Goal: Task Accomplishment & Management: Manage account settings

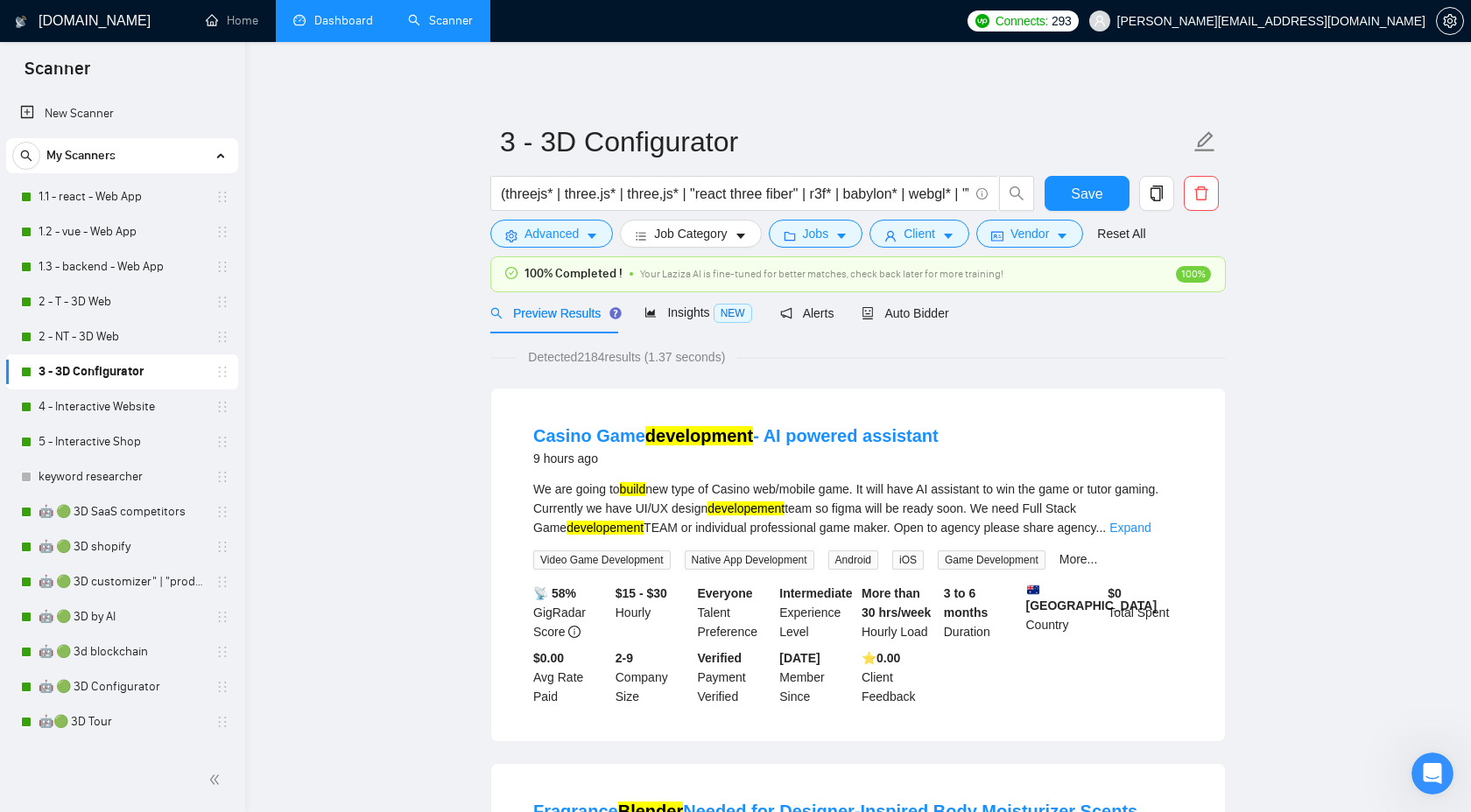
scroll to position [448, 0]
click at [318, 28] on link "Dashboard" at bounding box center [333, 20] width 80 height 14
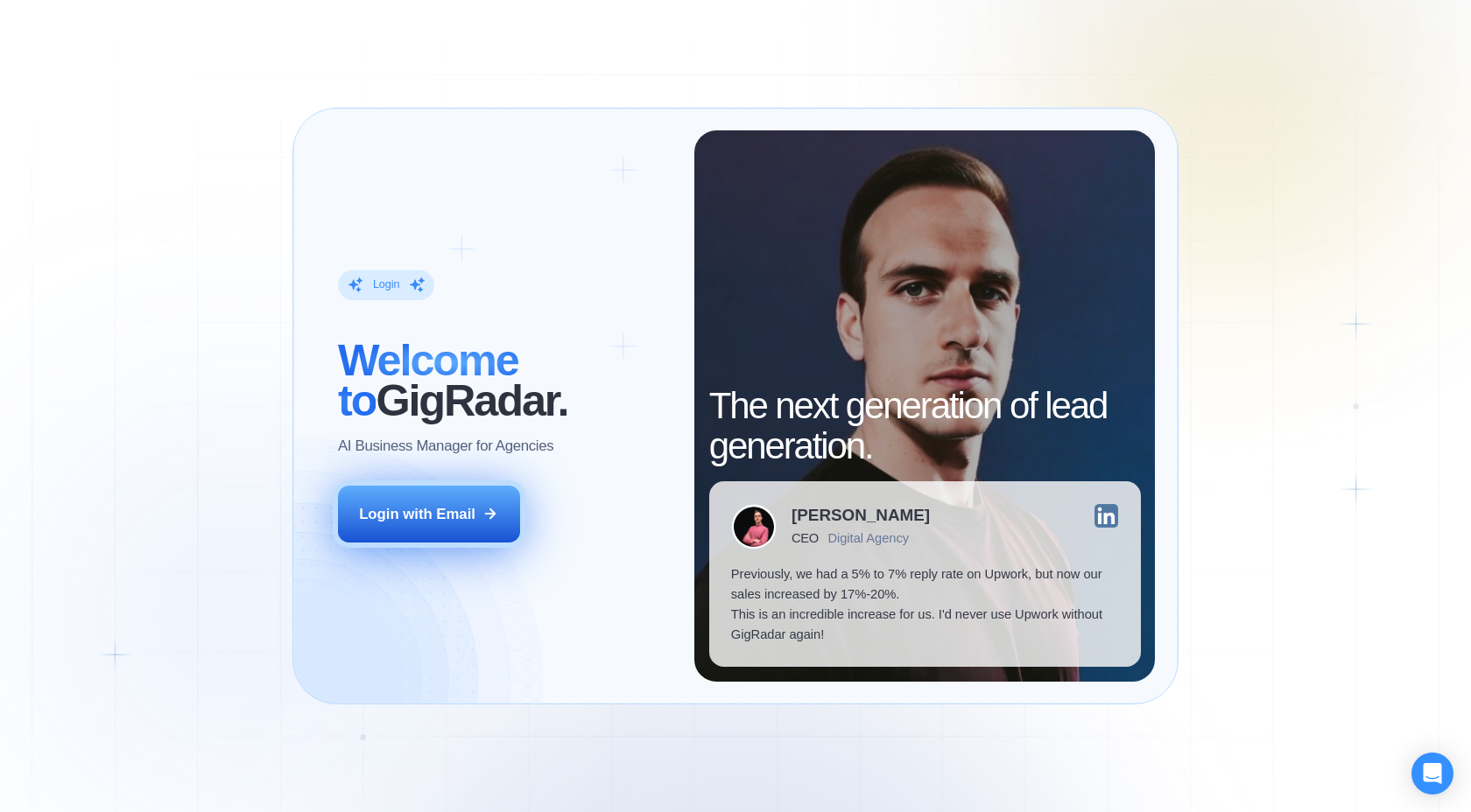
click at [485, 507] on icon at bounding box center [490, 513] width 15 height 15
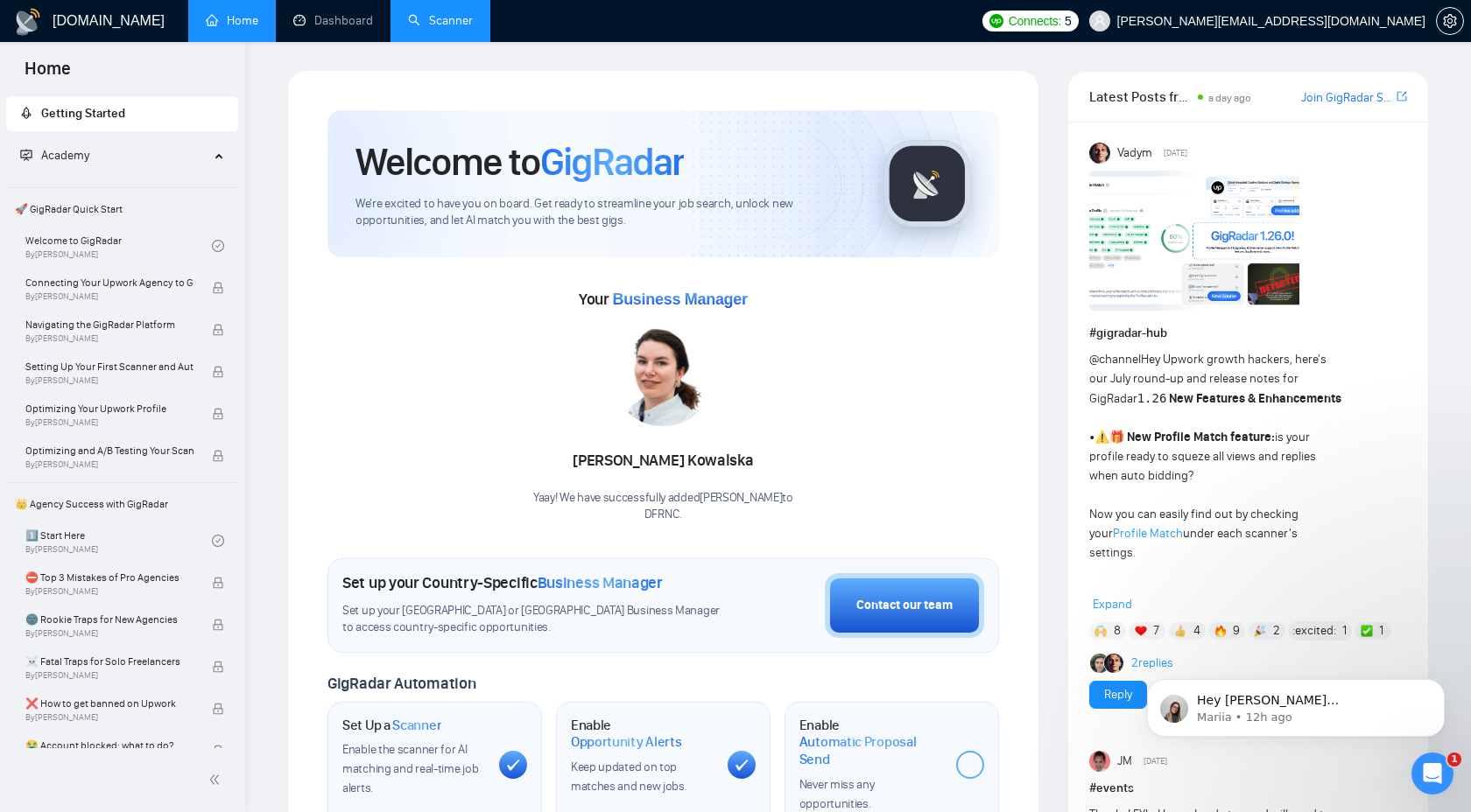
click at [422, 13] on link "Scanner" at bounding box center [439, 20] width 64 height 14
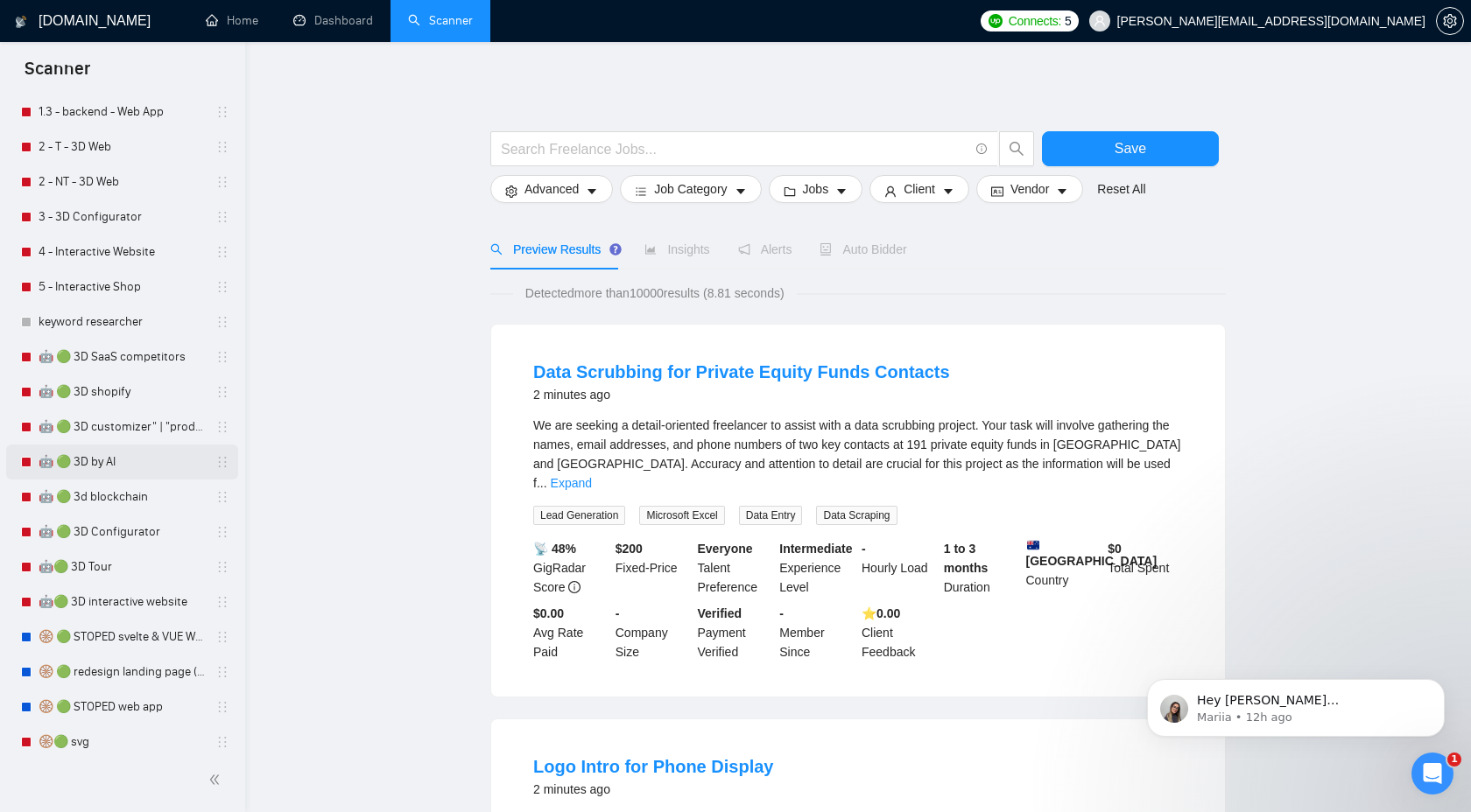
scroll to position [296, 0]
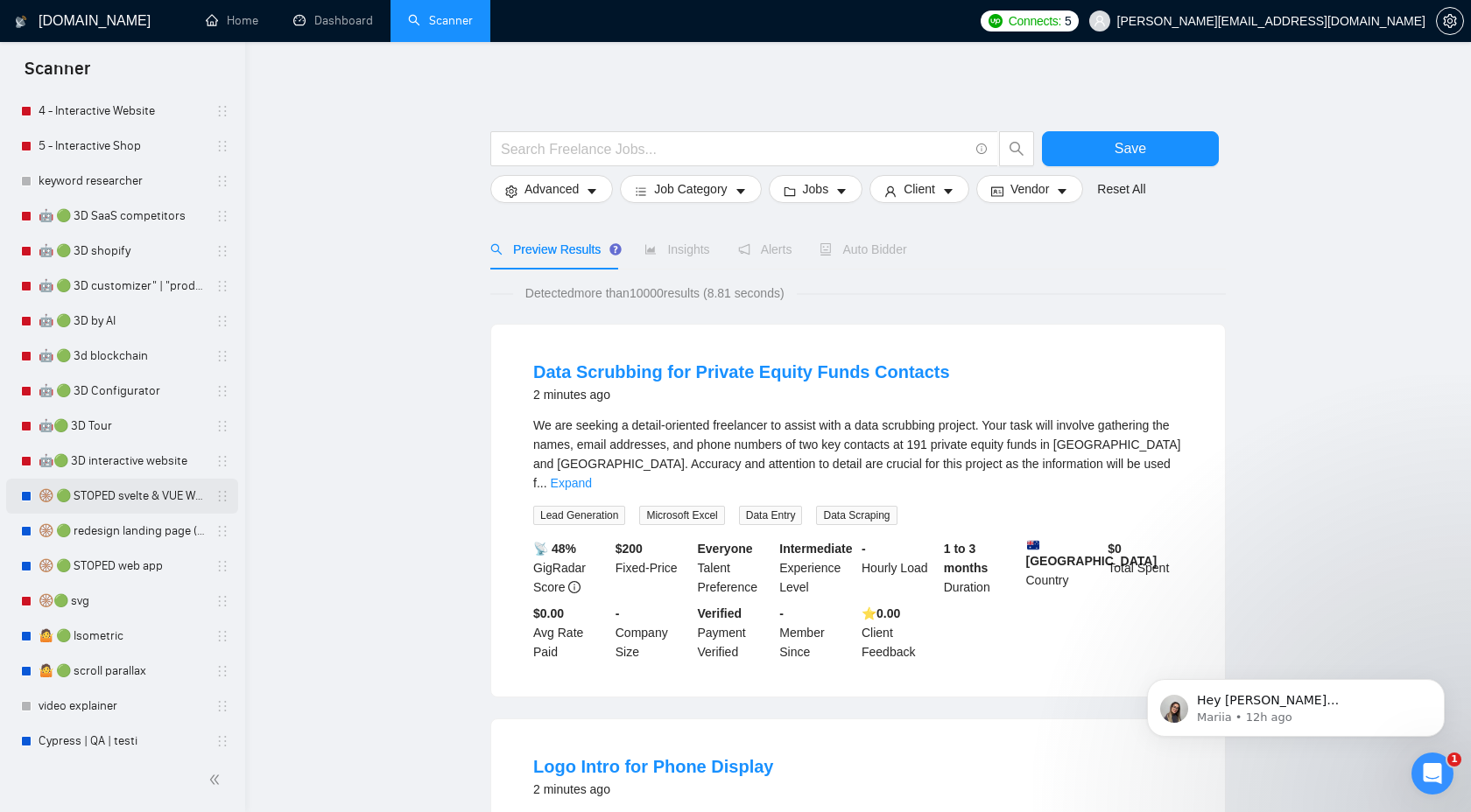
click at [128, 504] on link "🛞 🟢 STOPED svelte & VUE Web apps PRICE++" at bounding box center [121, 496] width 166 height 35
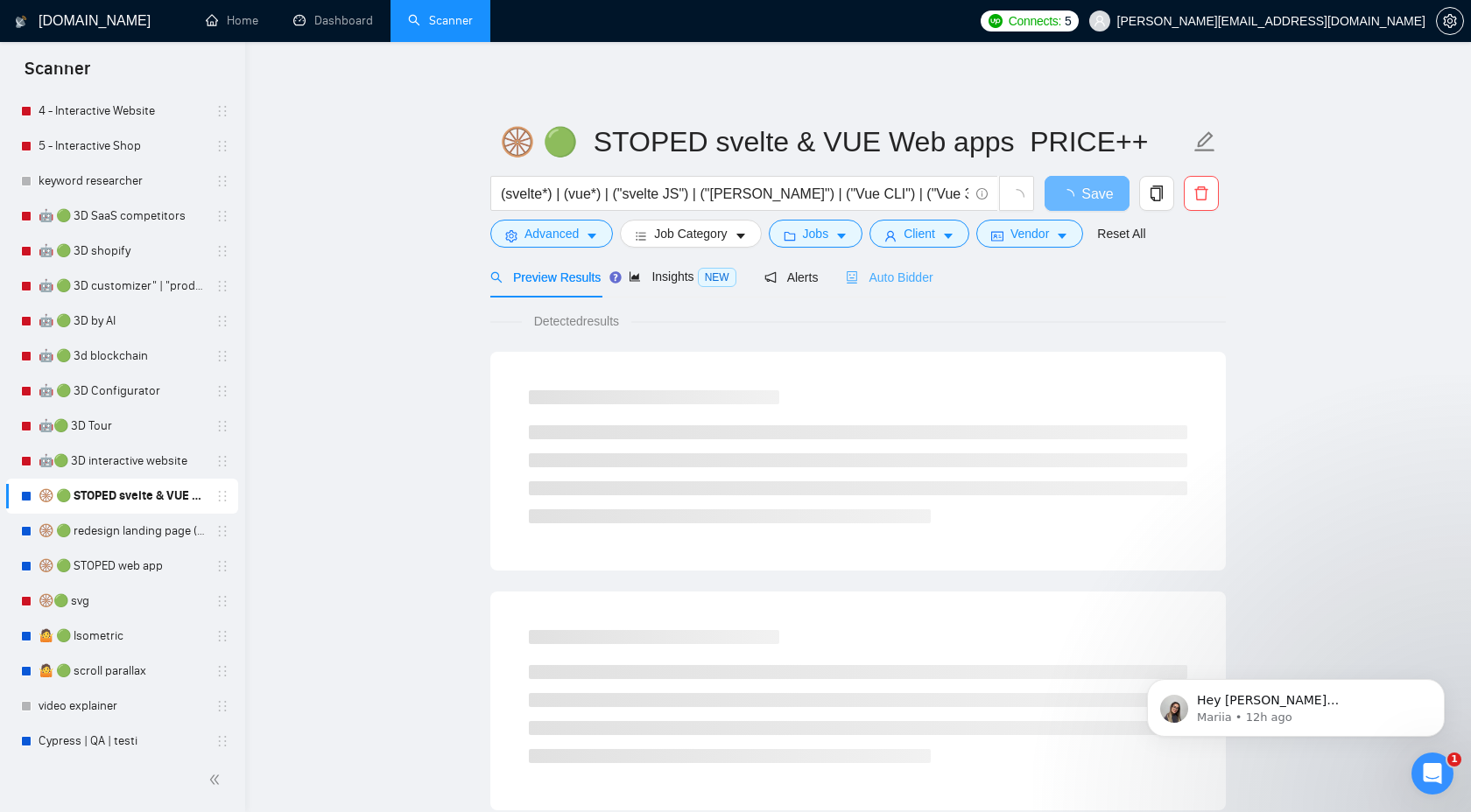
click at [902, 292] on div "Auto Bidder" at bounding box center [889, 277] width 87 height 41
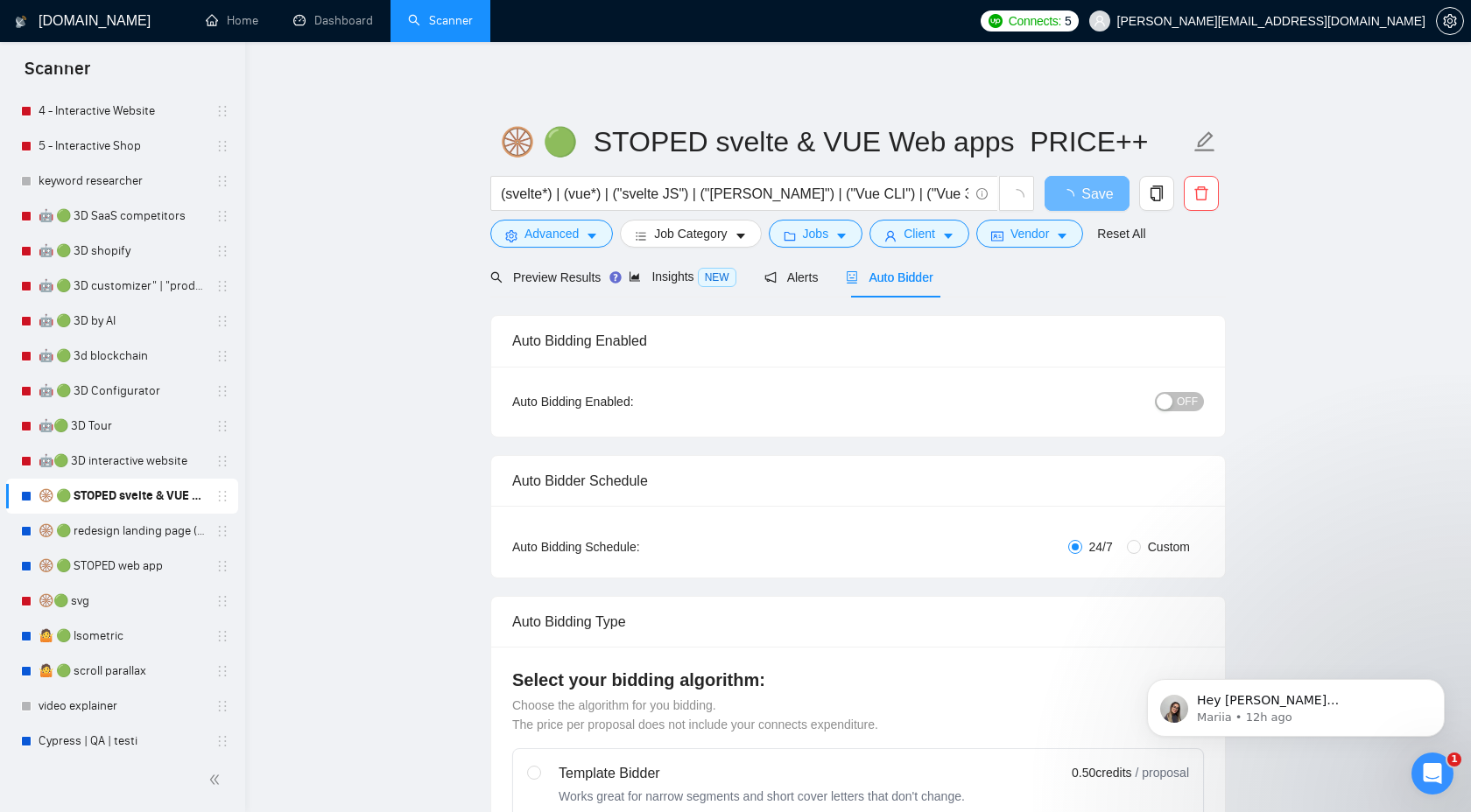
checkbox input "true"
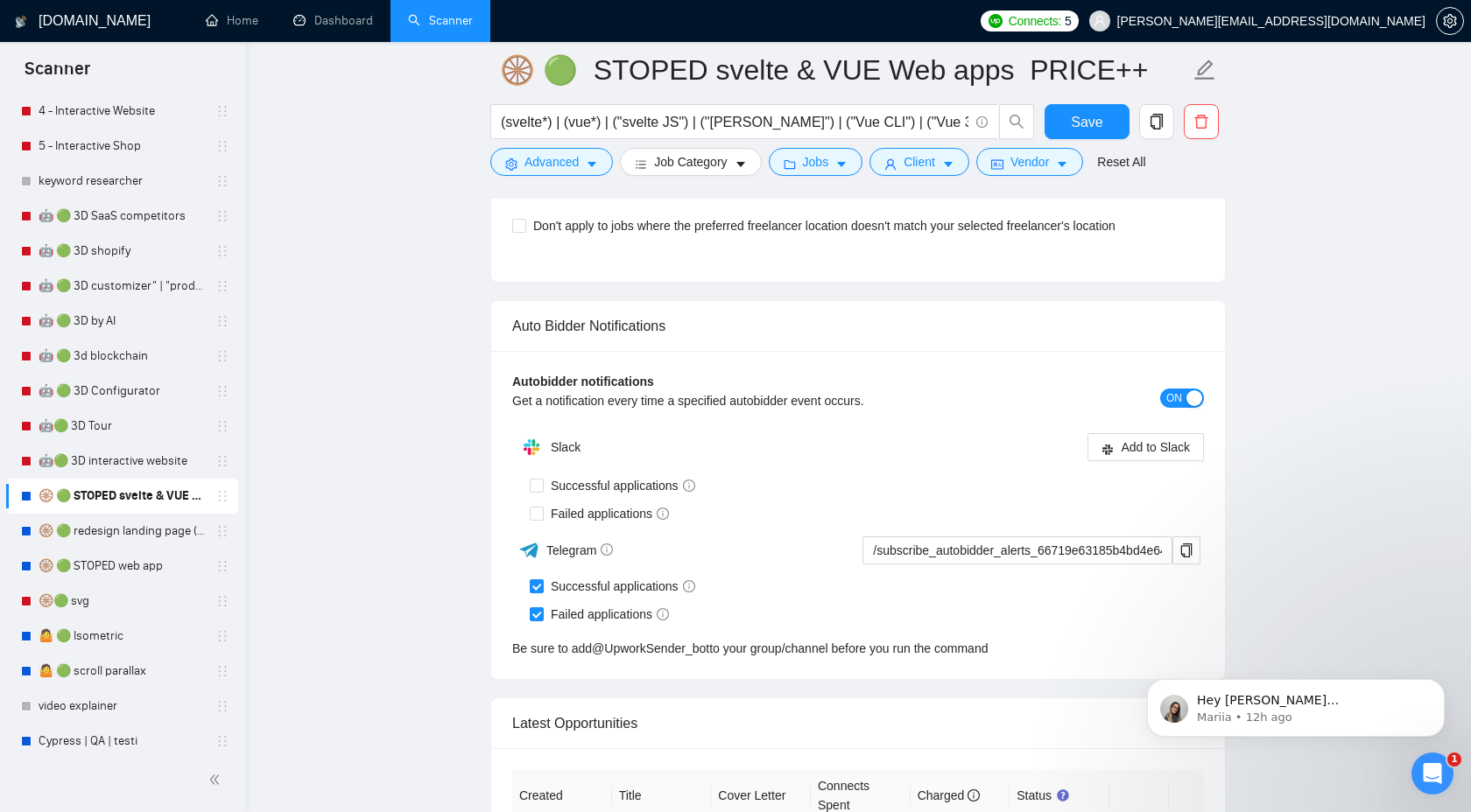
scroll to position [4096, 0]
click at [1177, 406] on span "ON" at bounding box center [1174, 397] width 15 height 19
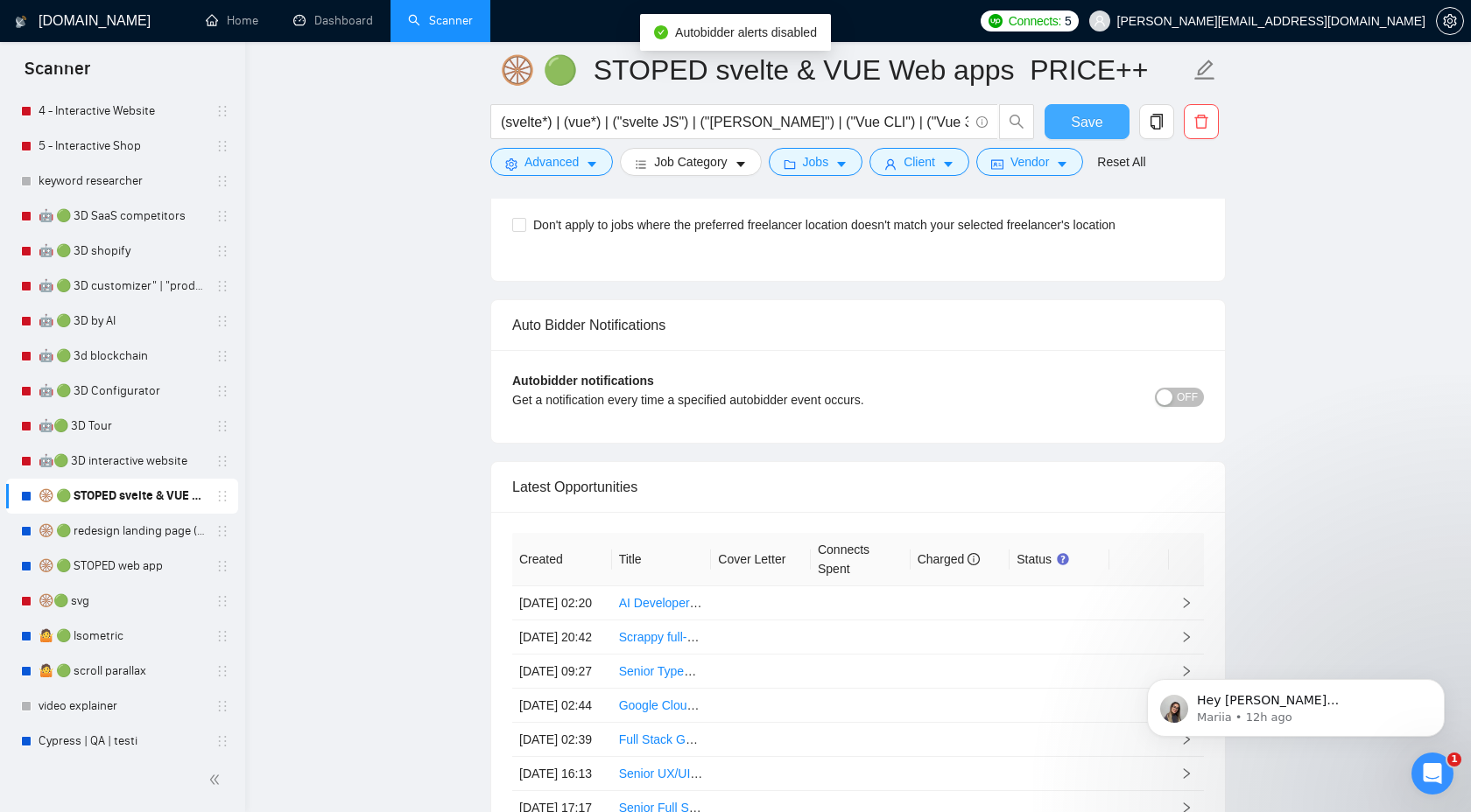
click at [1101, 126] on span "Save" at bounding box center [1086, 122] width 32 height 22
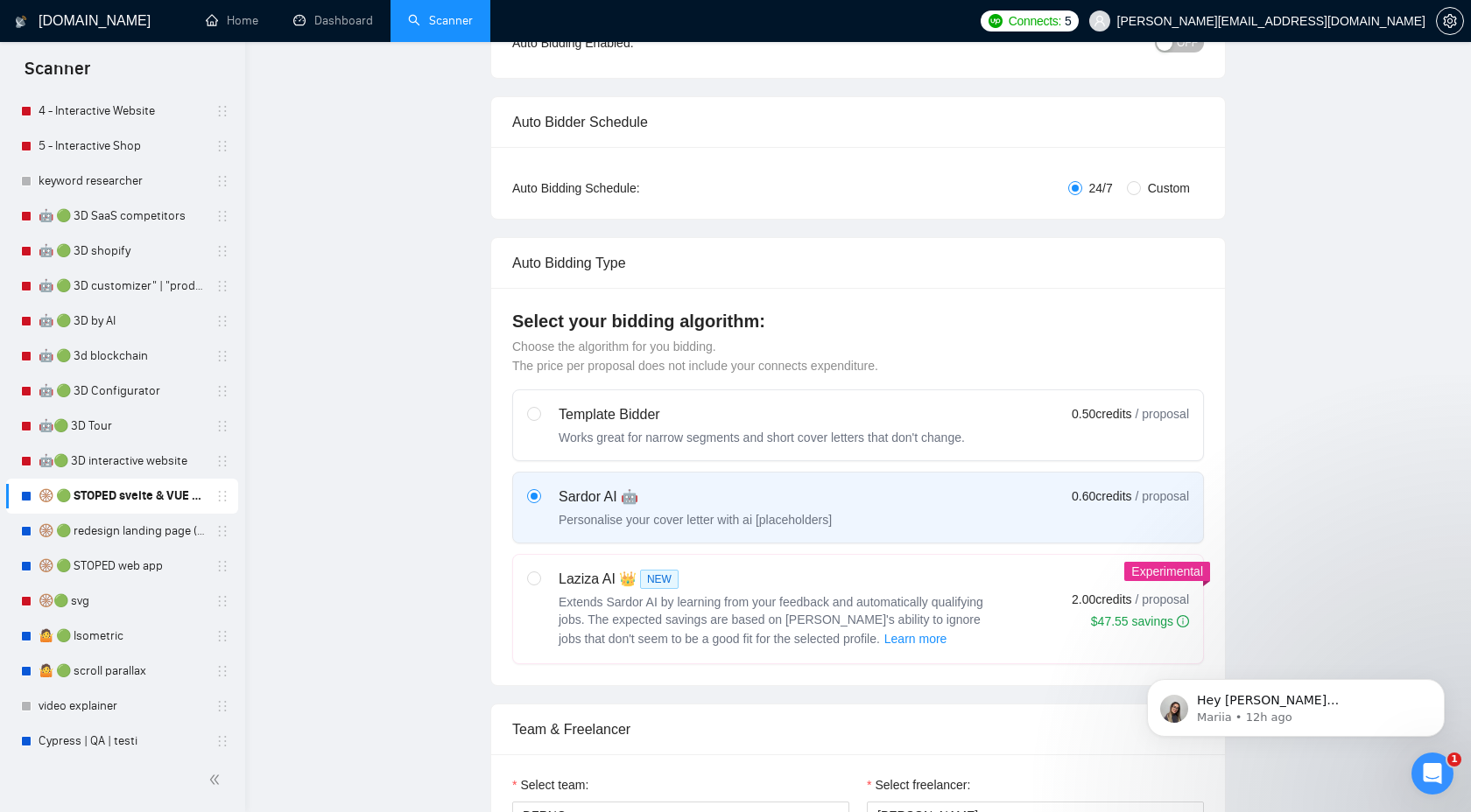
scroll to position [0, 0]
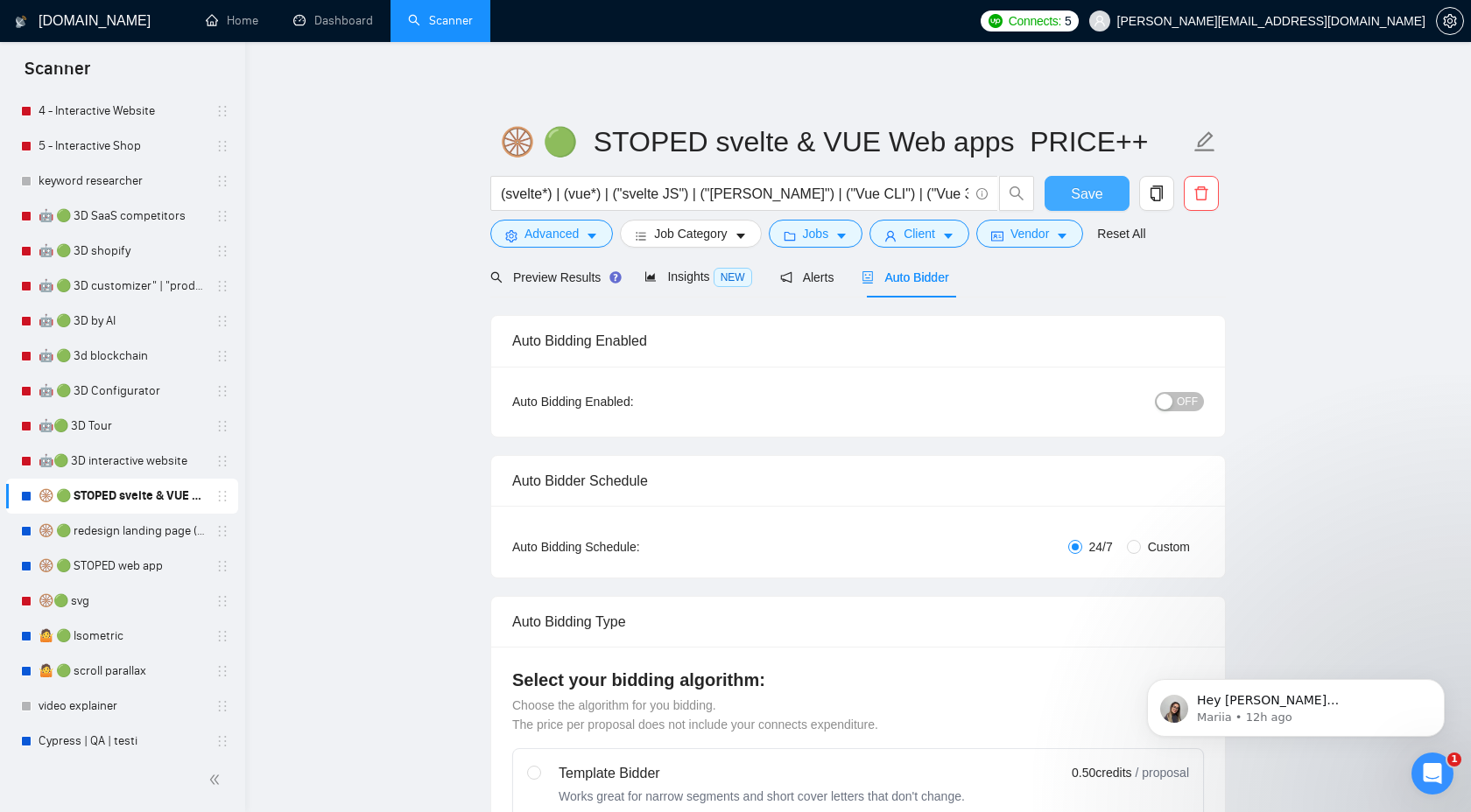
click at [1085, 197] on span "Save" at bounding box center [1086, 193] width 32 height 22
click at [128, 543] on link "🛞 🟢 redesign landing page (animat*) | 3D" at bounding box center [121, 531] width 166 height 35
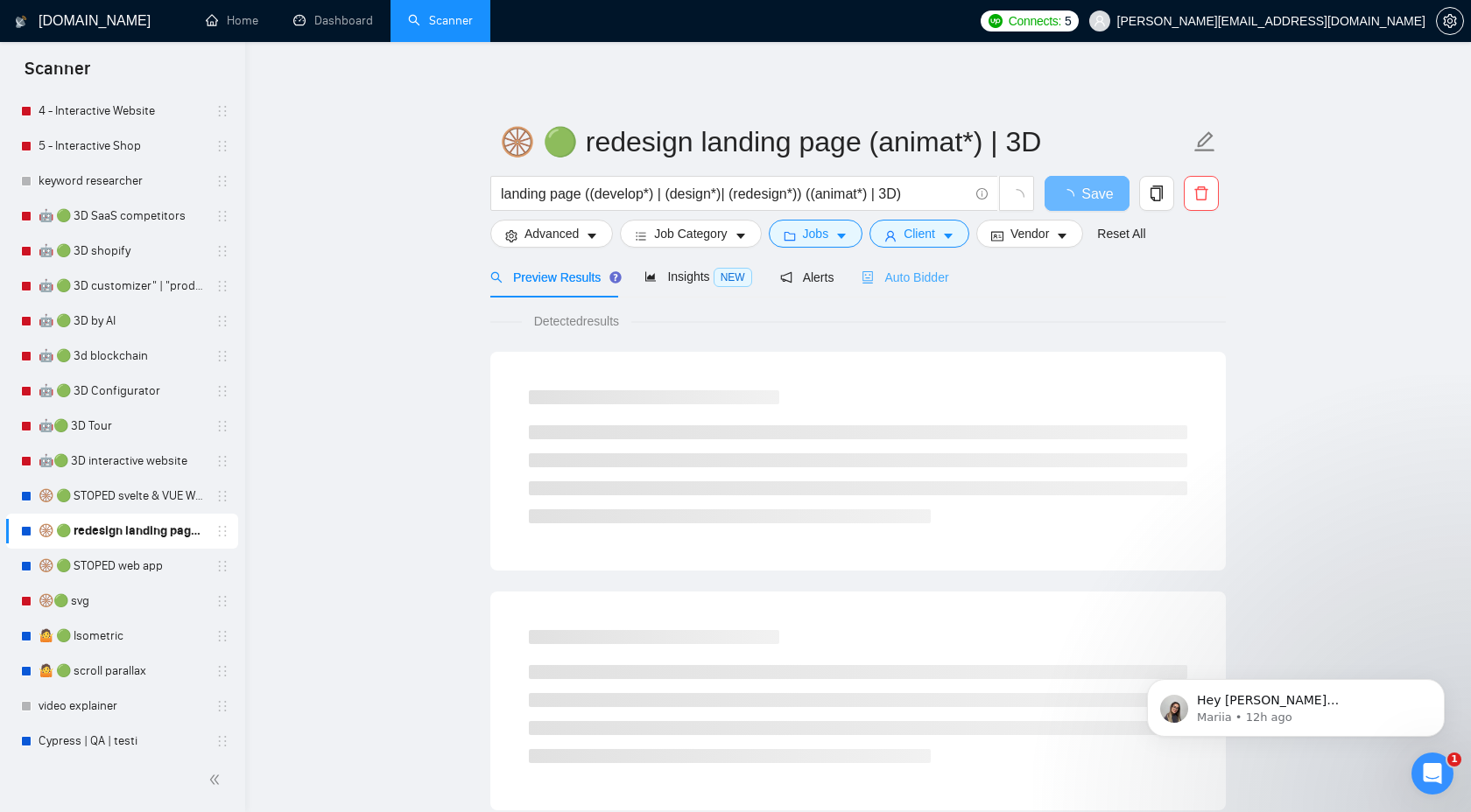
click at [926, 288] on div "Auto Bidder" at bounding box center [905, 277] width 87 height 41
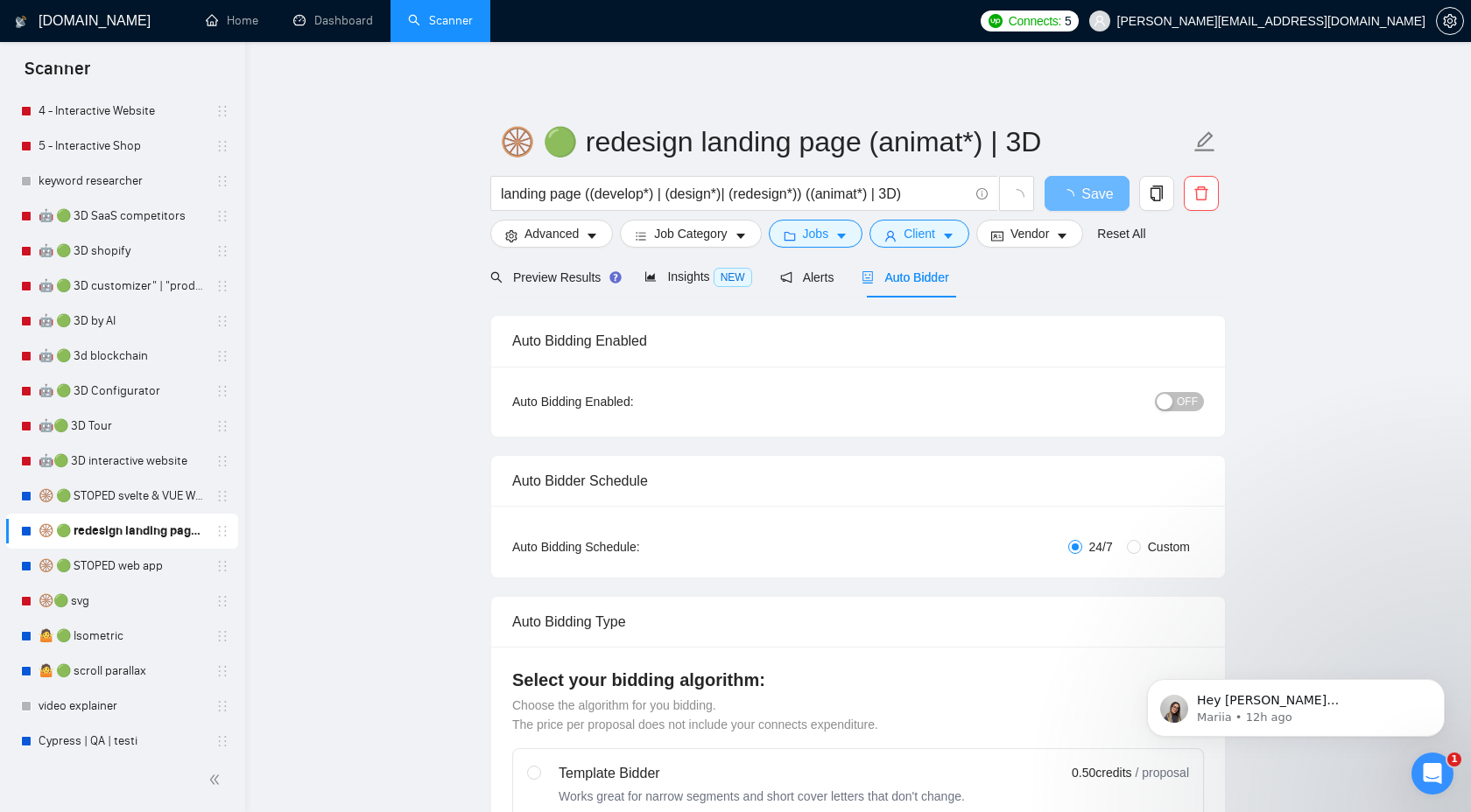
checkbox input "true"
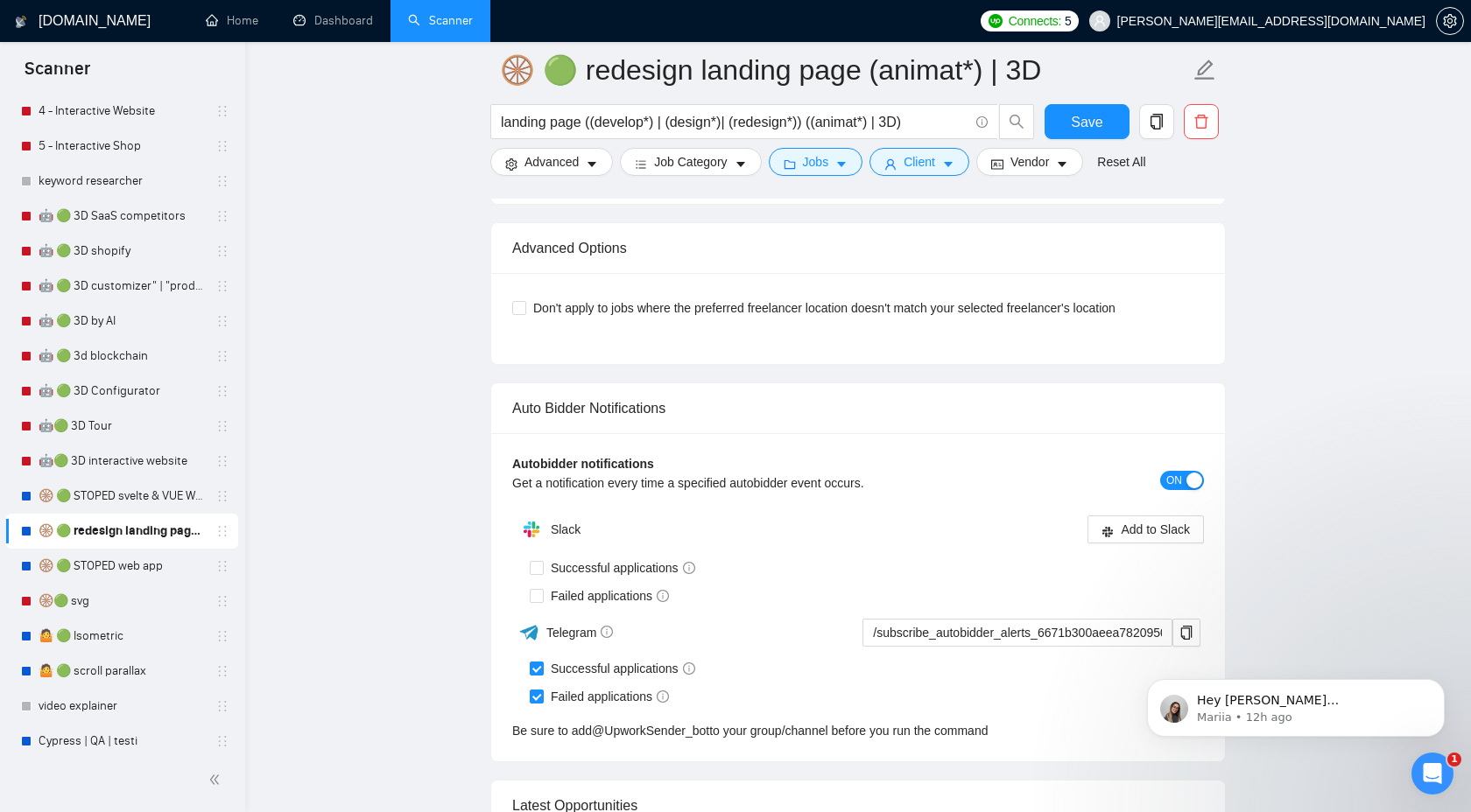
scroll to position [4130, 0]
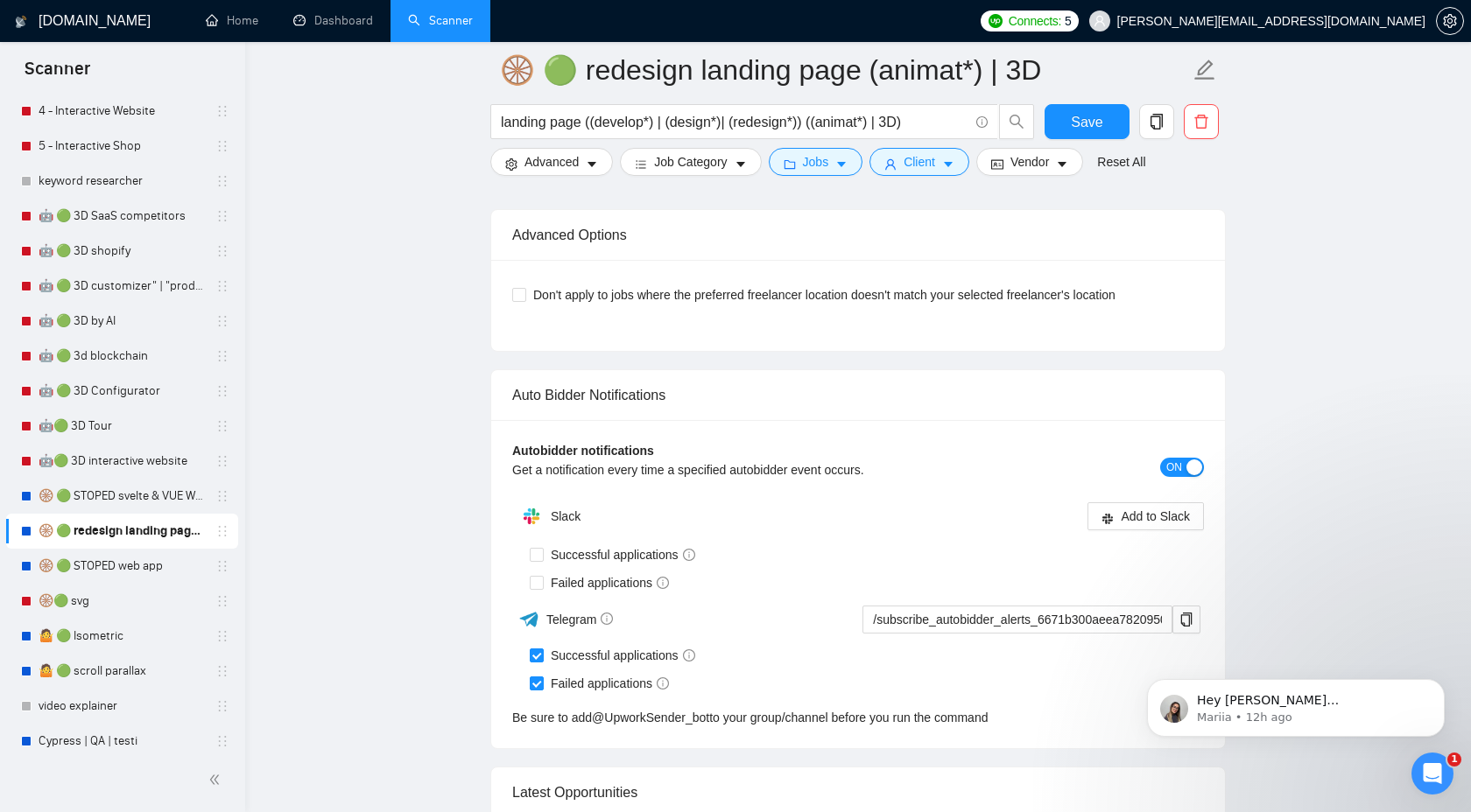
click at [1179, 474] on span "ON" at bounding box center [1174, 467] width 15 height 19
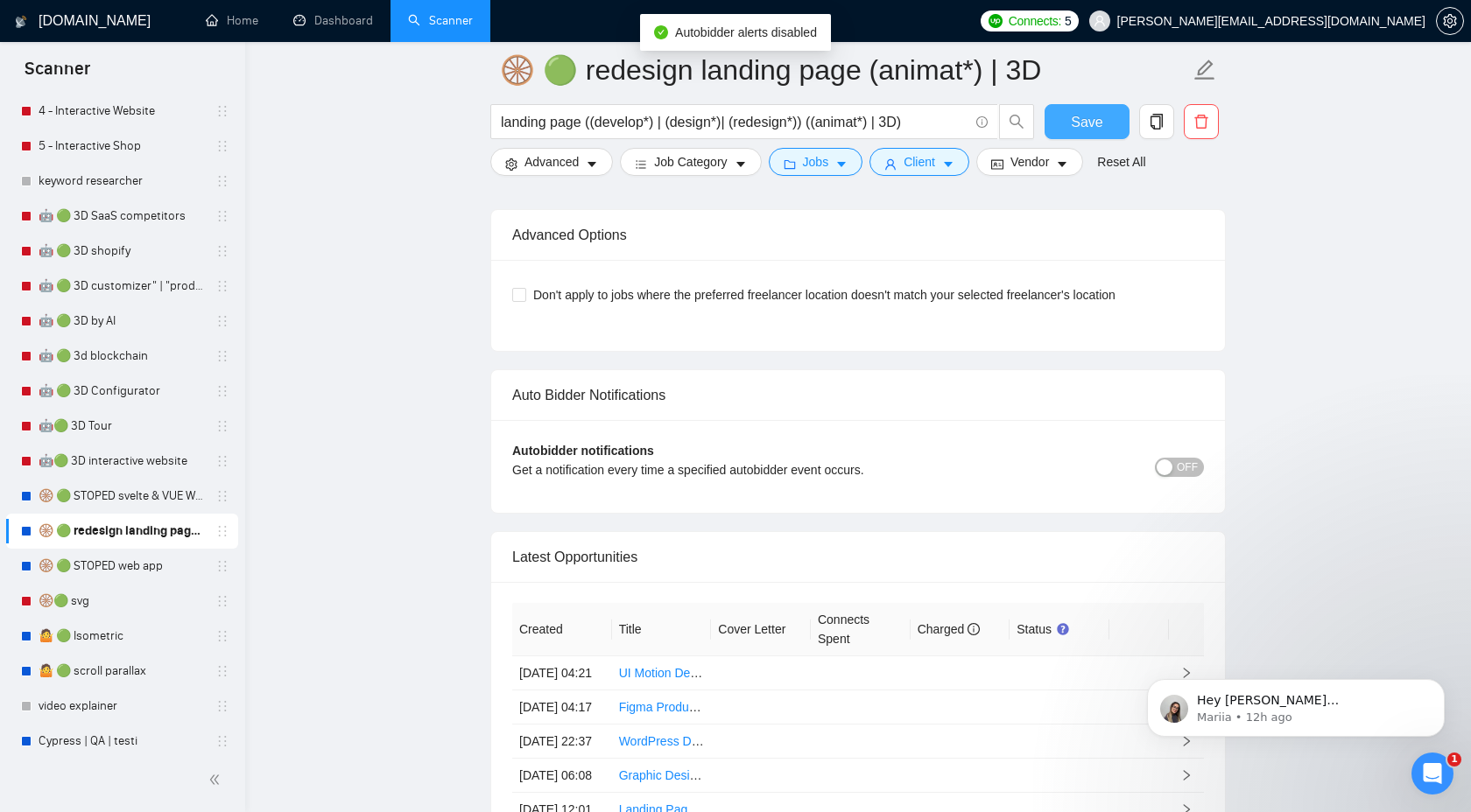
click at [1067, 126] on button "Save" at bounding box center [1086, 121] width 85 height 35
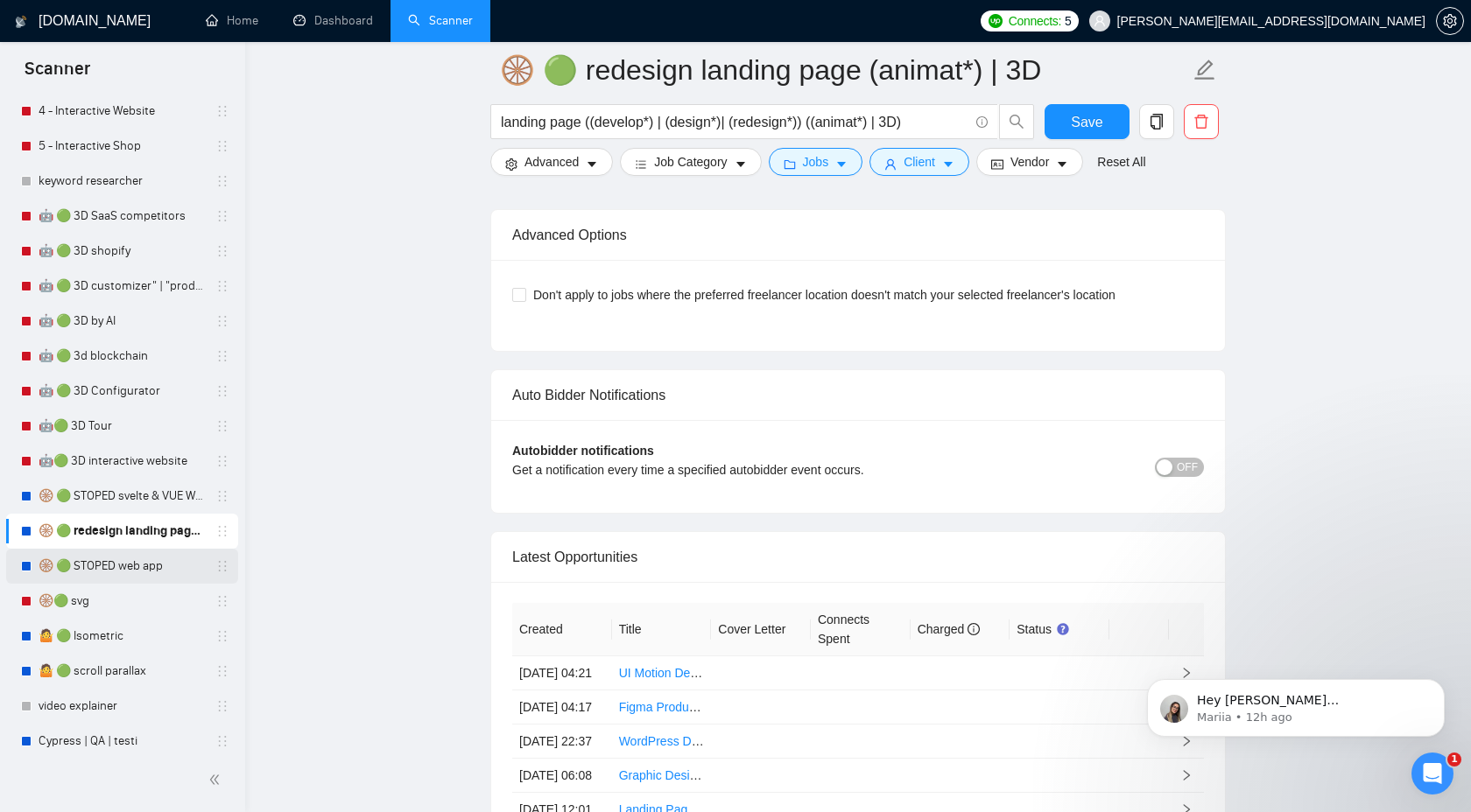
click at [147, 565] on link "🛞 🟢 STOPED web app" at bounding box center [121, 566] width 166 height 35
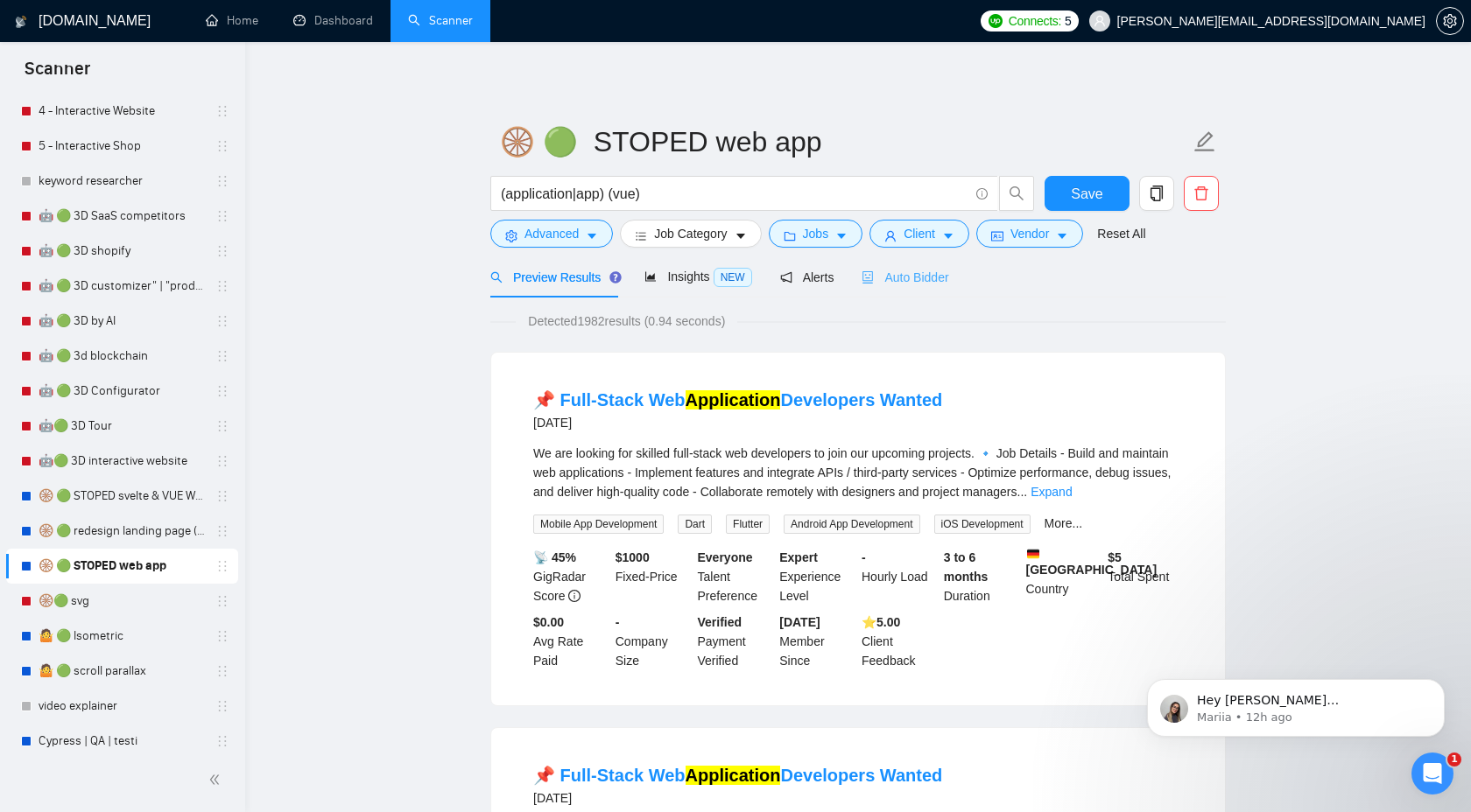
click at [882, 289] on div "Auto Bidder" at bounding box center [905, 277] width 87 height 41
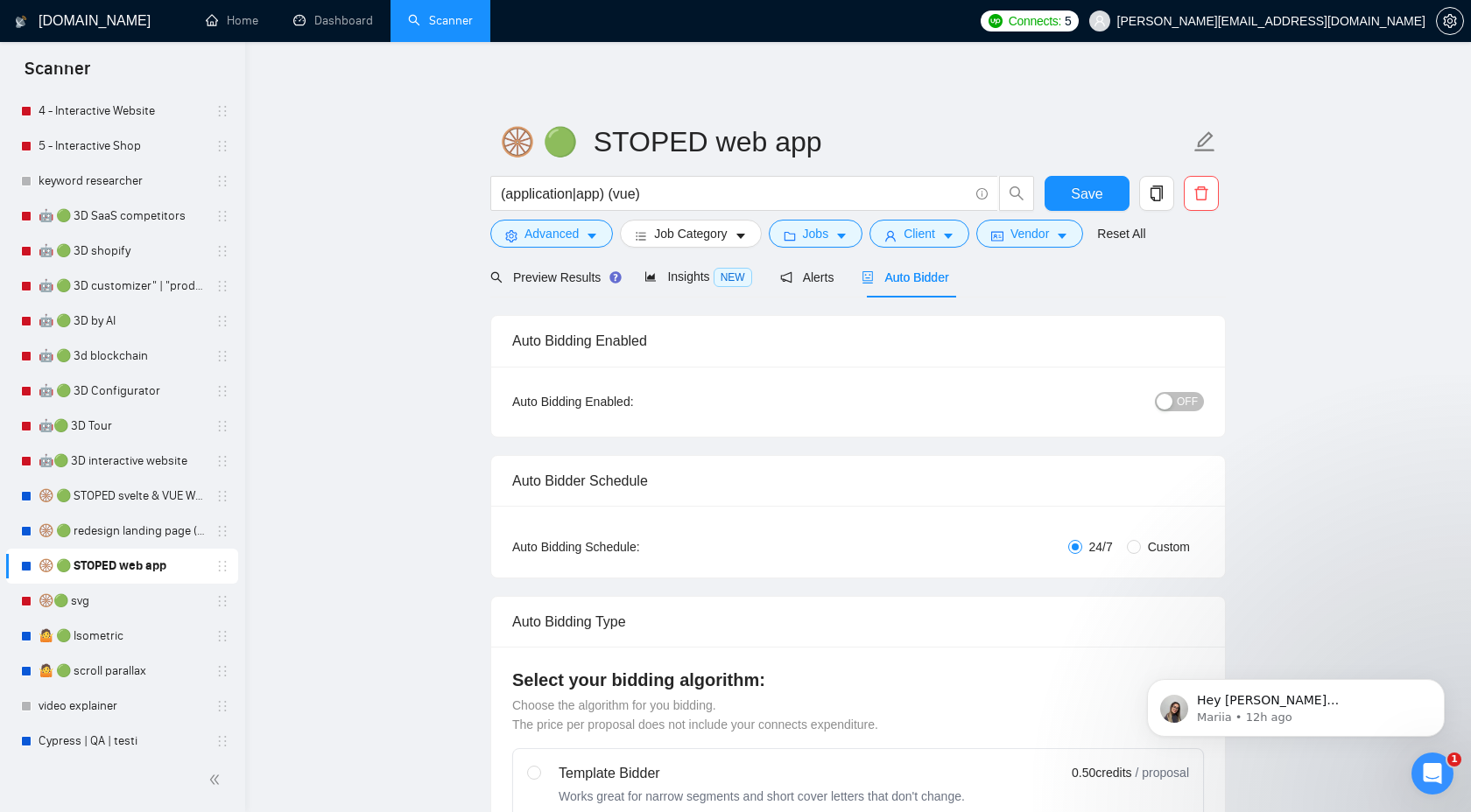
checkbox input "true"
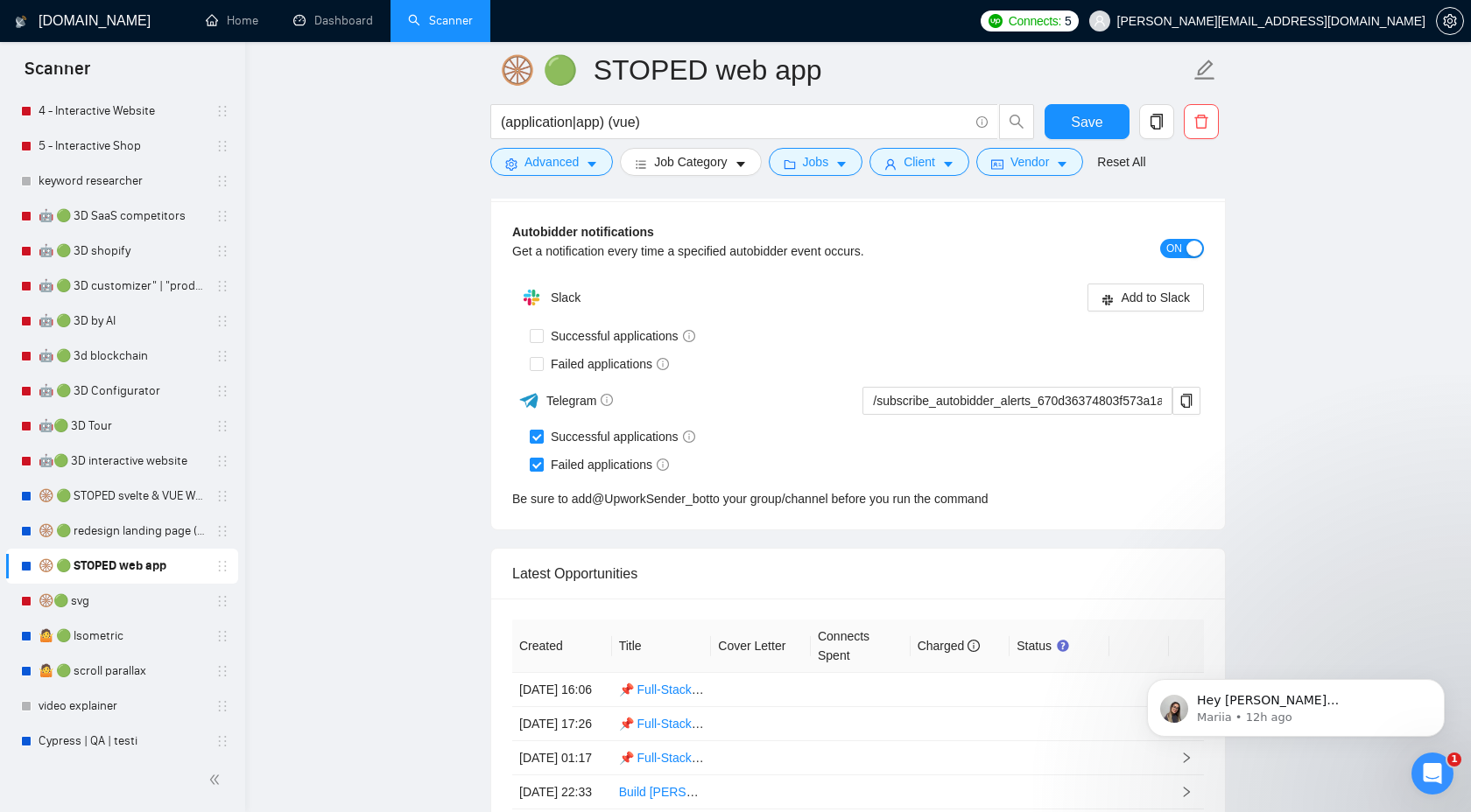
scroll to position [4272, 0]
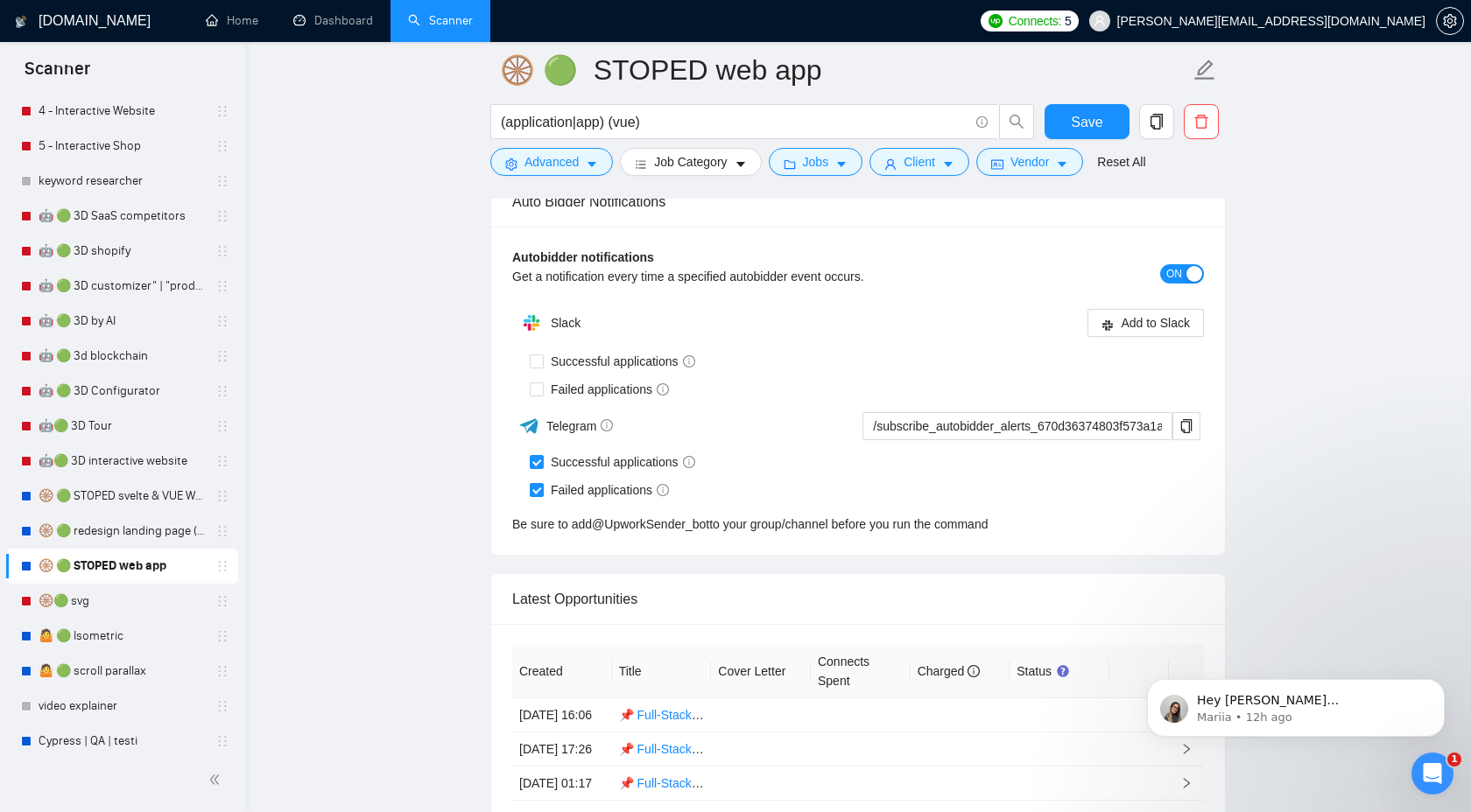
click at [1179, 274] on span "ON" at bounding box center [1174, 274] width 15 height 19
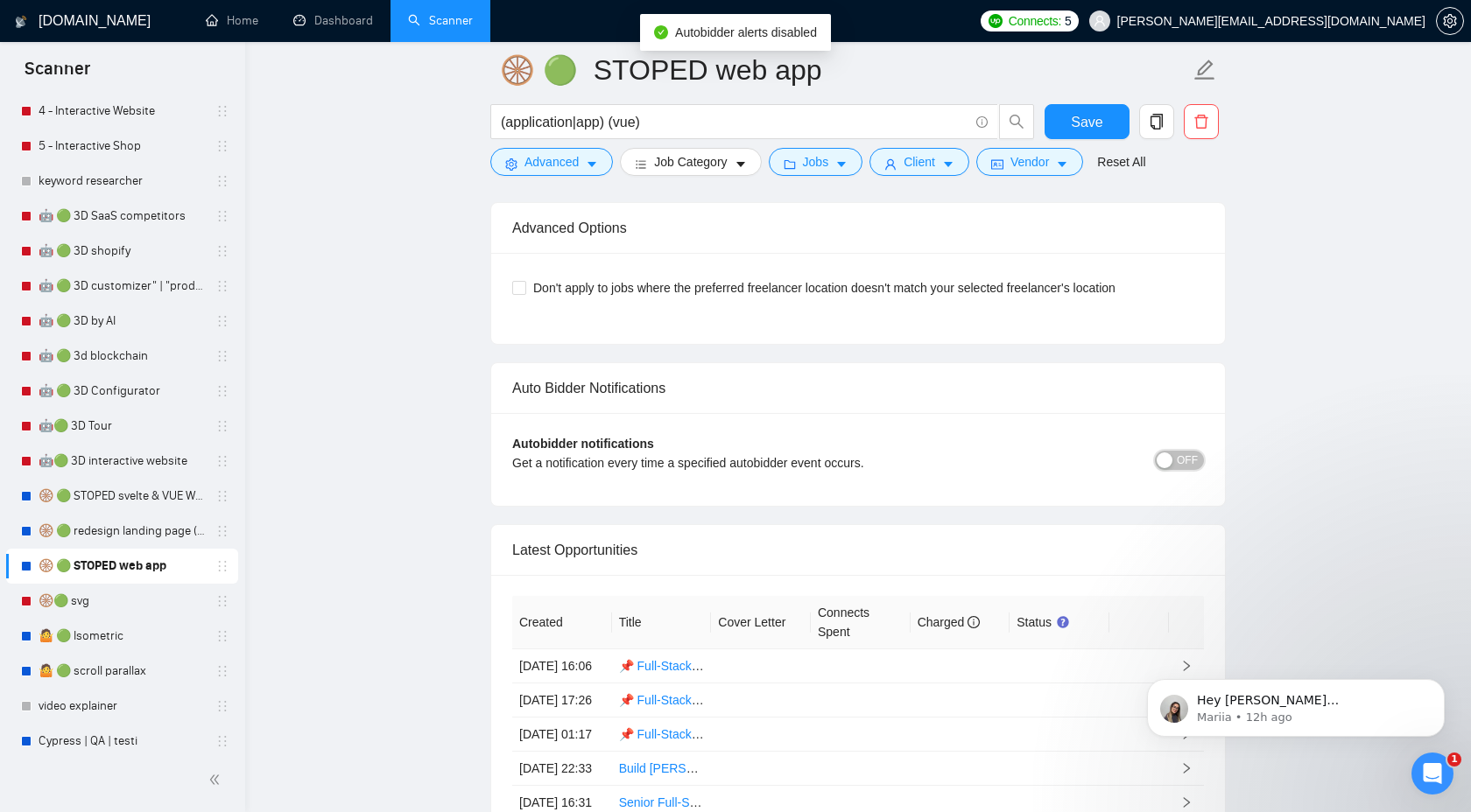
scroll to position [4043, 0]
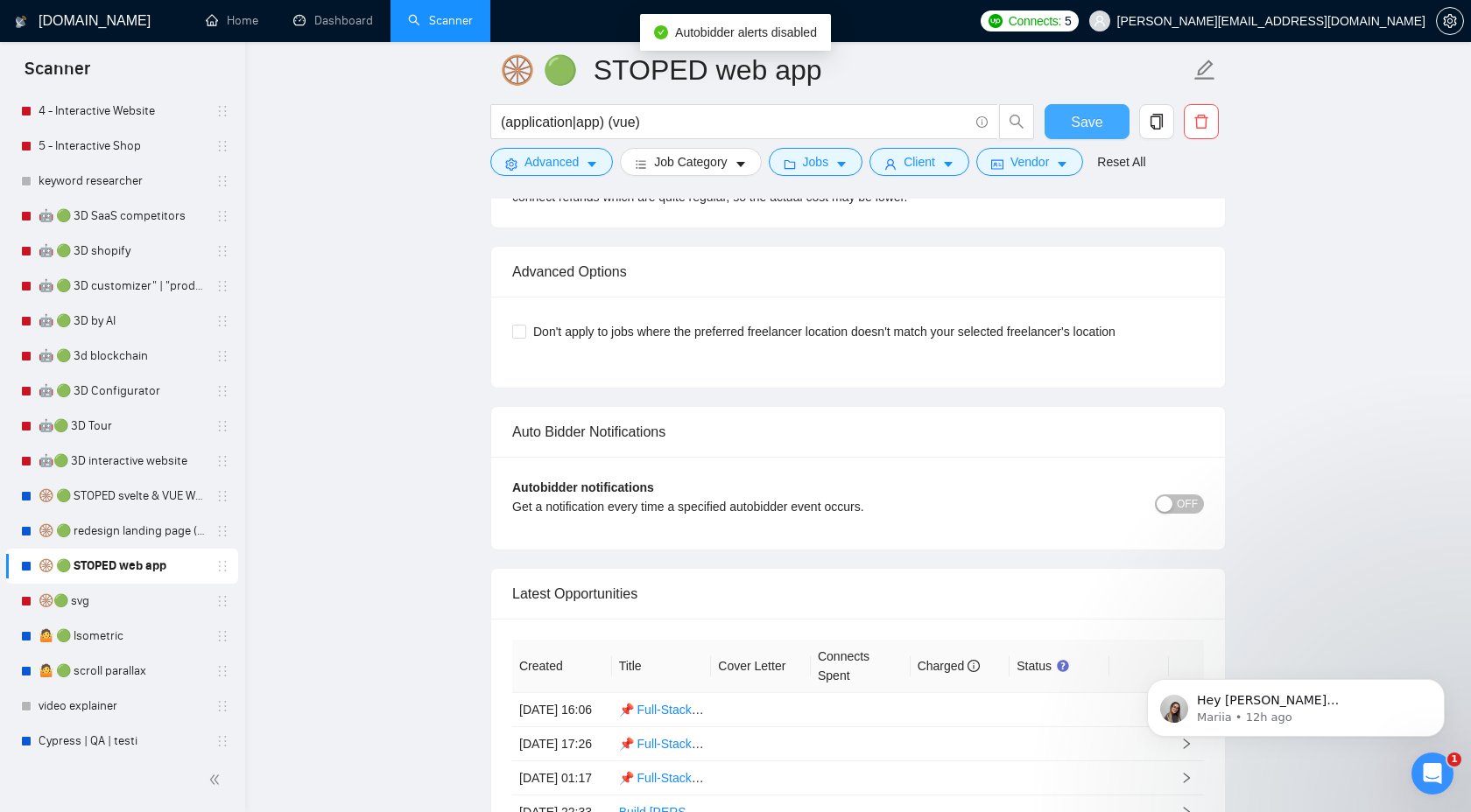
click at [1099, 135] on button "Save" at bounding box center [1086, 121] width 85 height 35
click at [88, 634] on link "🤷 🟢 Isometric" at bounding box center [121, 636] width 166 height 35
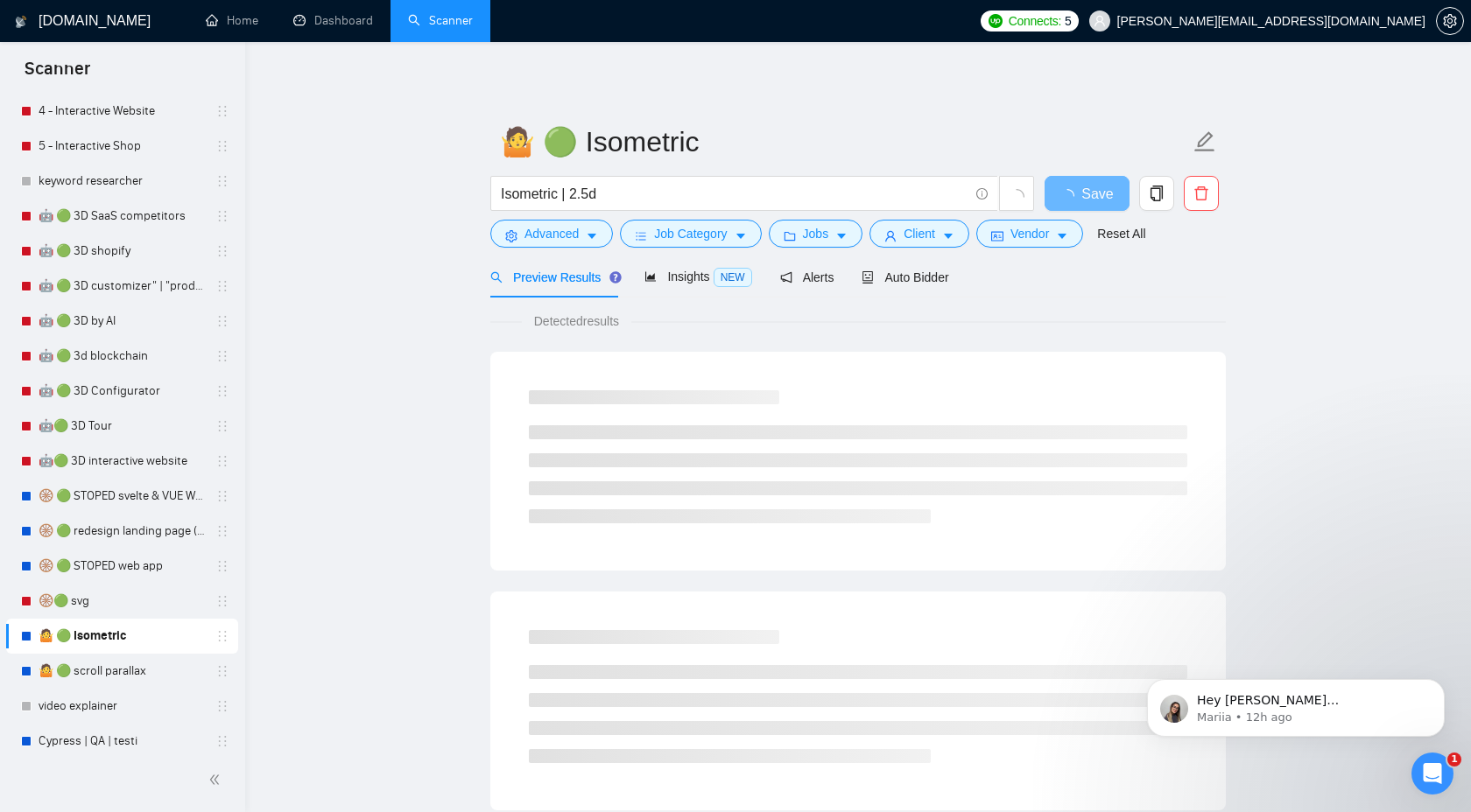
click at [914, 275] on span "Auto Bidder" at bounding box center [905, 277] width 87 height 14
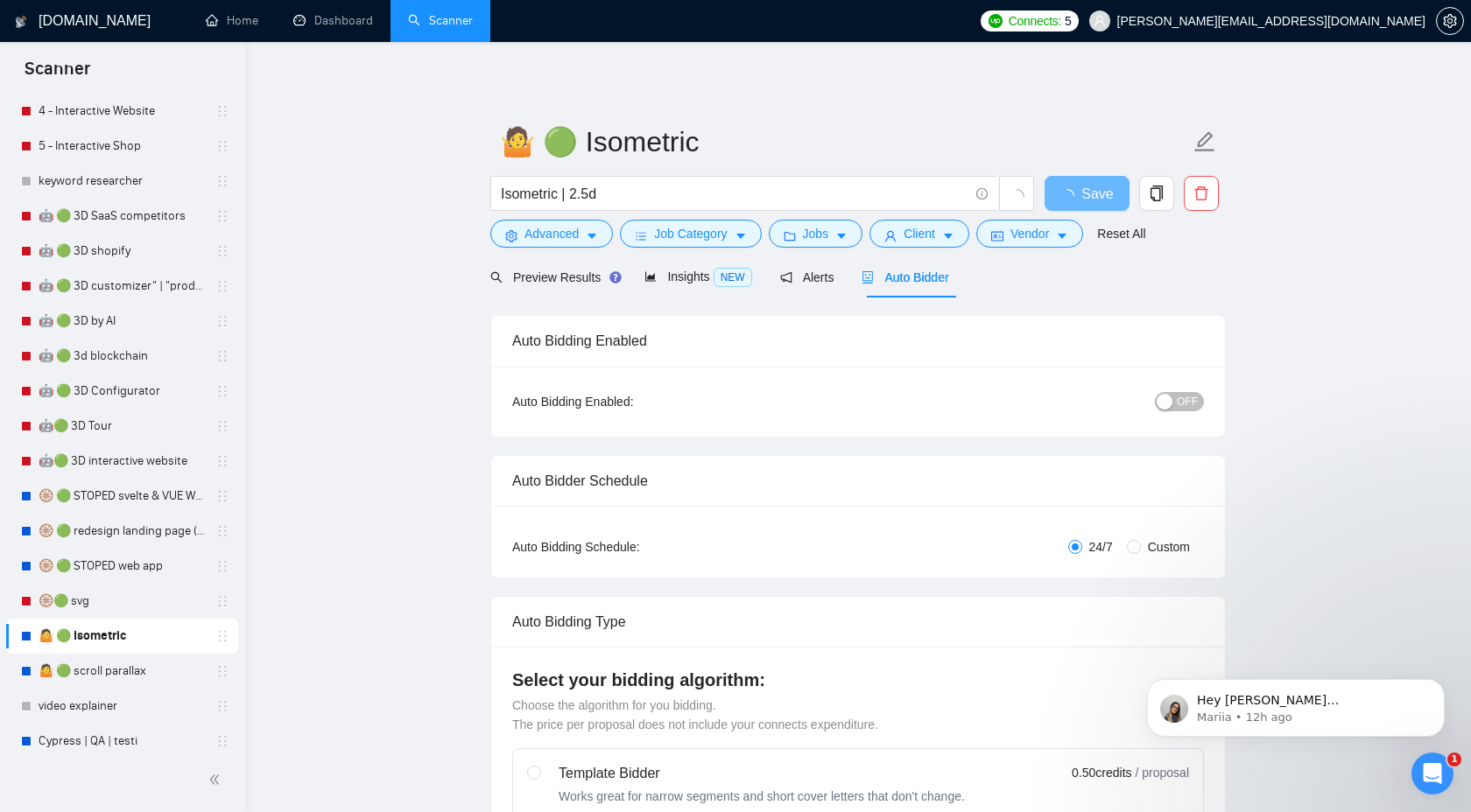
checkbox input "true"
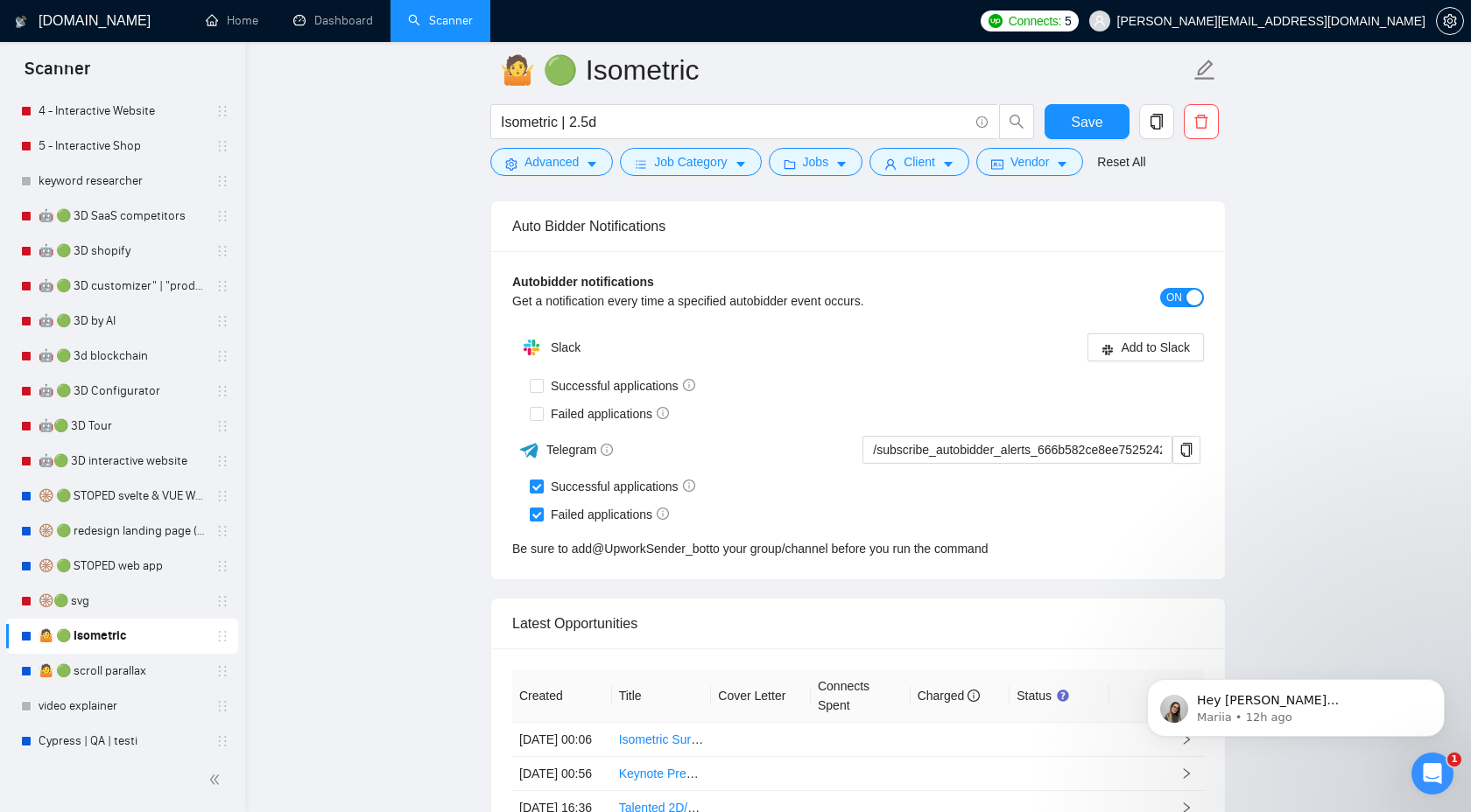
scroll to position [4192, 0]
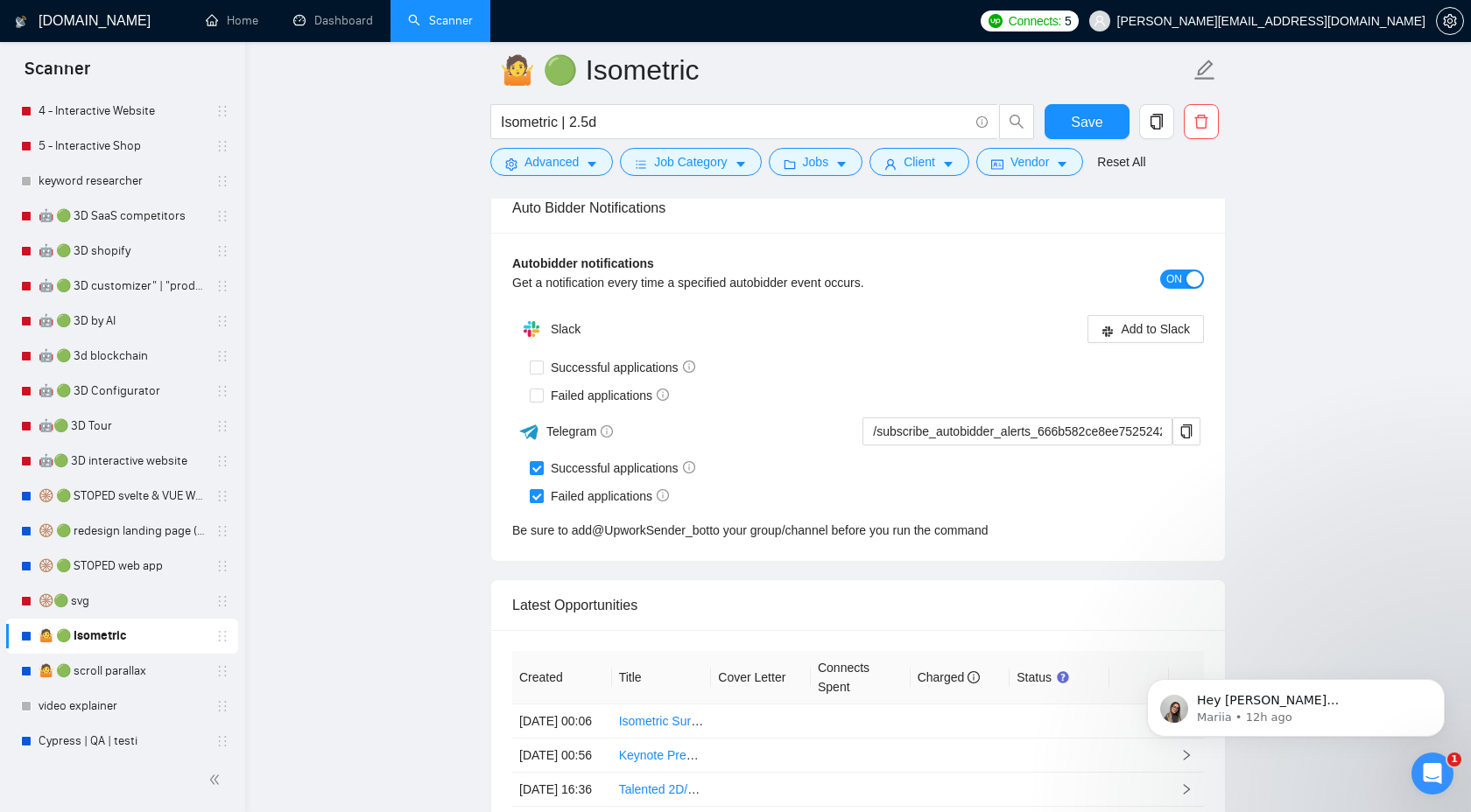
click at [1178, 288] on div "Autobidder notifications Get a notification every time a specified autobidder e…" at bounding box center [858, 279] width 691 height 51
click at [1178, 282] on span "ON" at bounding box center [1174, 279] width 15 height 19
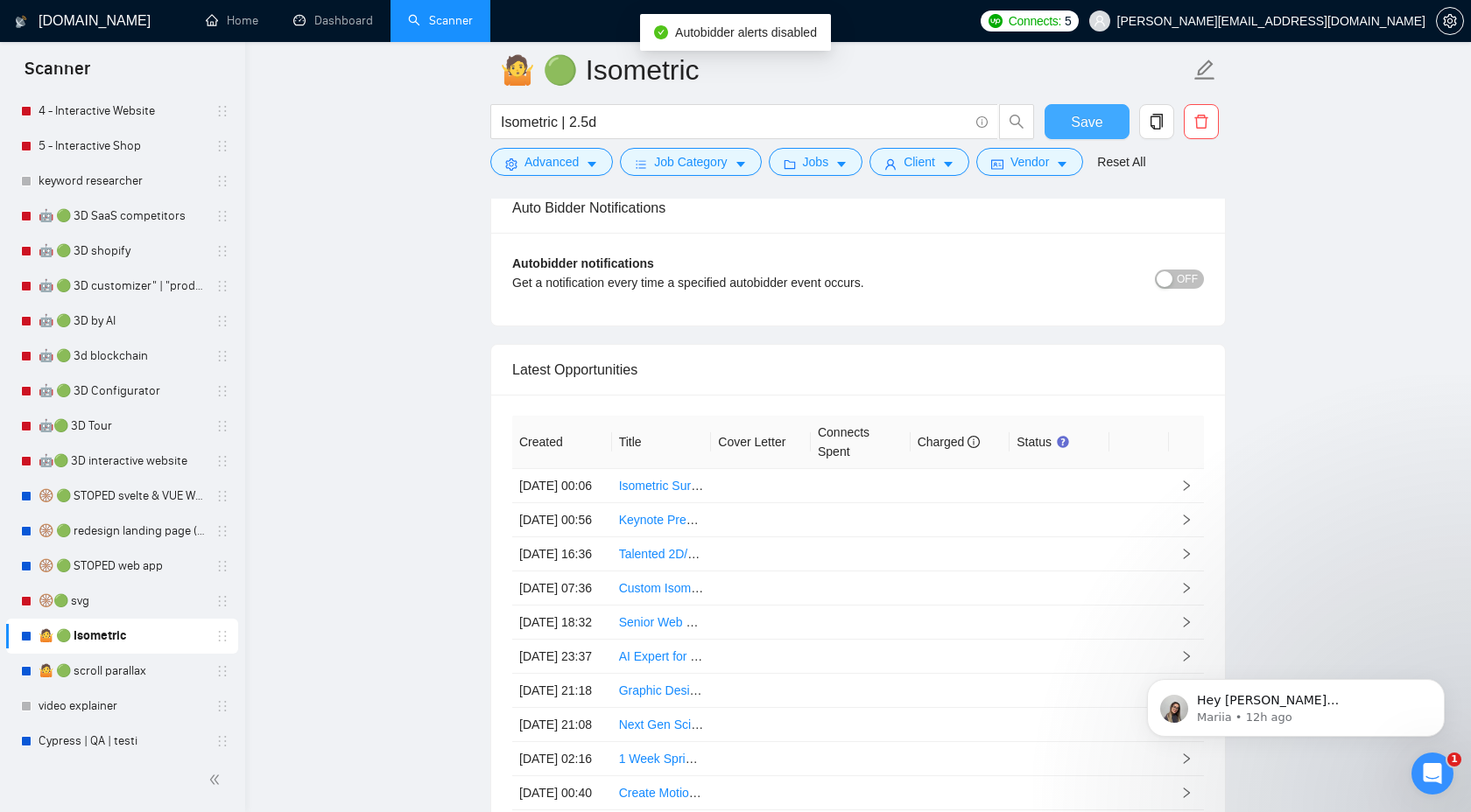
click at [1070, 122] on button "Save" at bounding box center [1086, 121] width 85 height 35
click at [141, 661] on link "🤷 🟢 scroll parallax" at bounding box center [121, 671] width 166 height 35
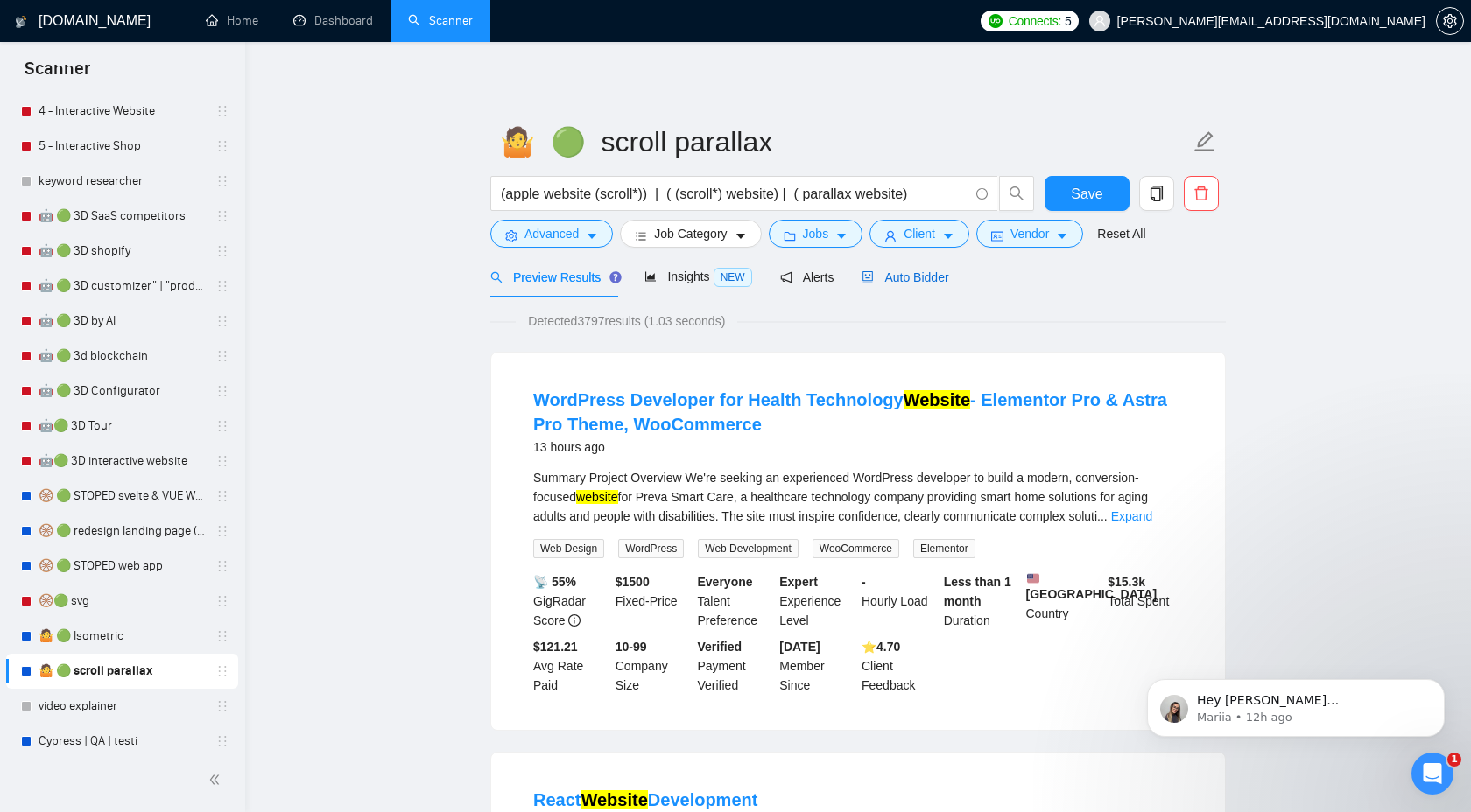
click at [905, 282] on span "Auto Bidder" at bounding box center [905, 277] width 87 height 14
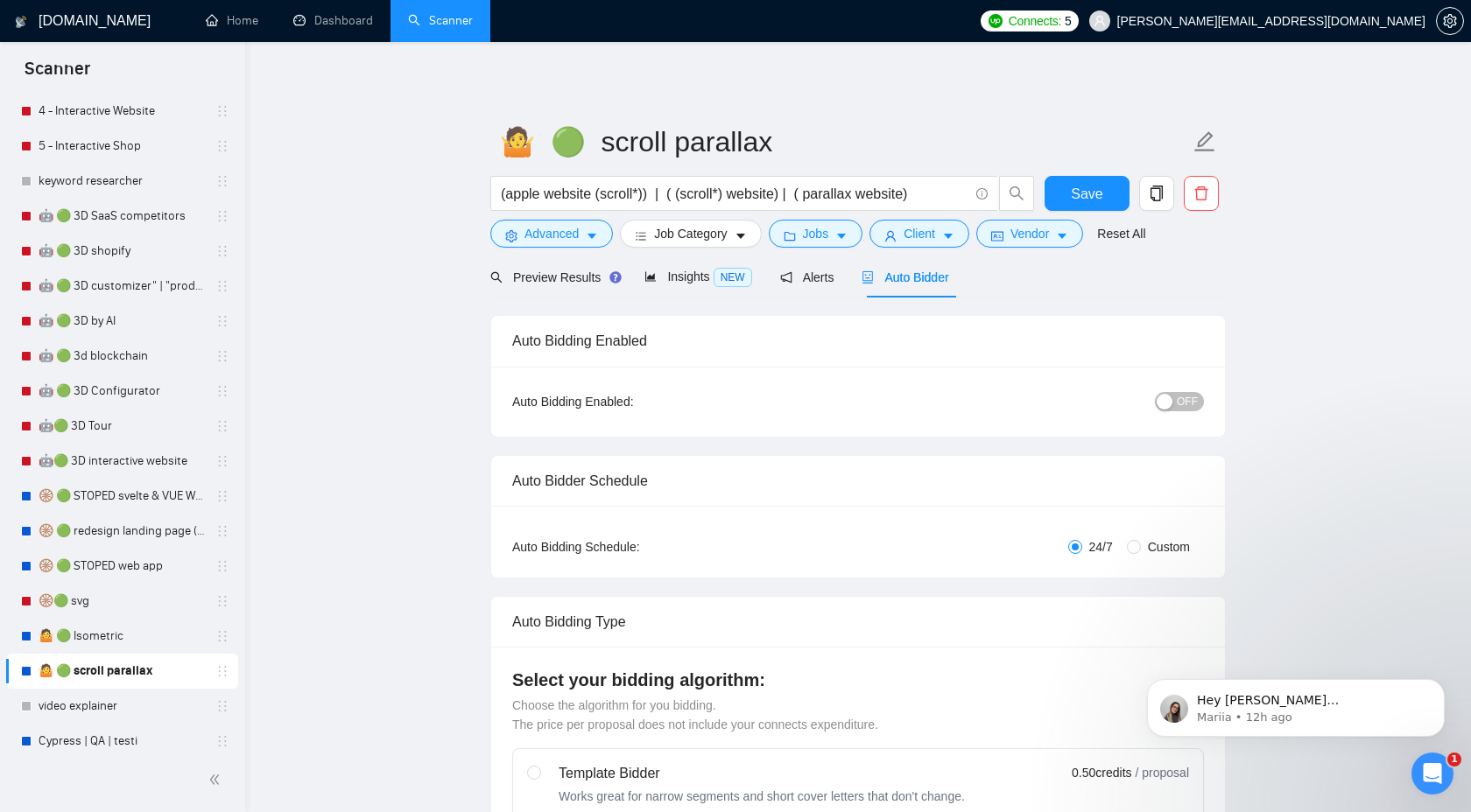
checkbox input "true"
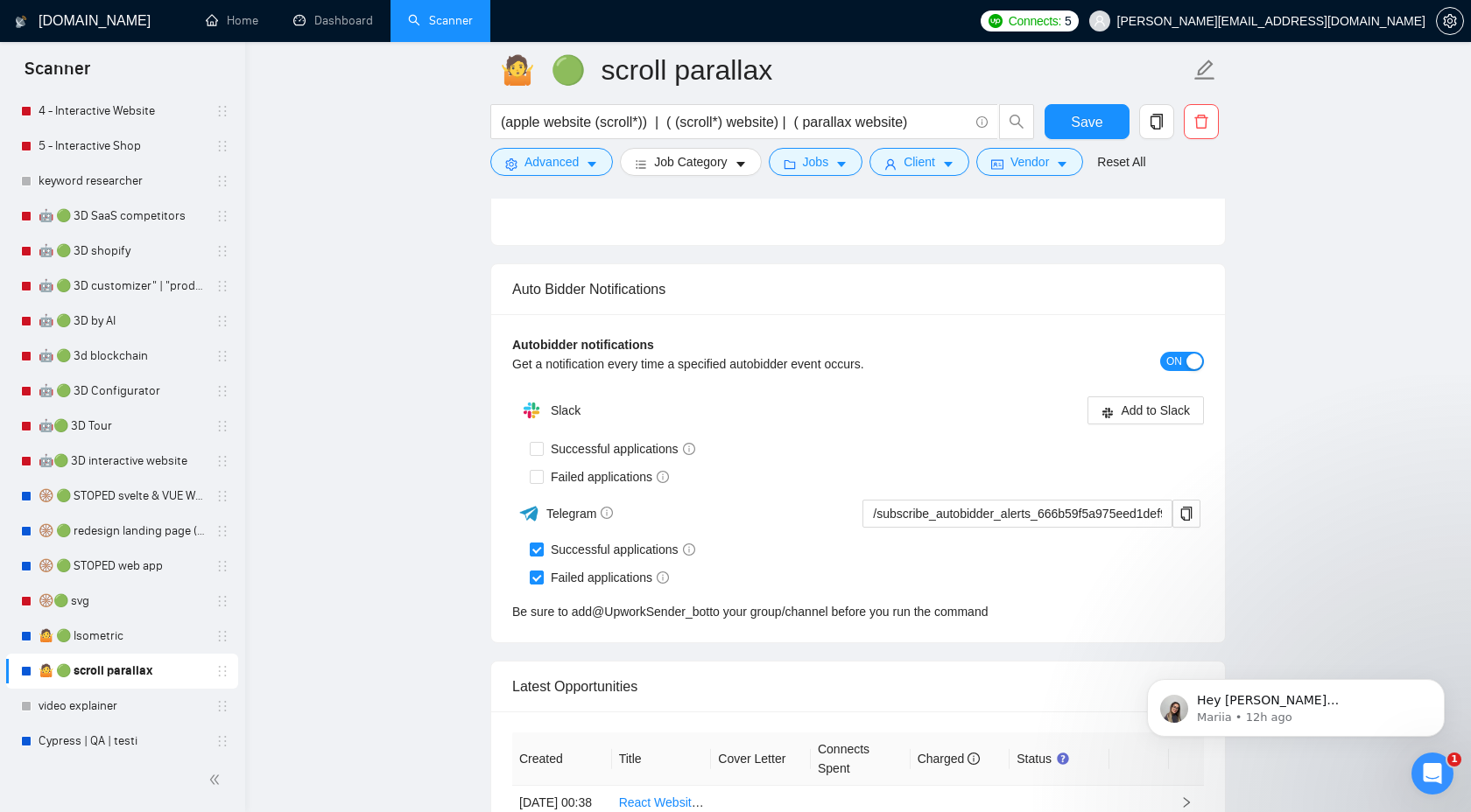
scroll to position [4231, 0]
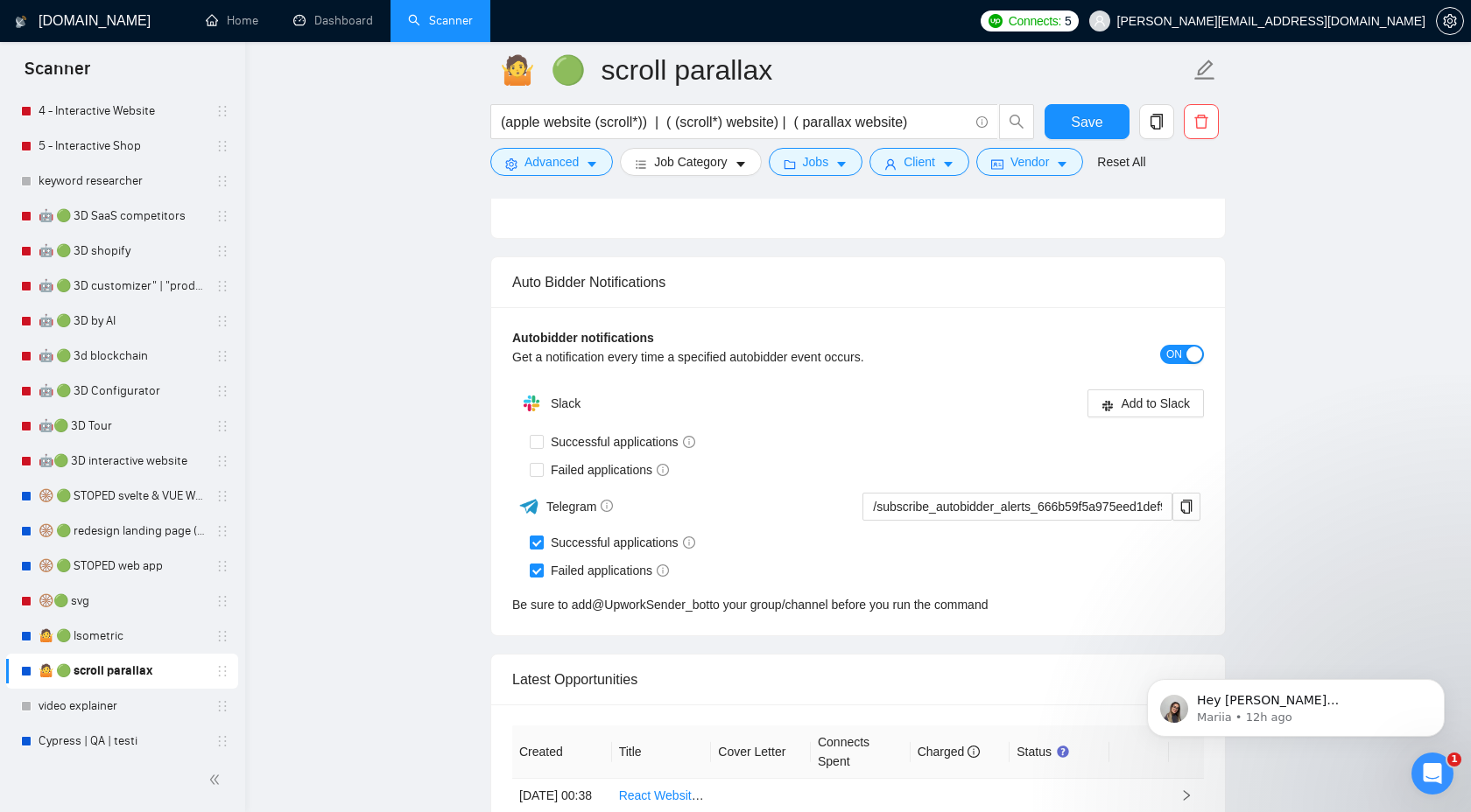
click at [1180, 362] on span "ON" at bounding box center [1174, 355] width 15 height 19
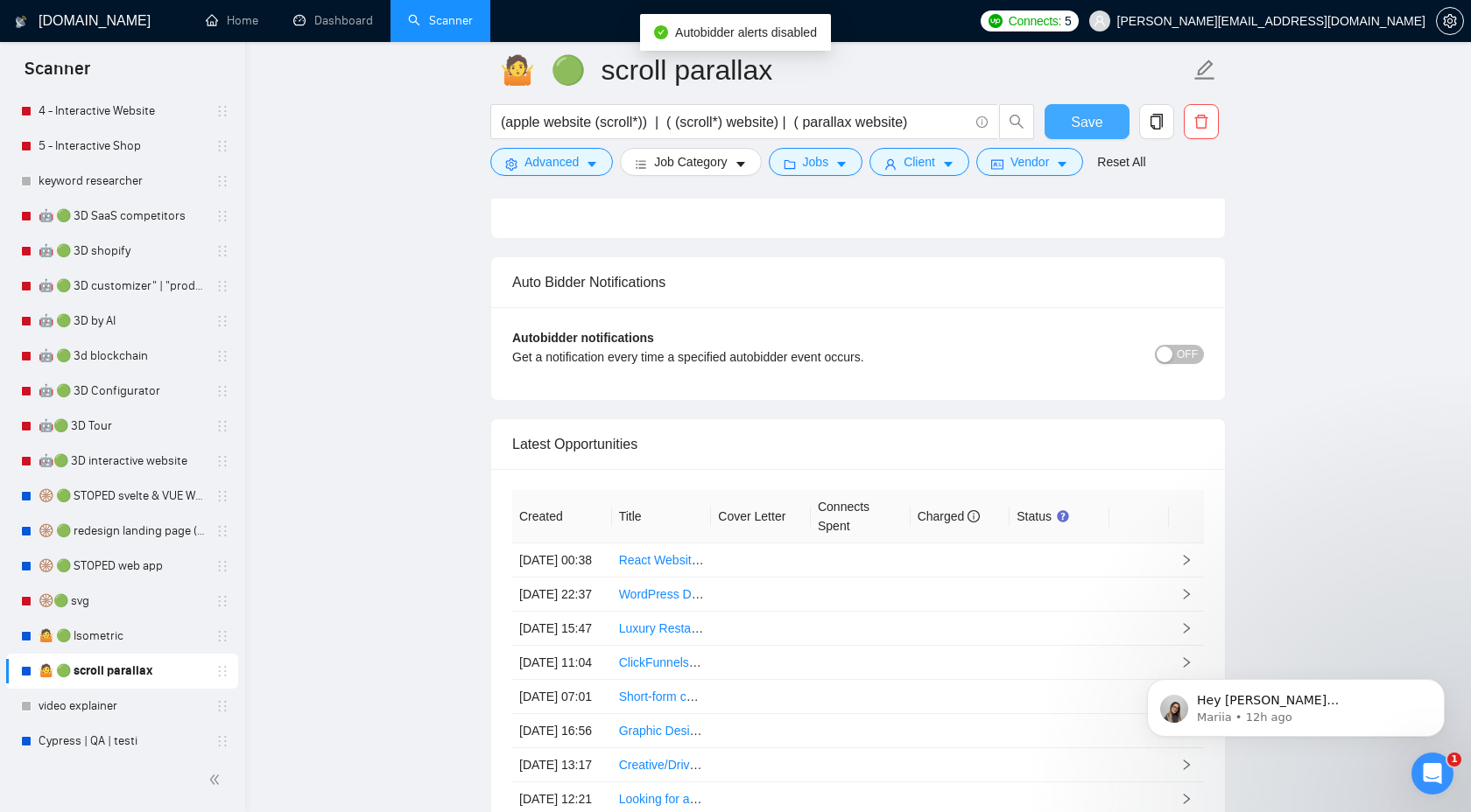
click at [1073, 128] on span "Save" at bounding box center [1086, 122] width 32 height 22
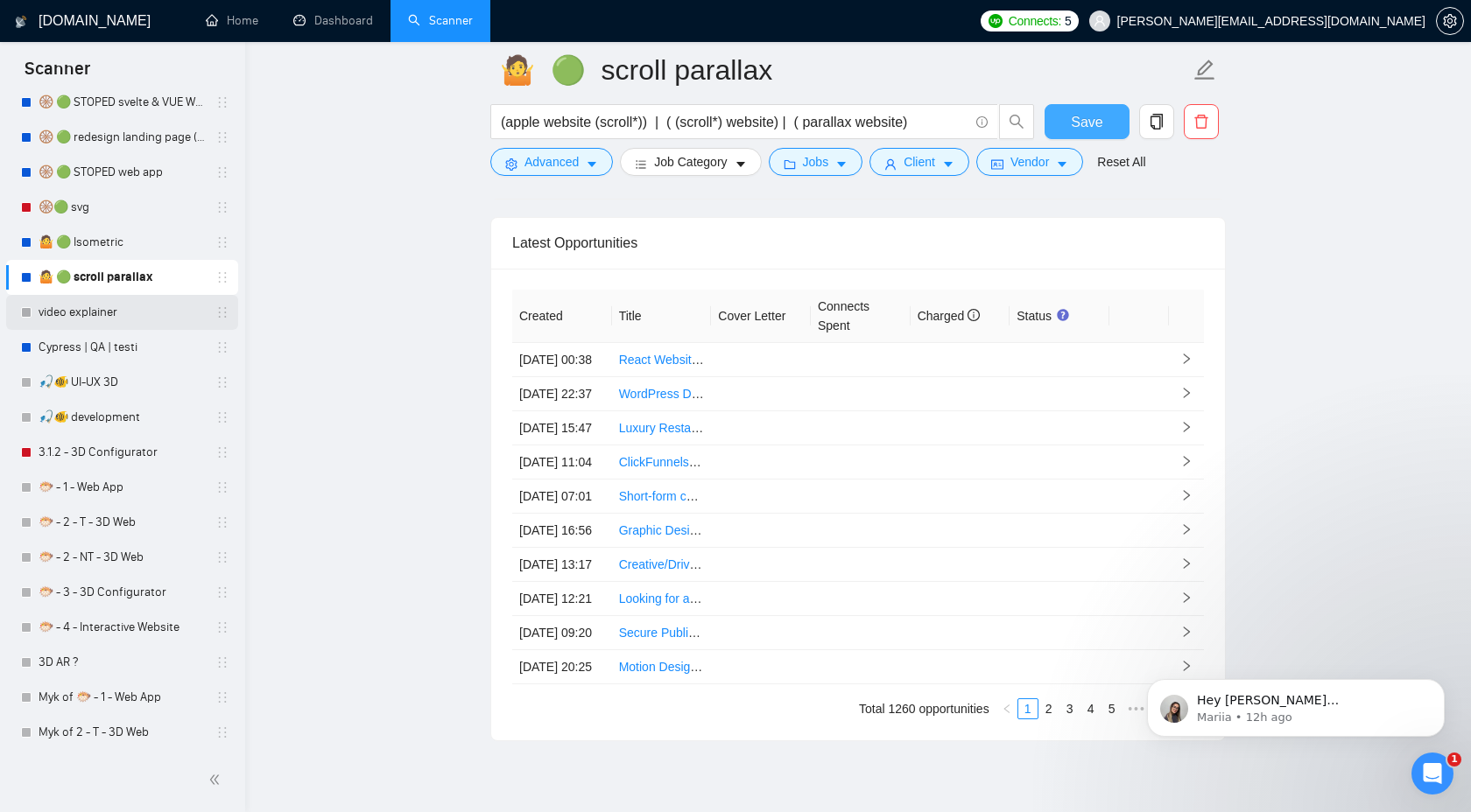
scroll to position [701, 0]
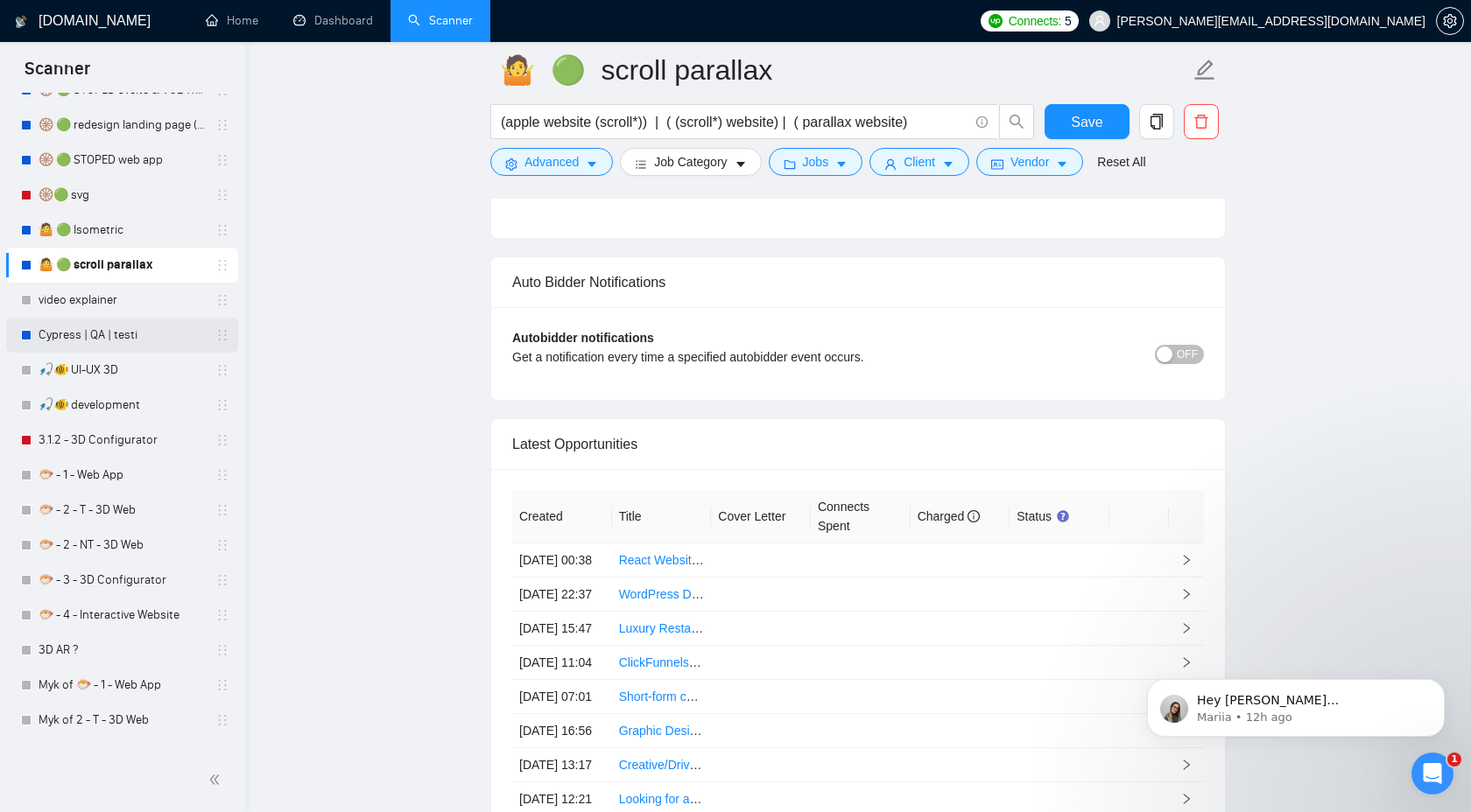
click at [109, 348] on link "Cypress | QA | testi" at bounding box center [121, 335] width 166 height 35
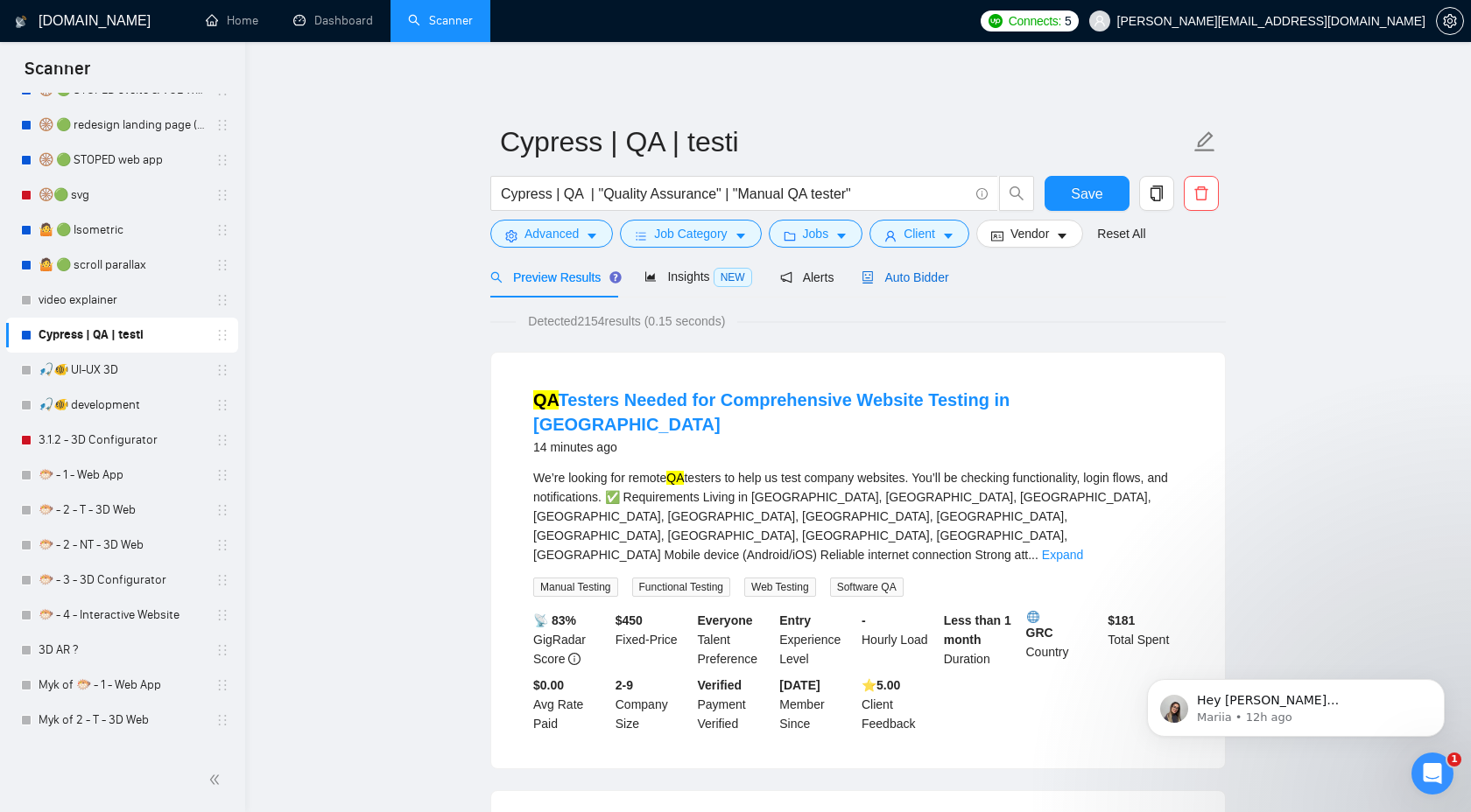
click at [936, 272] on span "Auto Bidder" at bounding box center [905, 277] width 87 height 14
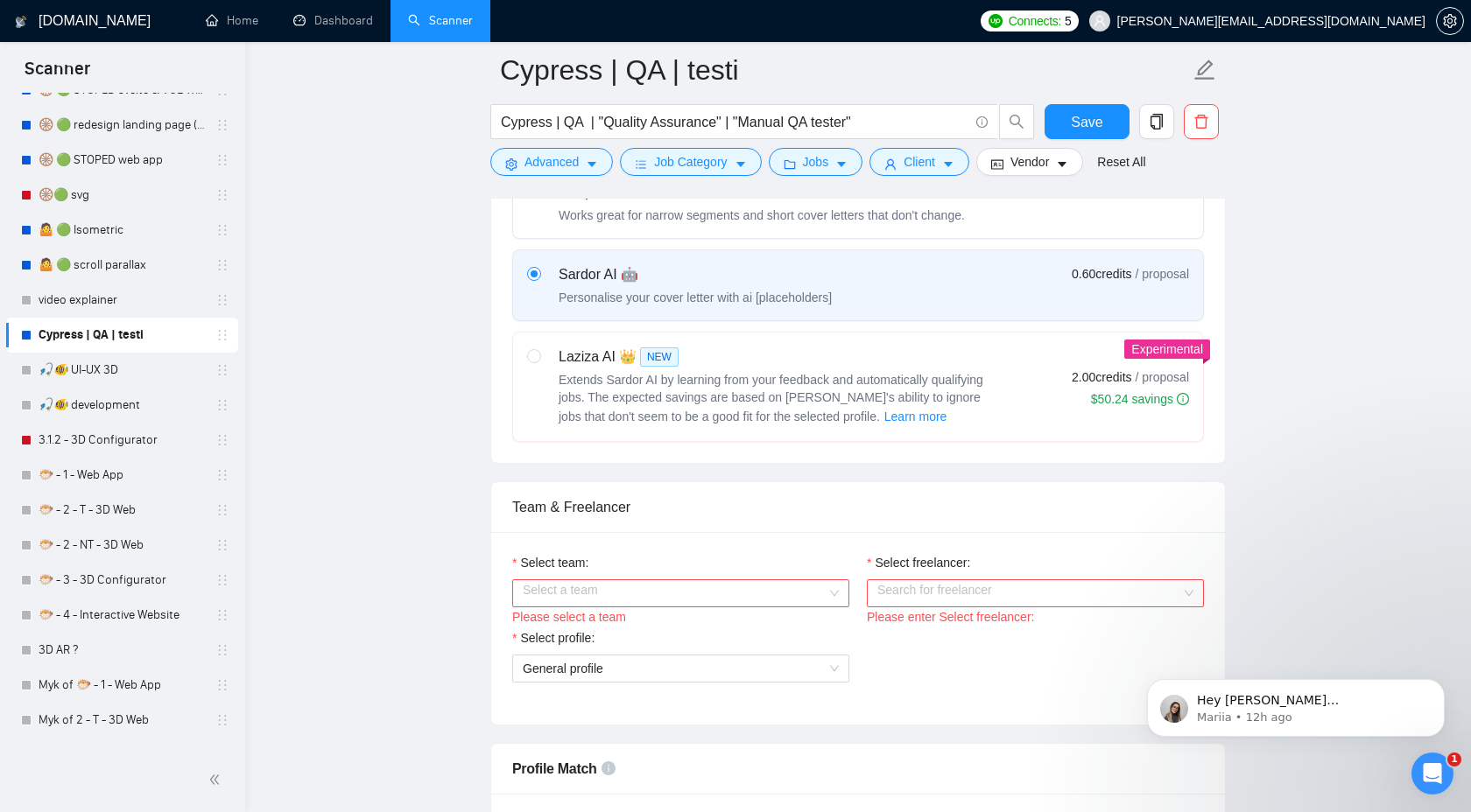
scroll to position [592, 0]
click at [681, 595] on input "Select team:" at bounding box center [675, 596] width 304 height 26
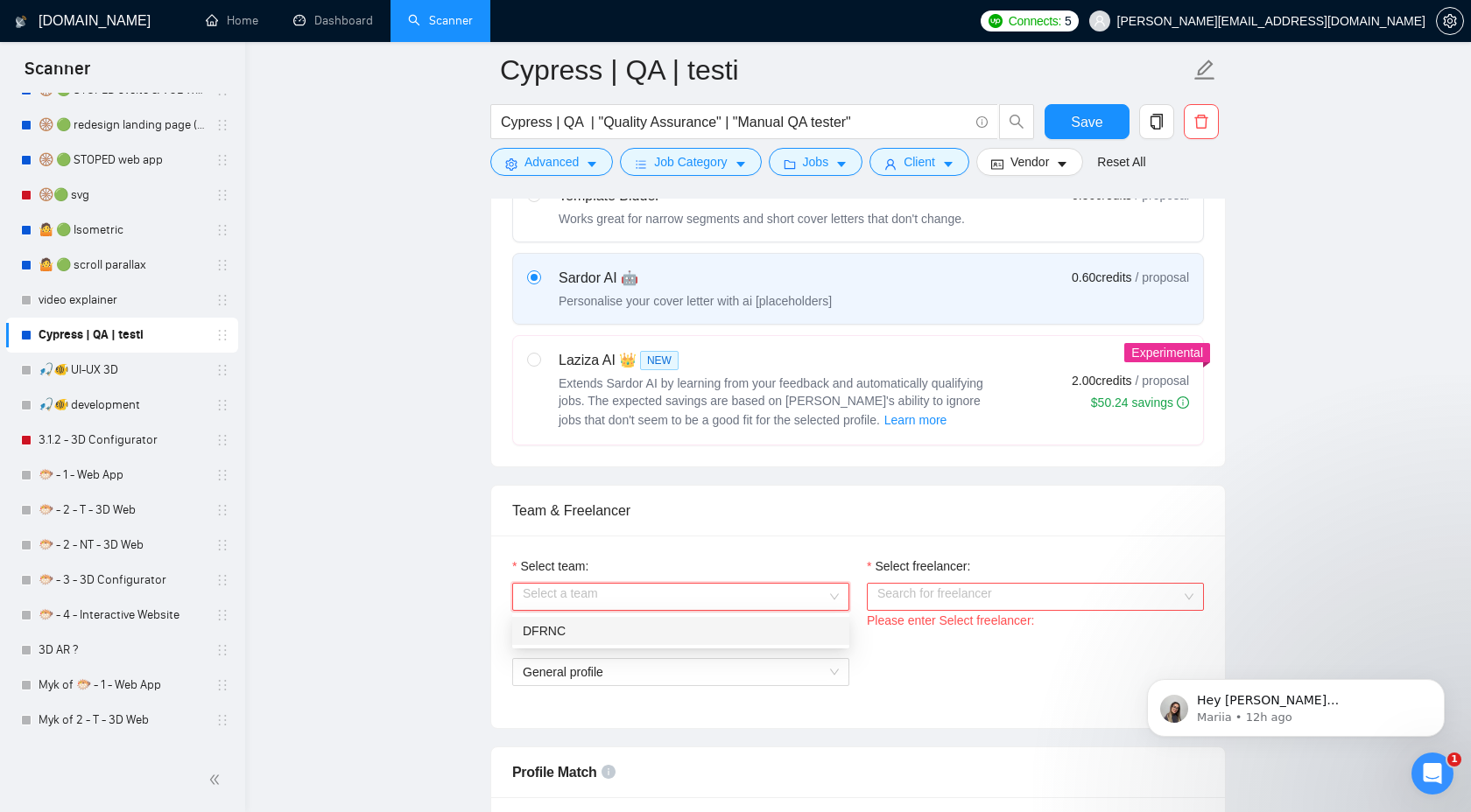
click at [660, 631] on div "DFRNC" at bounding box center [681, 631] width 316 height 19
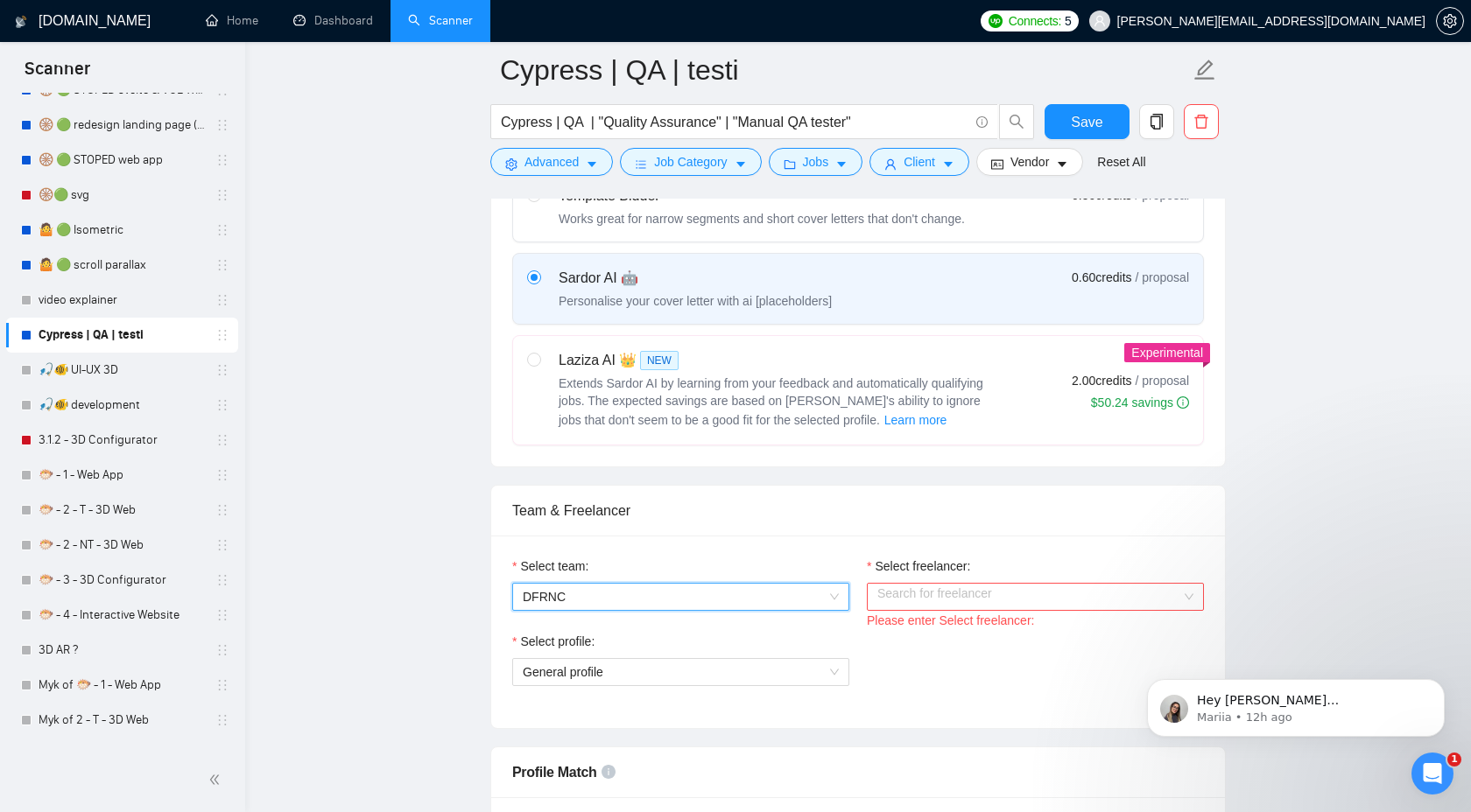
click at [917, 594] on input "Select freelancer:" at bounding box center [1029, 596] width 304 height 26
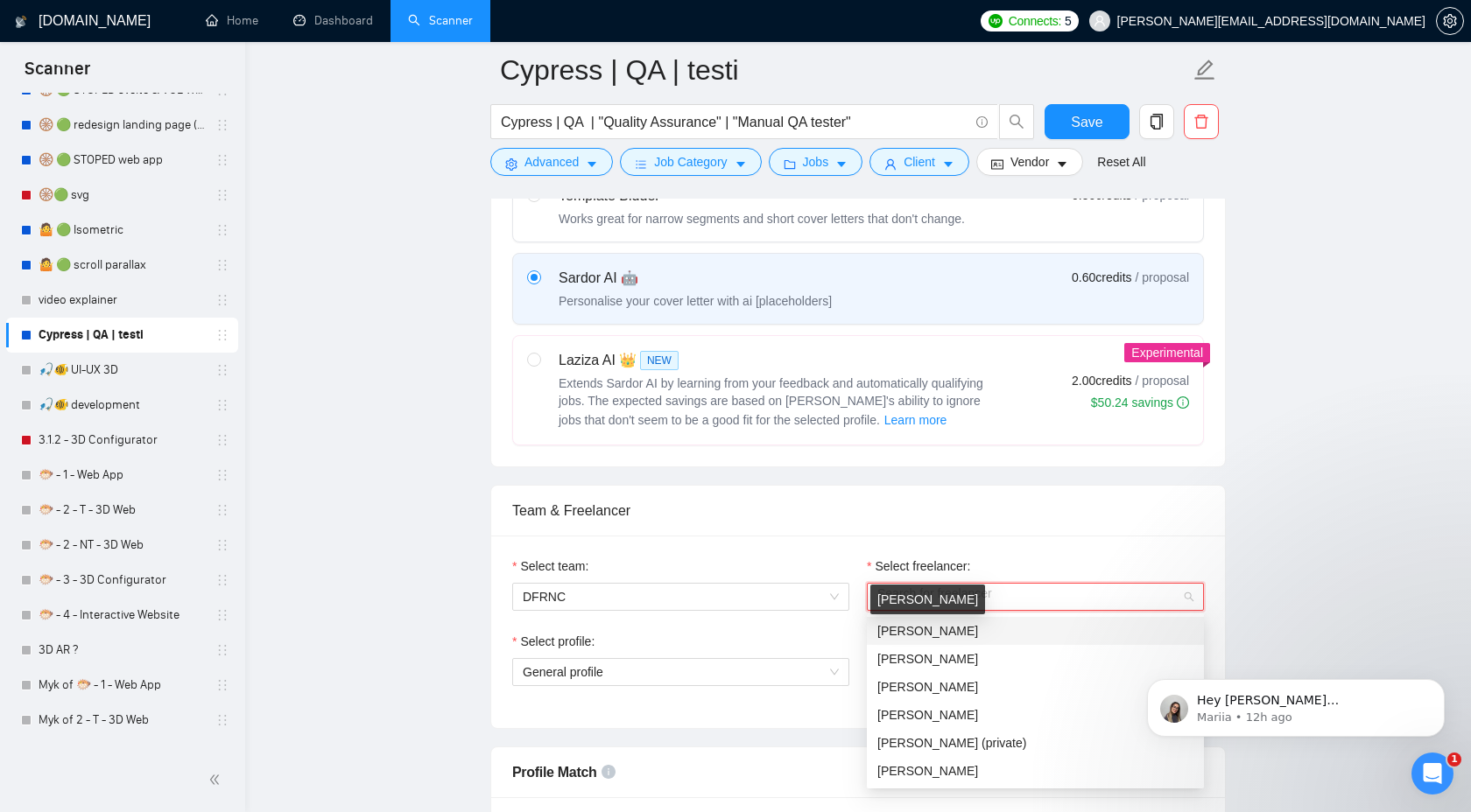
click at [933, 633] on span "[PERSON_NAME]" at bounding box center [927, 630] width 101 height 14
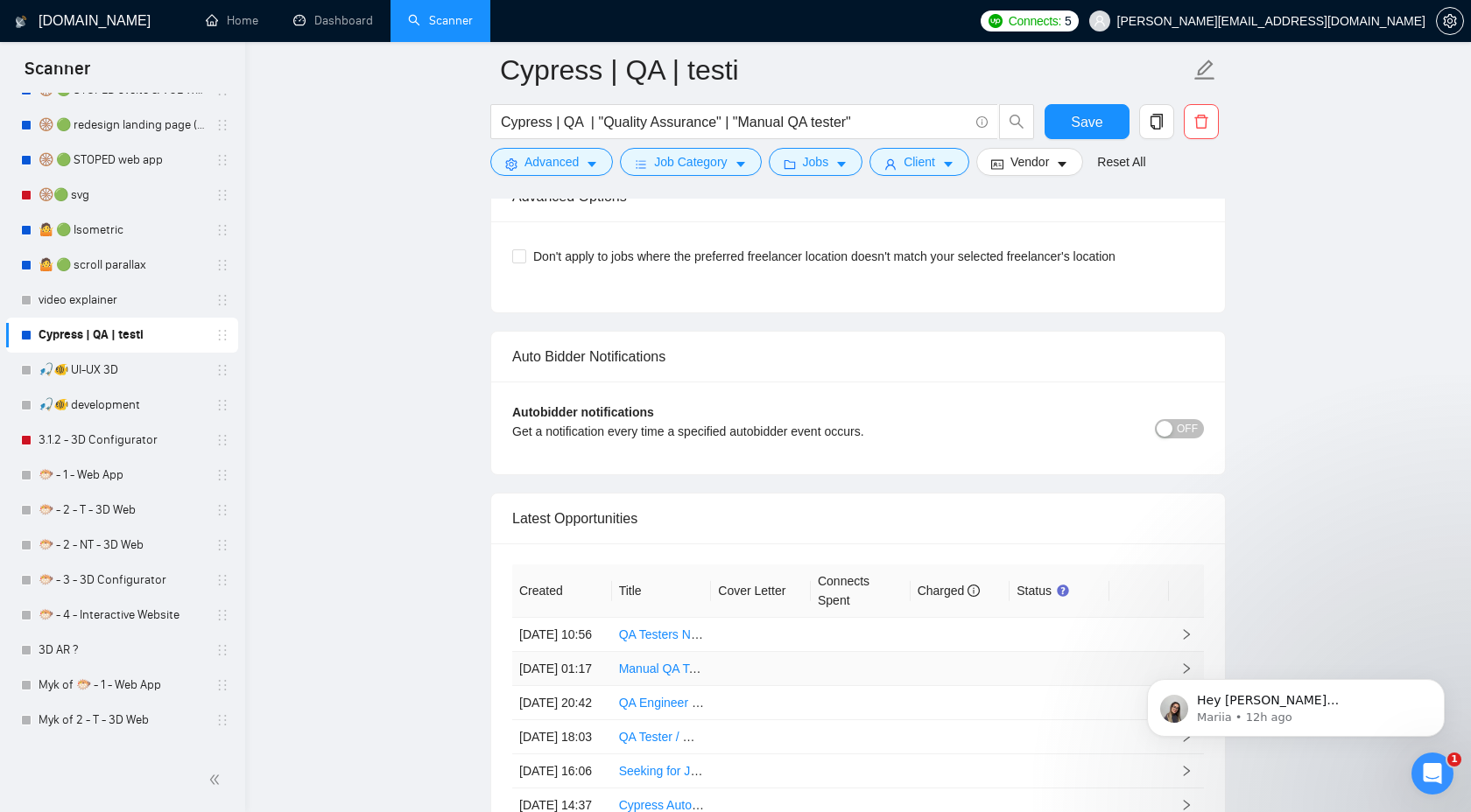
scroll to position [4143, 0]
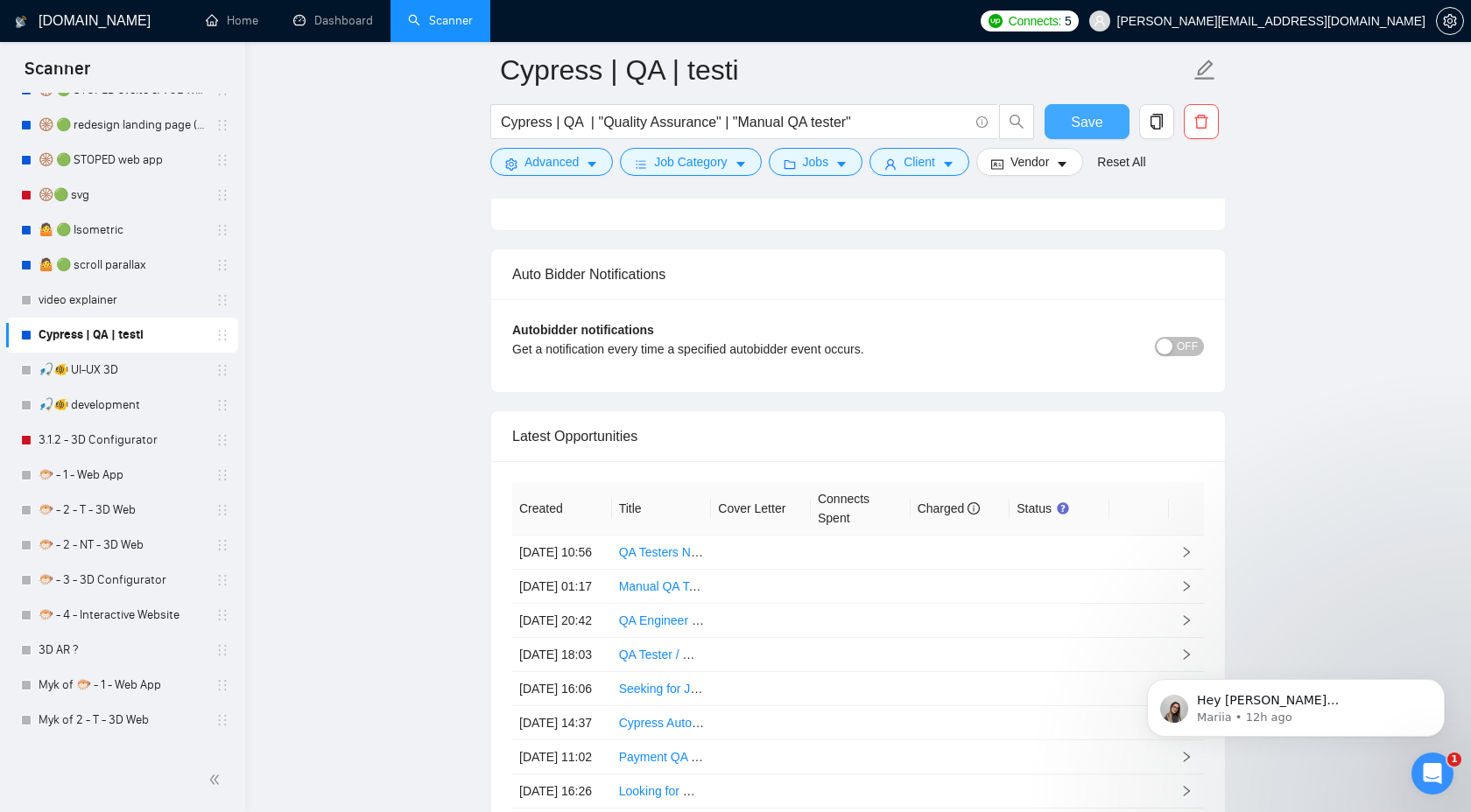
click at [1081, 108] on button "Save" at bounding box center [1086, 121] width 85 height 35
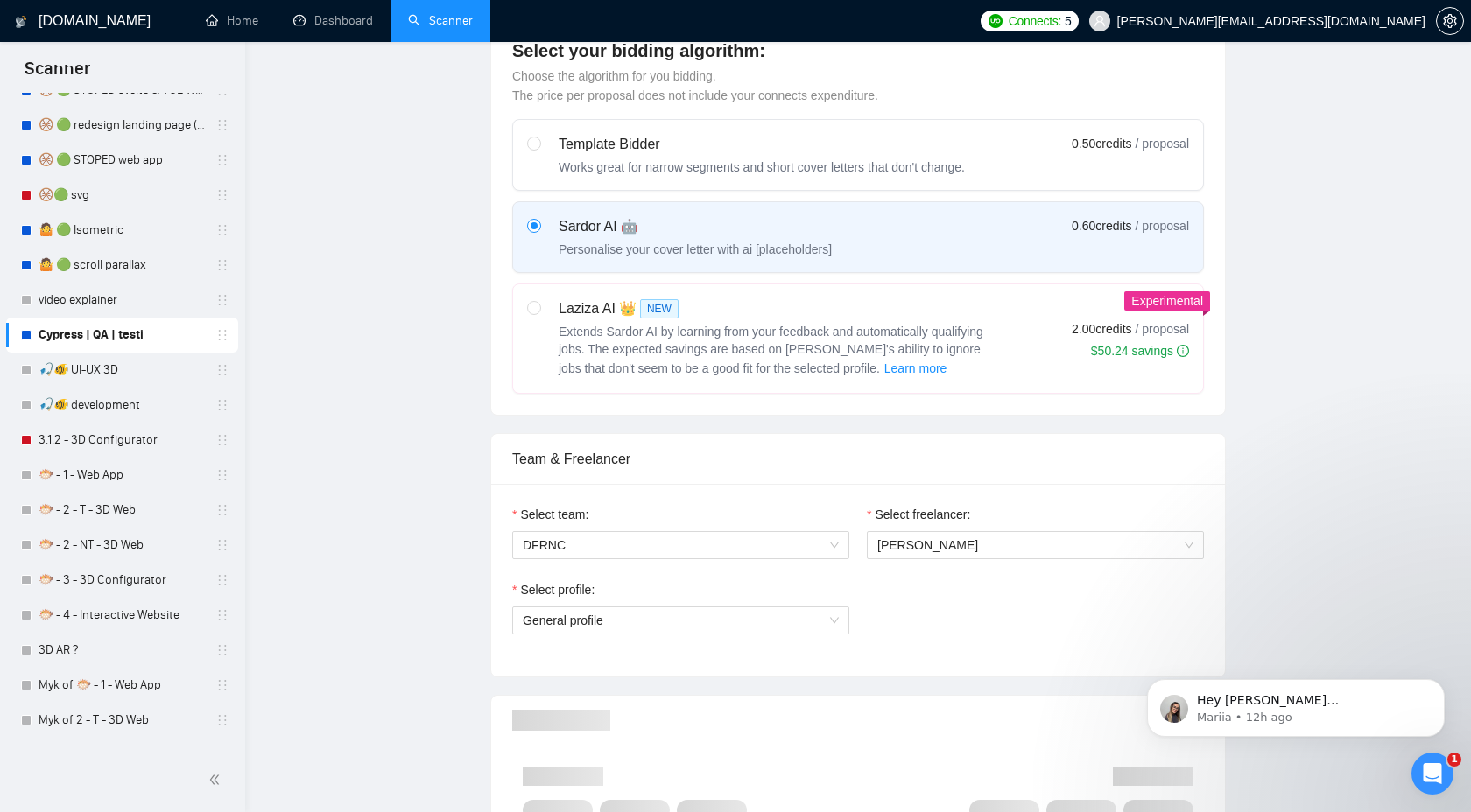
scroll to position [0, 0]
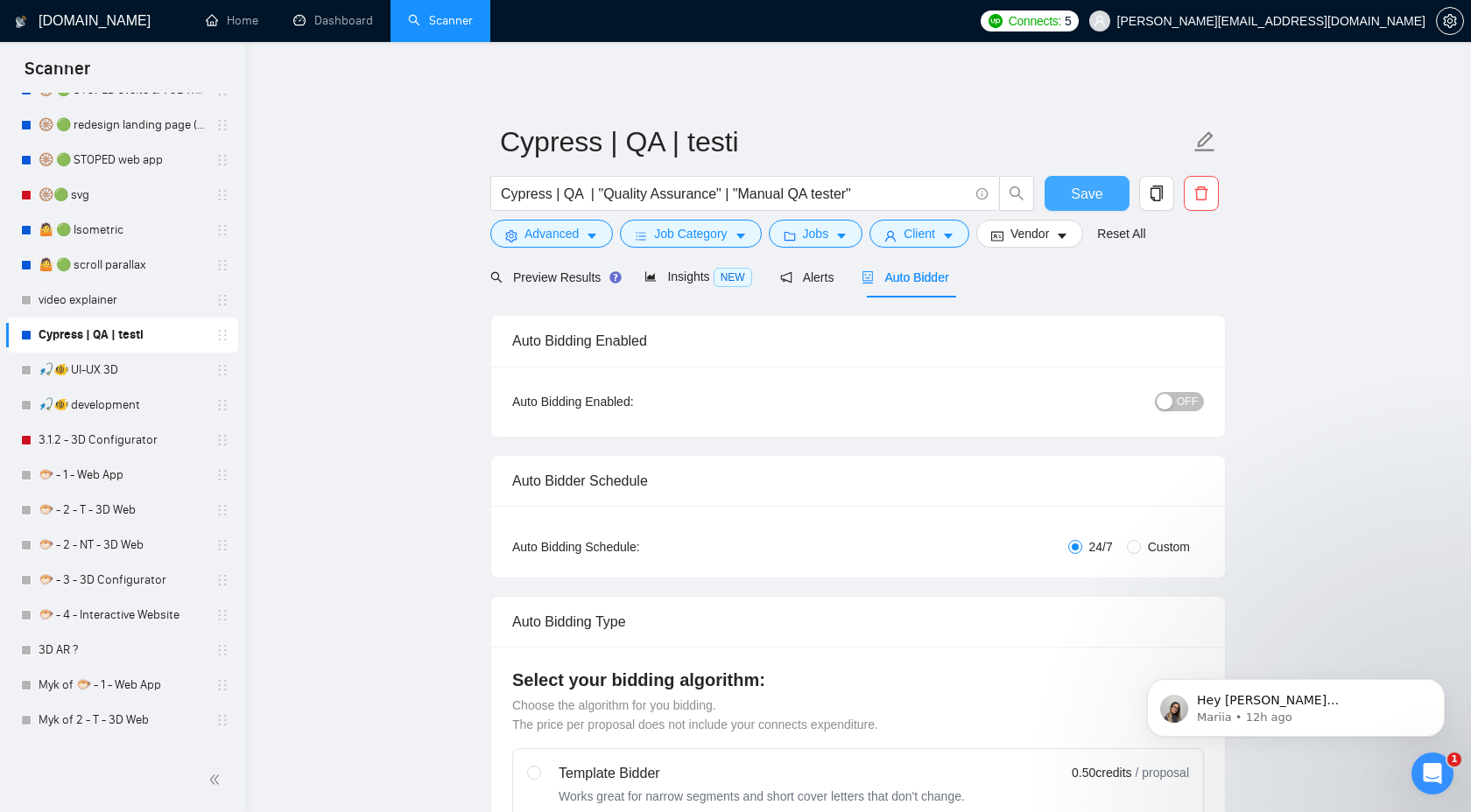
click at [1084, 190] on span "Save" at bounding box center [1086, 193] width 32 height 22
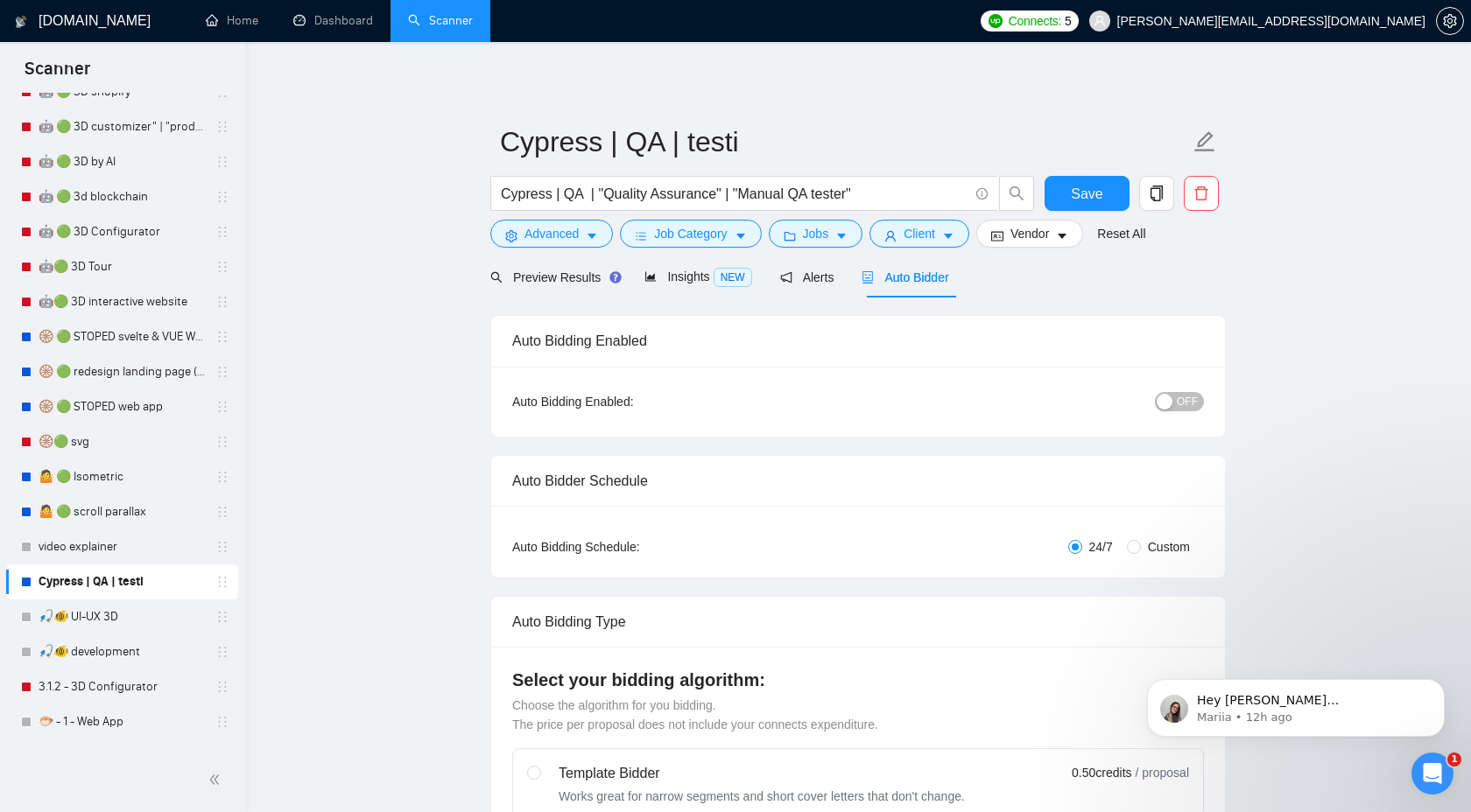
scroll to position [455, 0]
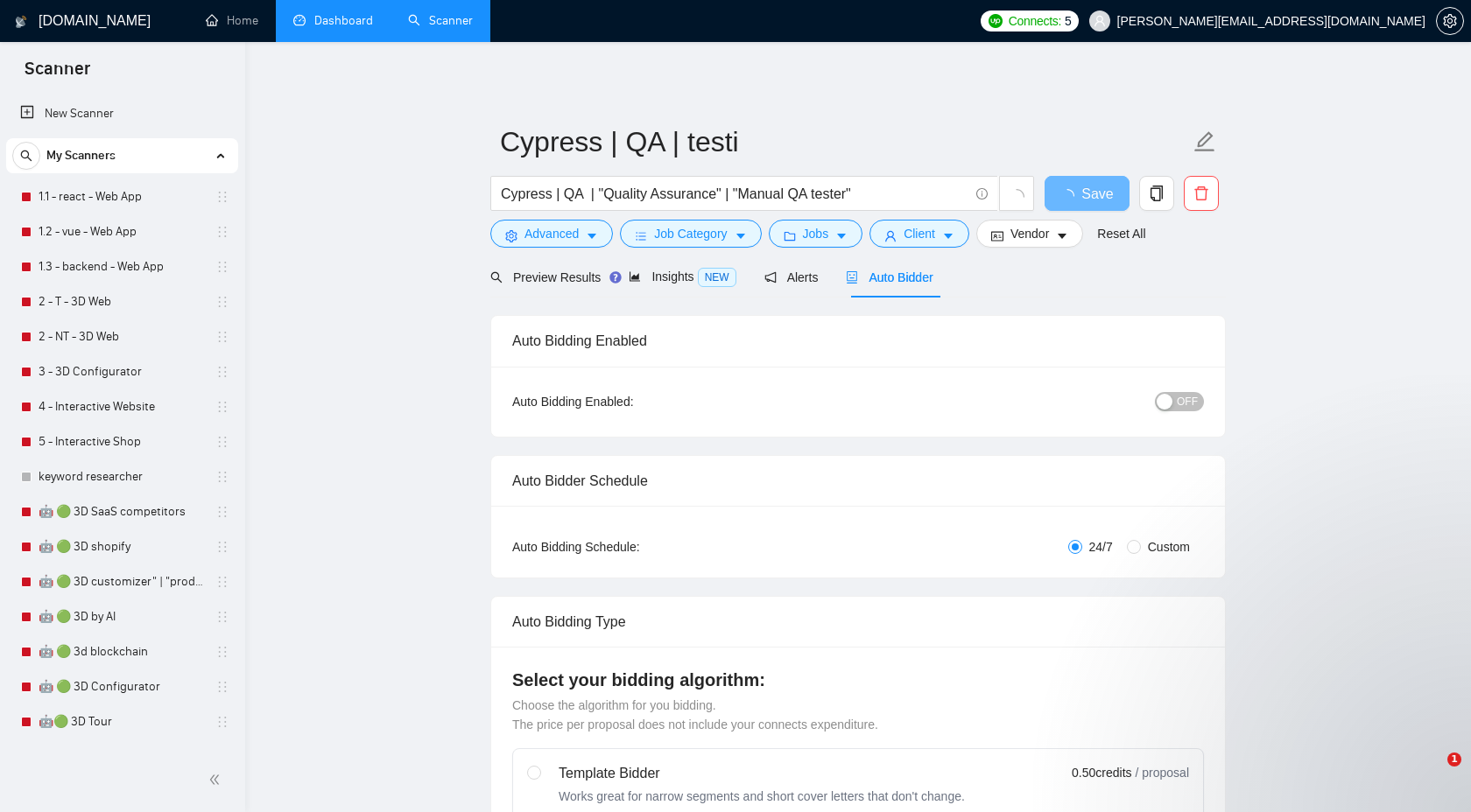
click at [330, 28] on link "Dashboard" at bounding box center [333, 20] width 80 height 14
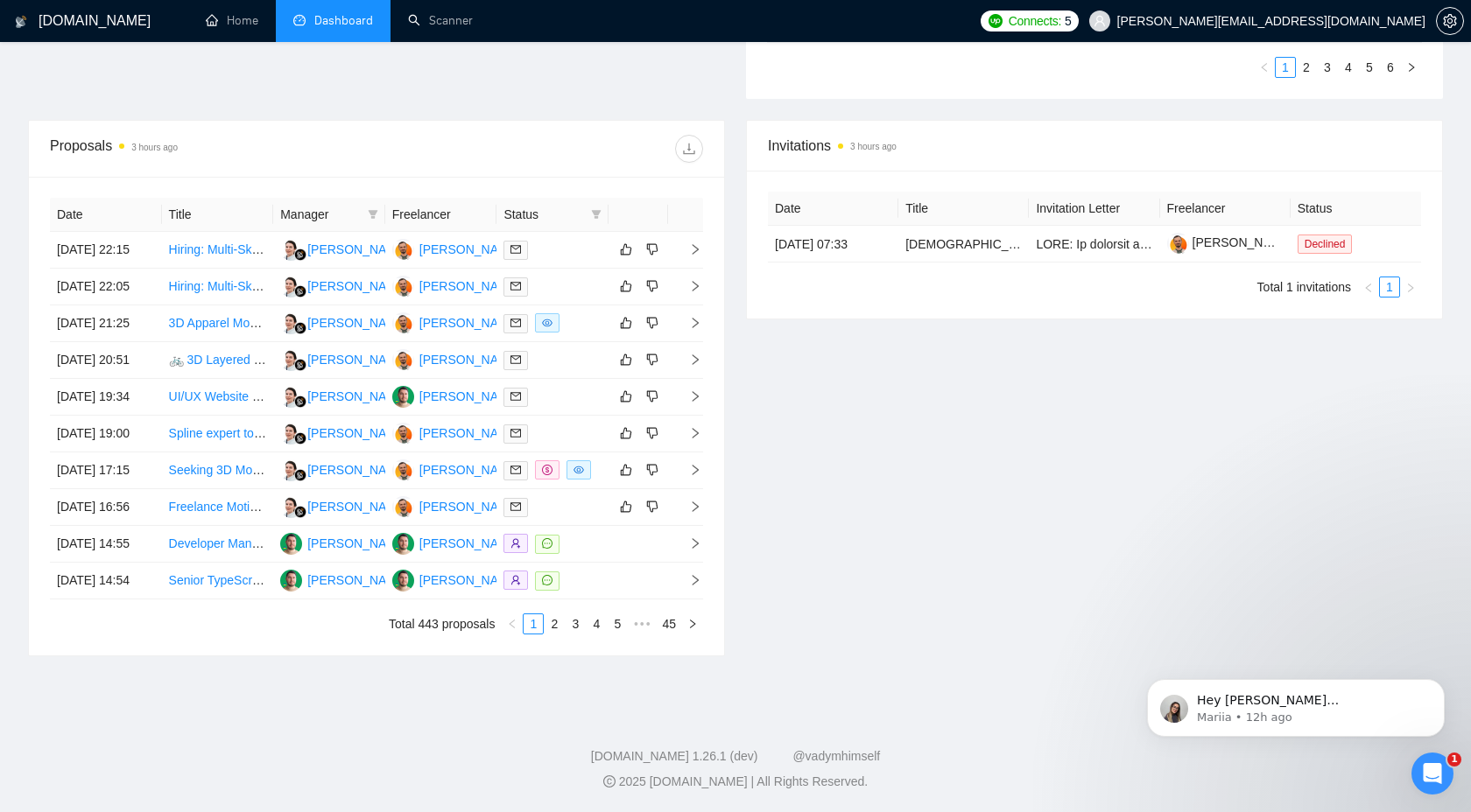
scroll to position [716, 0]
click at [552, 633] on link "2" at bounding box center [554, 624] width 19 height 19
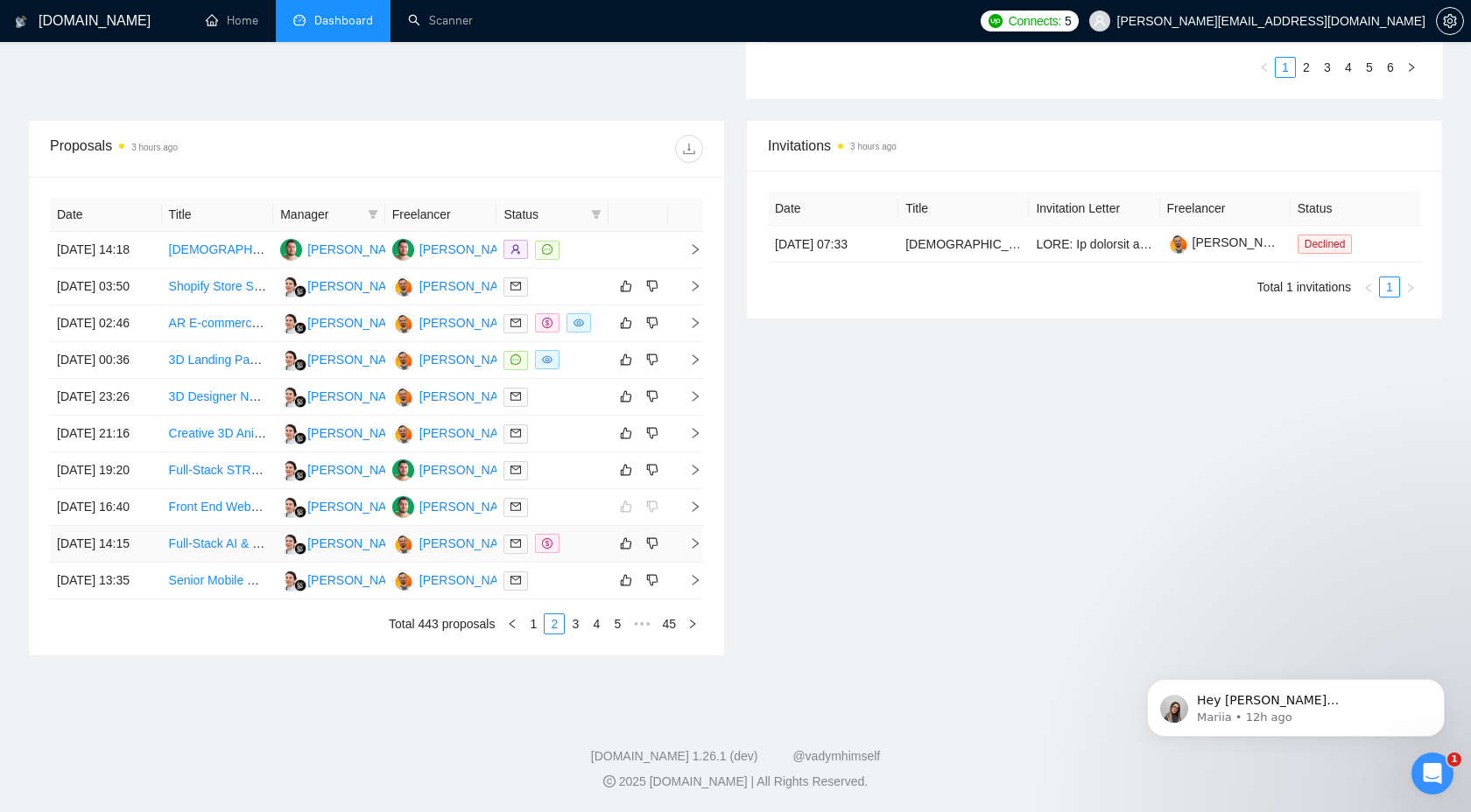
scroll to position [691, 0]
click at [571, 633] on link "3" at bounding box center [575, 624] width 19 height 19
click at [536, 633] on link "1" at bounding box center [534, 624] width 19 height 19
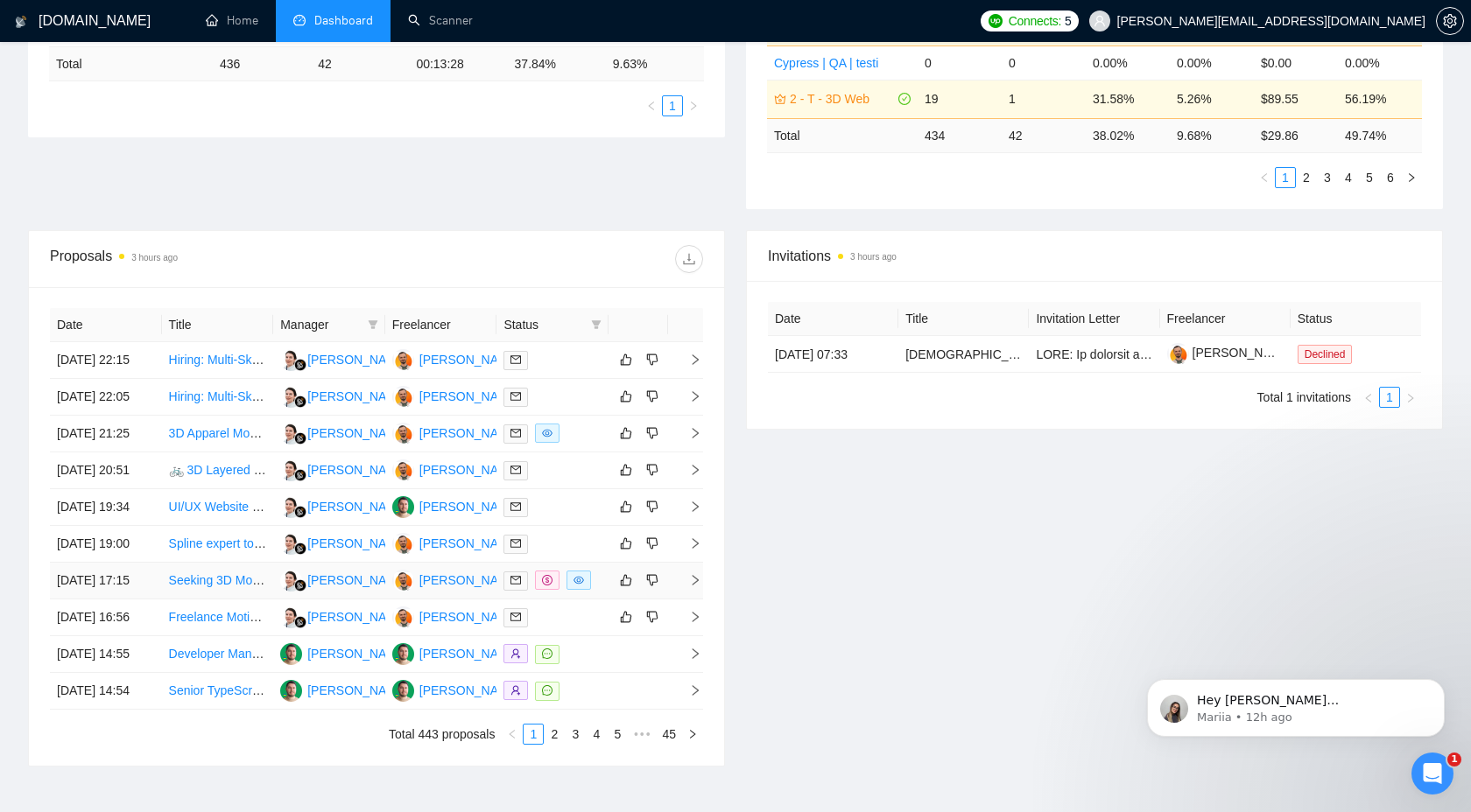
scroll to position [0, 0]
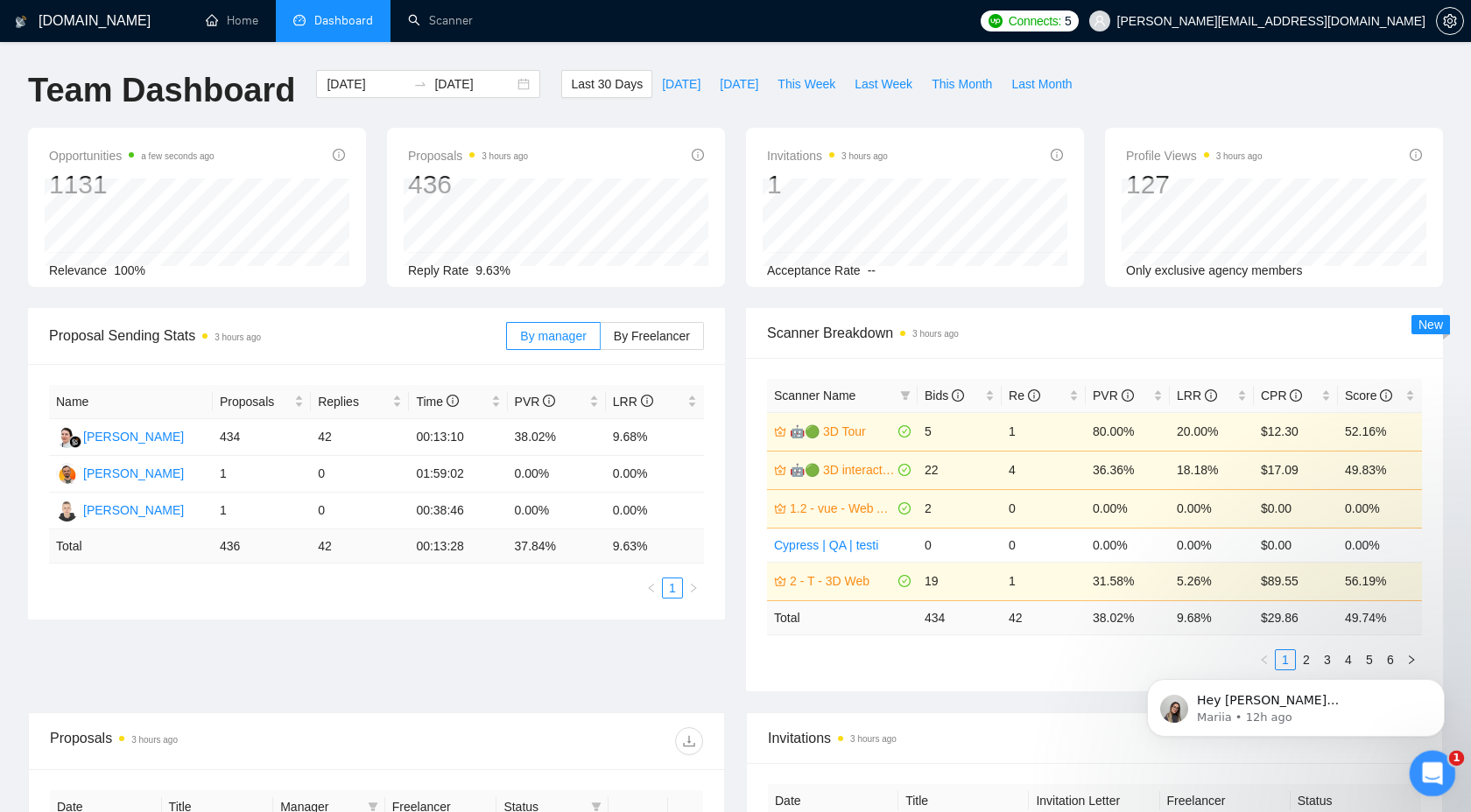
drag, startPoint x: 1416, startPoint y: 766, endPoint x: 2826, endPoint y: 1507, distance: 1592.9
click at [1413, 765] on div "Open Intercom Messenger" at bounding box center [1430, 771] width 58 height 58
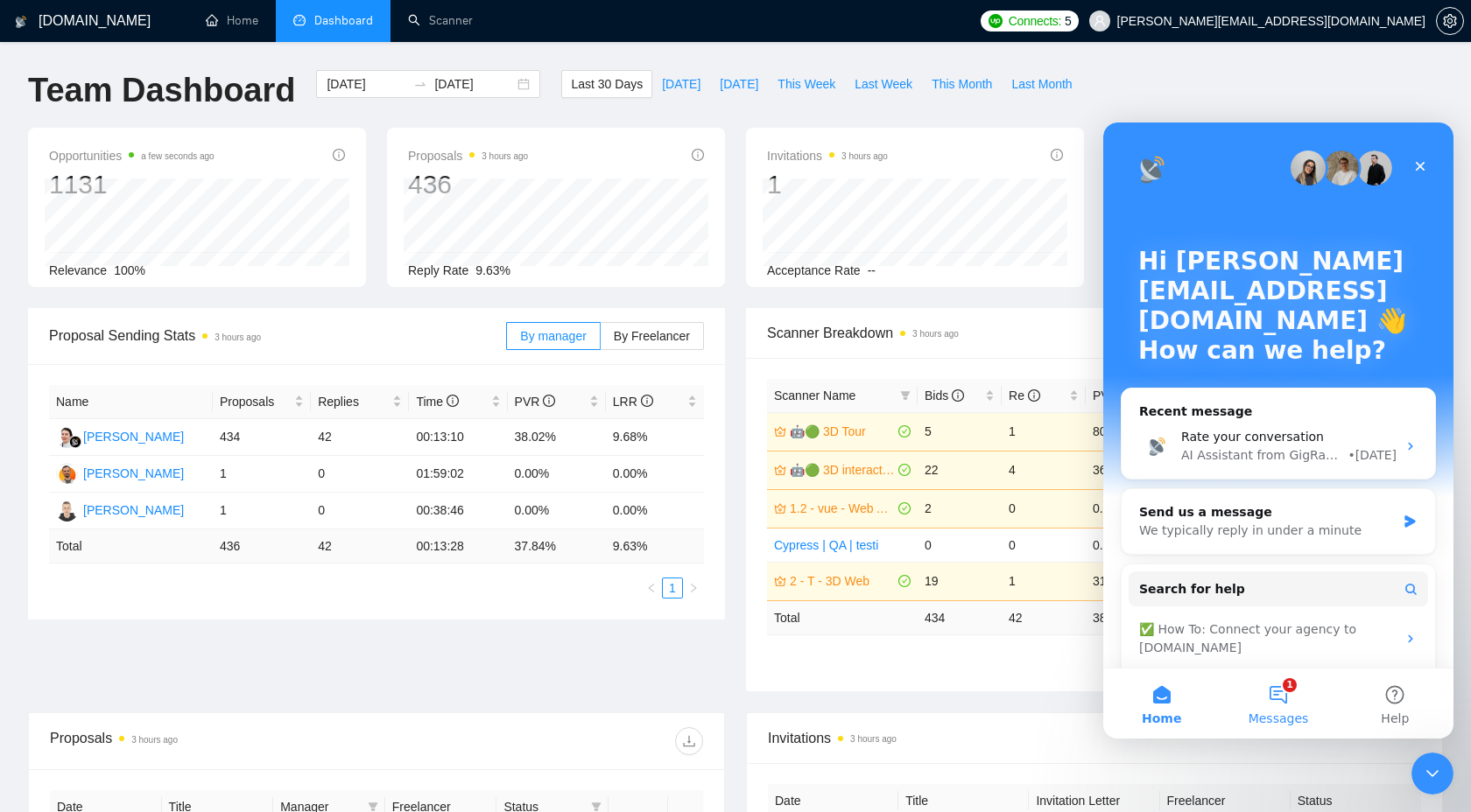
click at [1283, 701] on button "1 Messages" at bounding box center [1277, 703] width 116 height 70
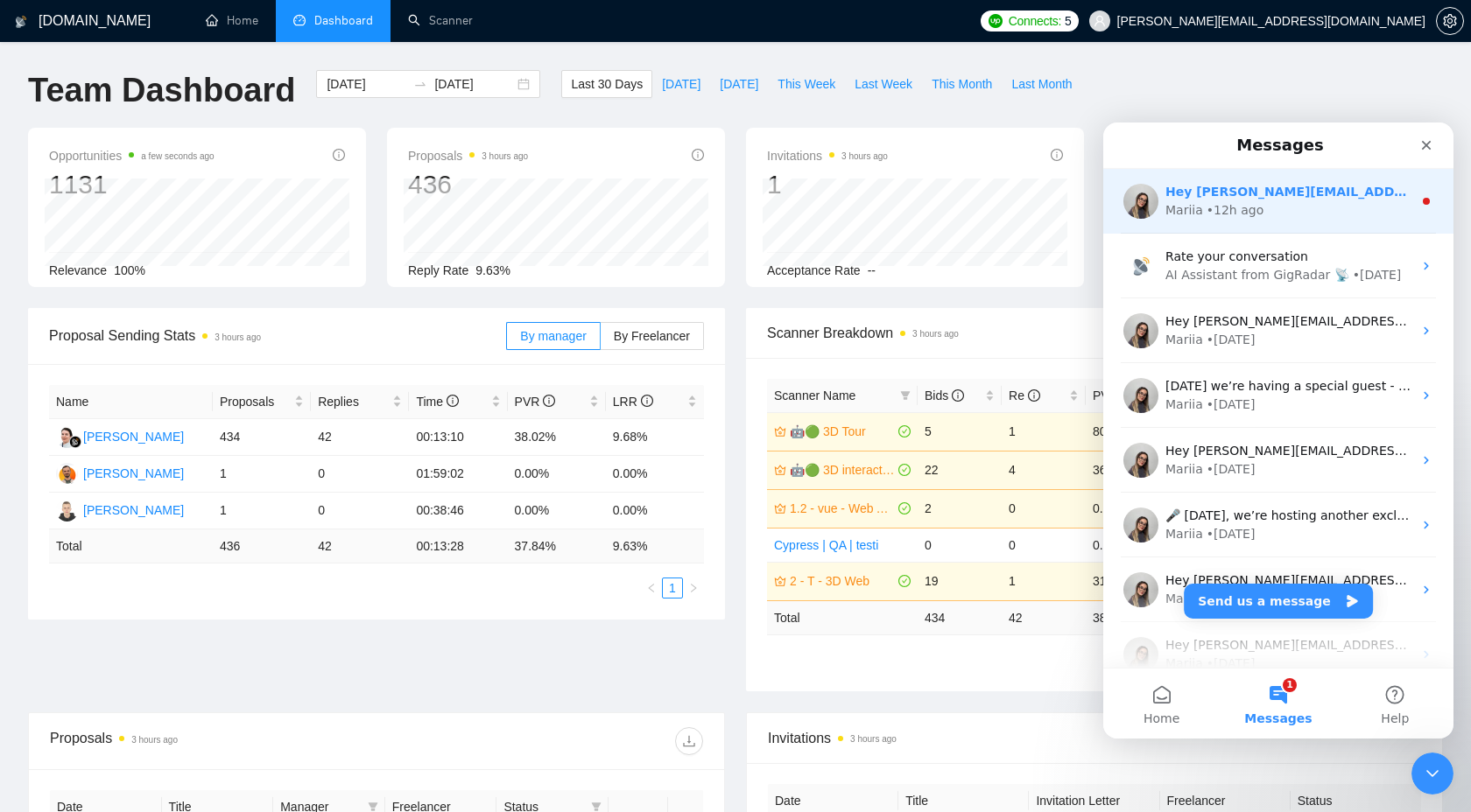
click at [1423, 212] on div "Hey andrii.miko@gmail.com, Looks like your Upwork agency DFRNC ran out of conne…" at bounding box center [1278, 201] width 350 height 64
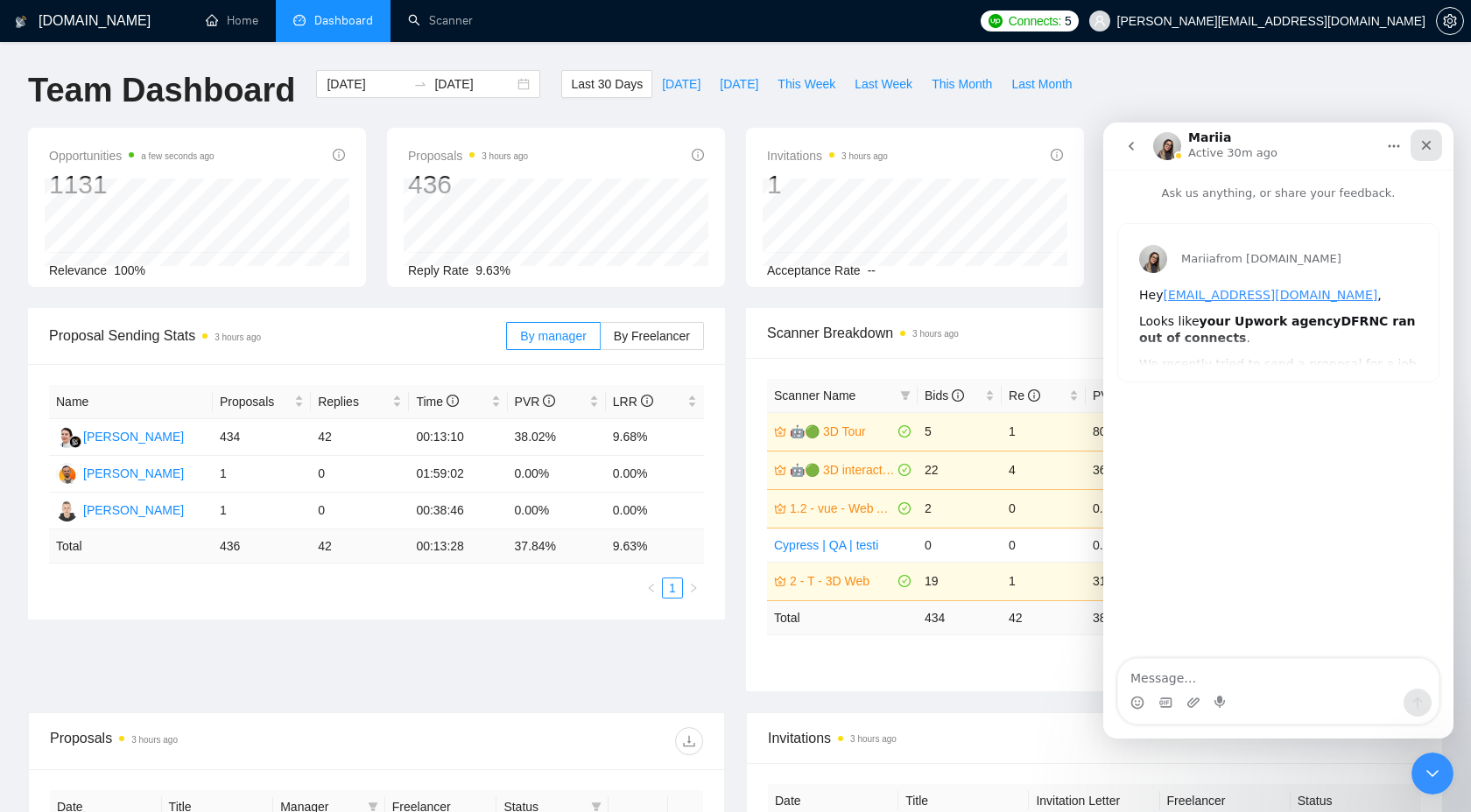
click at [1425, 145] on icon "Close" at bounding box center [1427, 146] width 10 height 10
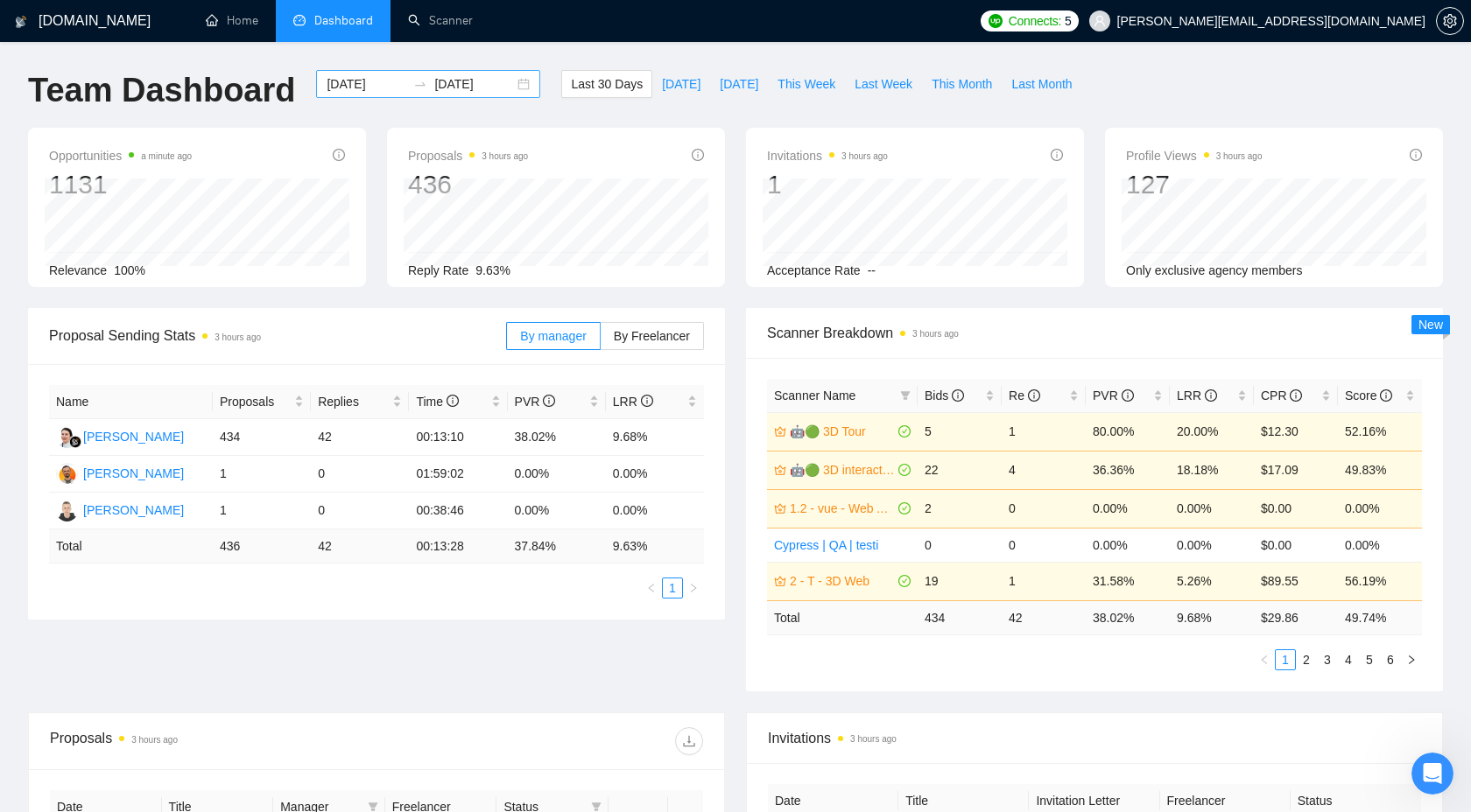
click at [456, 88] on input "2025-09-23" at bounding box center [474, 84] width 80 height 19
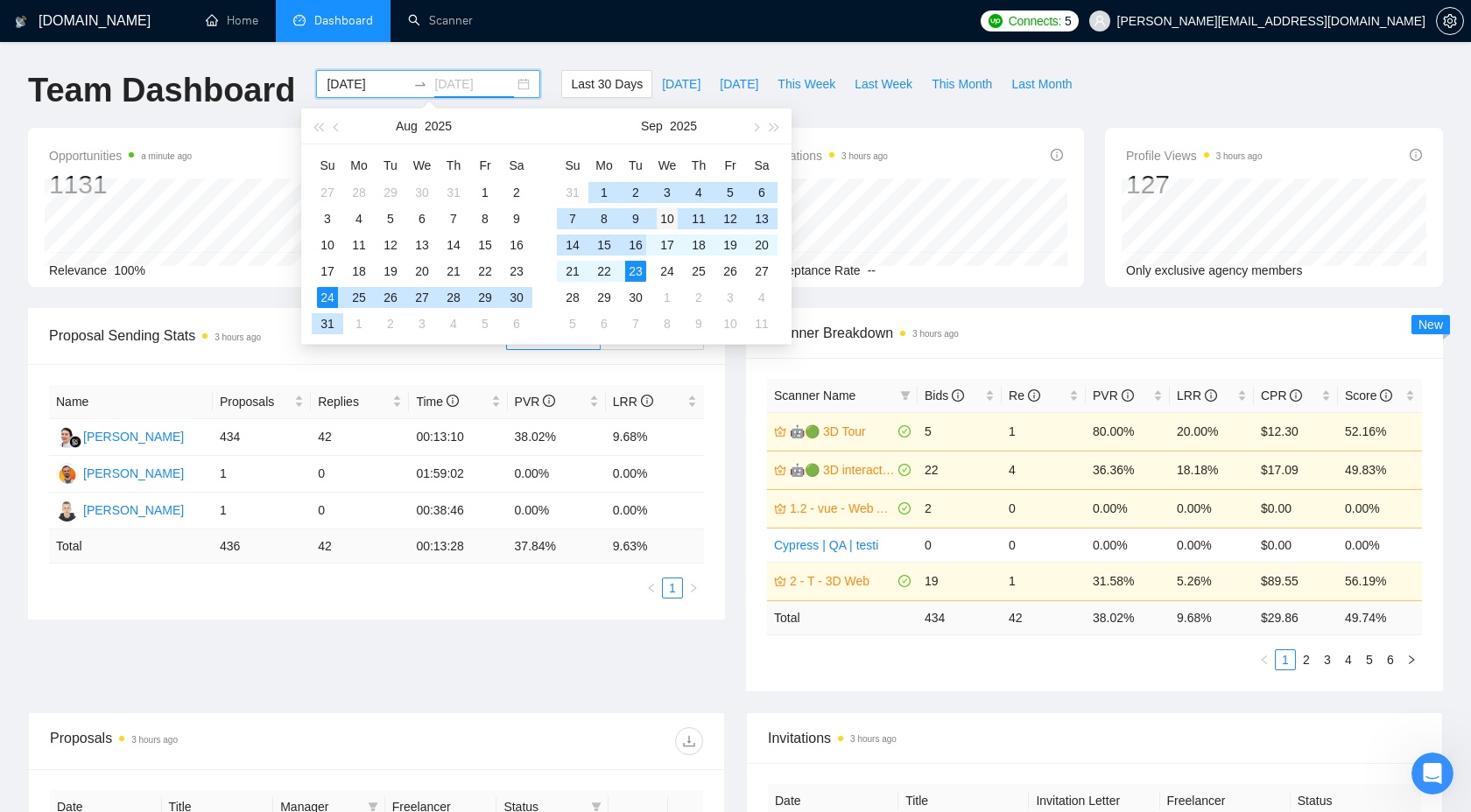
type input "2025-09-10"
click at [666, 218] on div "10" at bounding box center [667, 219] width 21 height 21
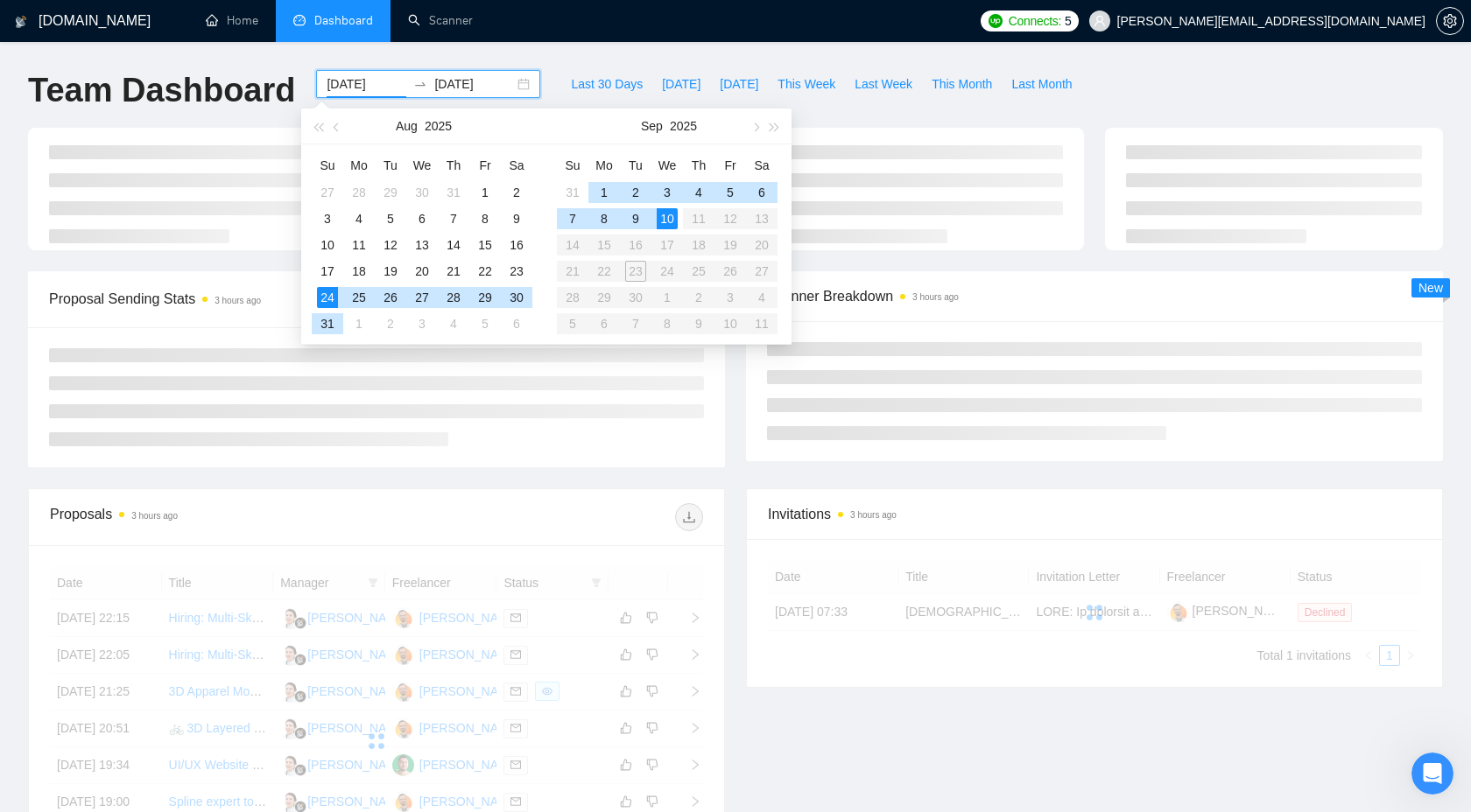
click at [666, 218] on div "10" at bounding box center [667, 219] width 21 height 21
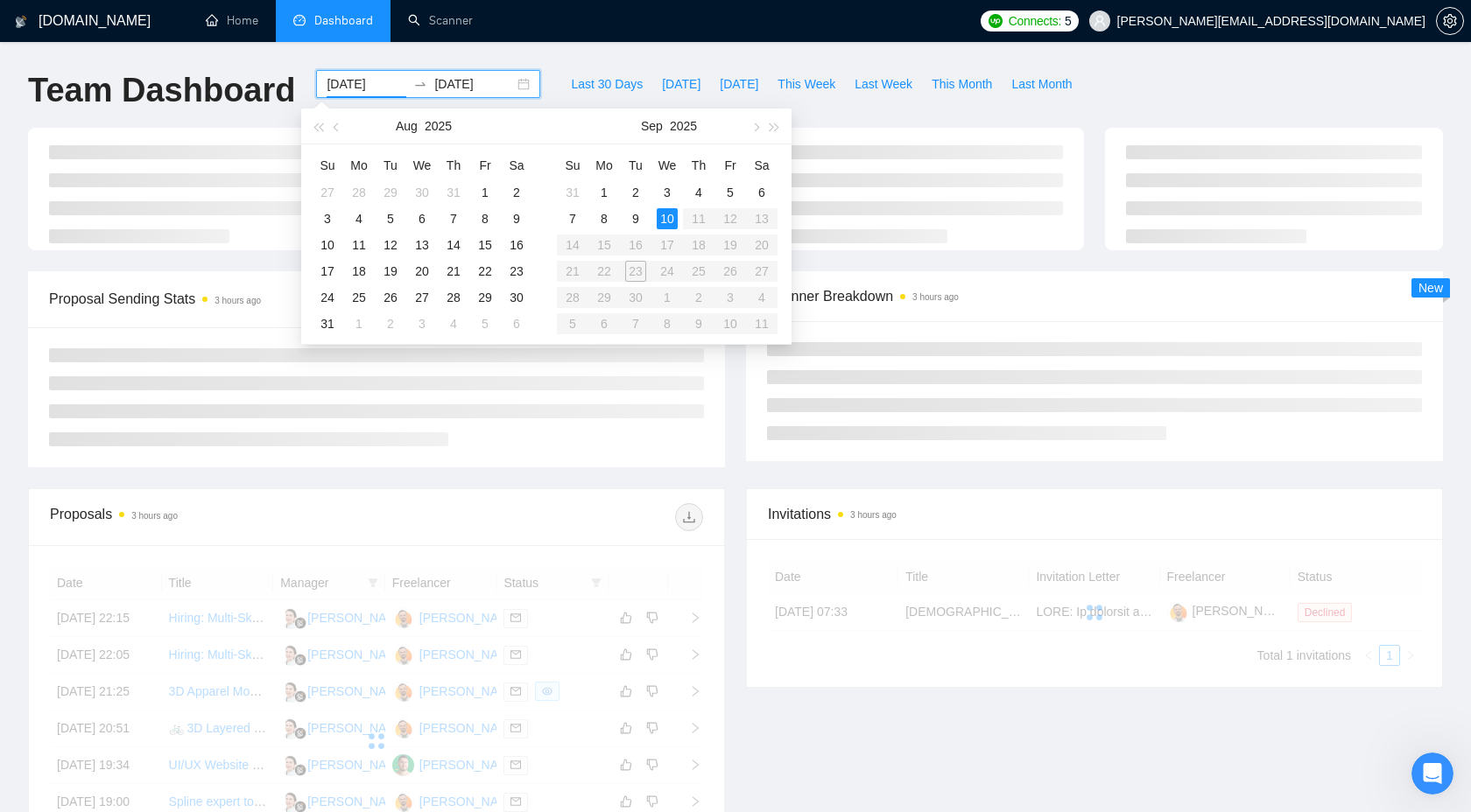
type input "2025-09-10"
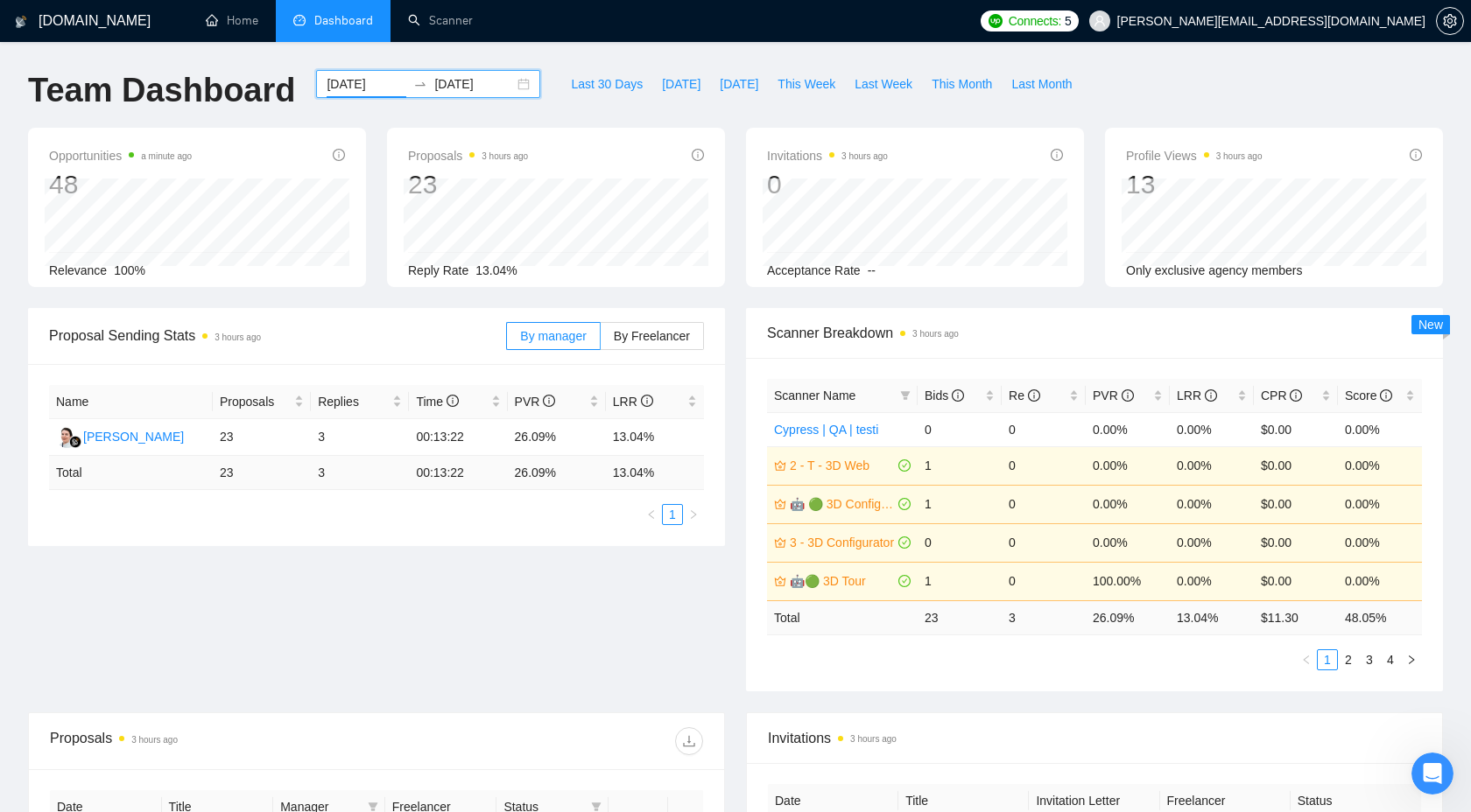
click at [442, 91] on input "2025-09-10" at bounding box center [474, 84] width 80 height 19
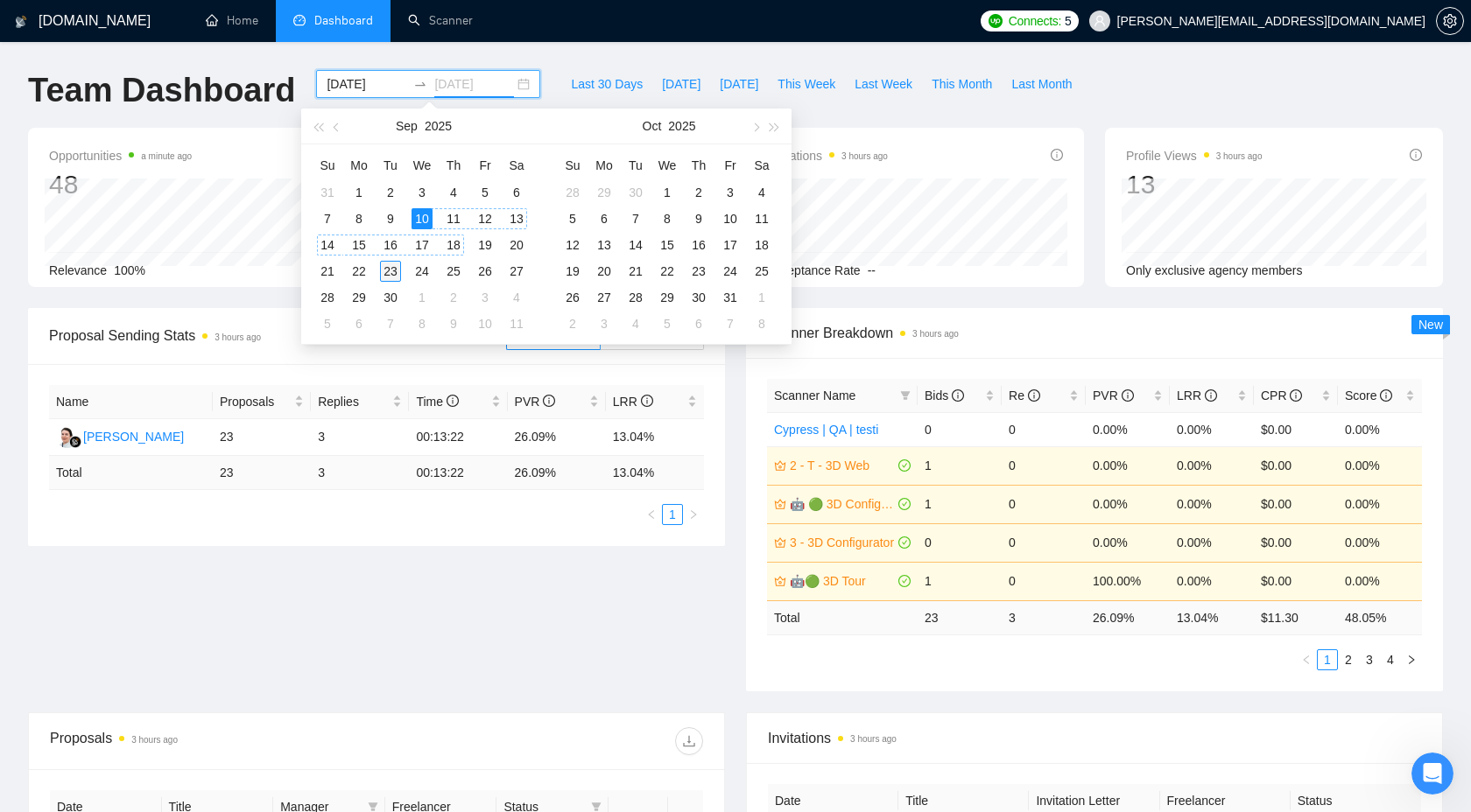
type input "2025-09-23"
click at [389, 275] on div "23" at bounding box center [390, 271] width 21 height 21
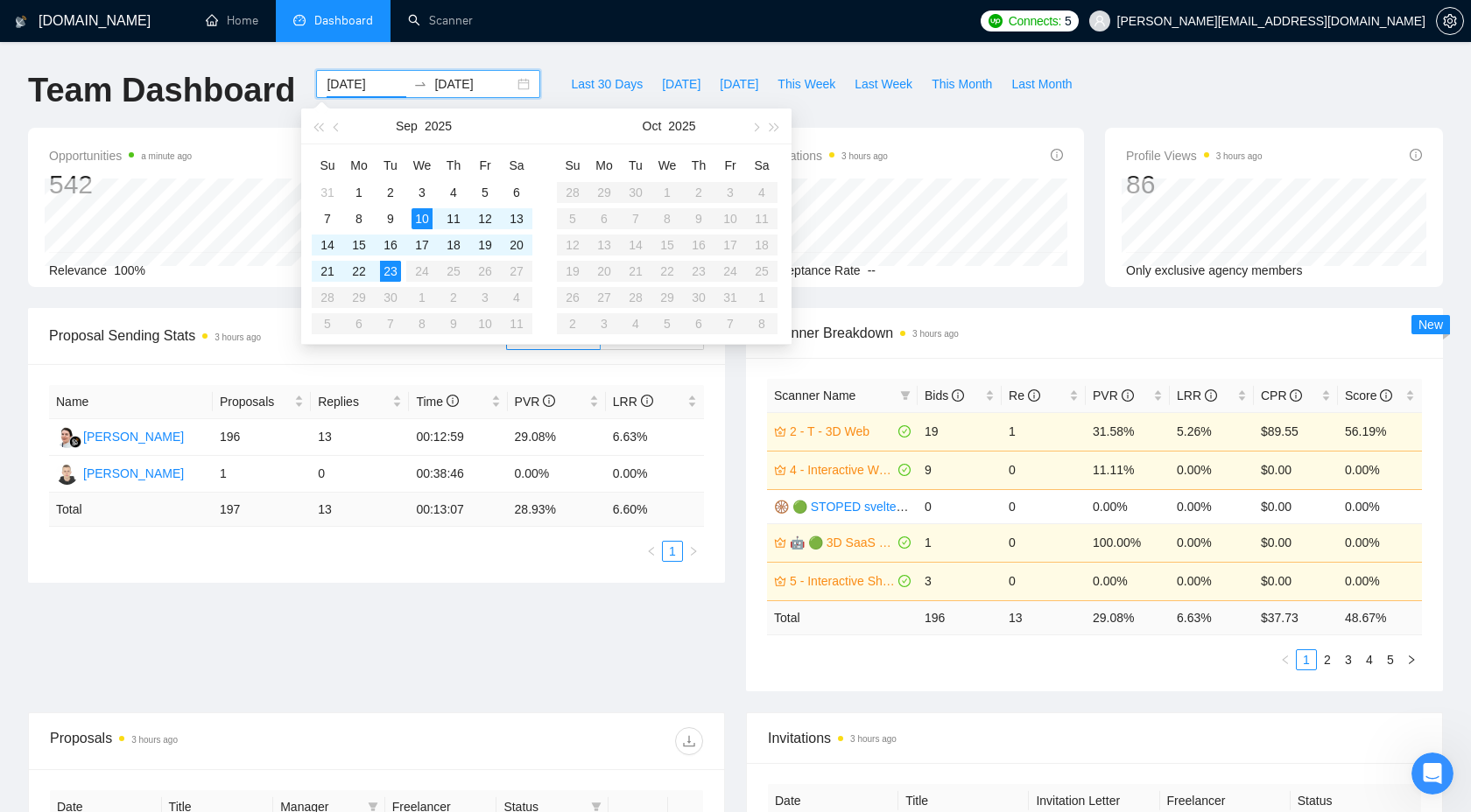
click at [441, 617] on div "Proposal Sending Stats 3 hours ago By manager By Freelancer Name Proposals Repl…" at bounding box center [735, 510] width 1435 height 405
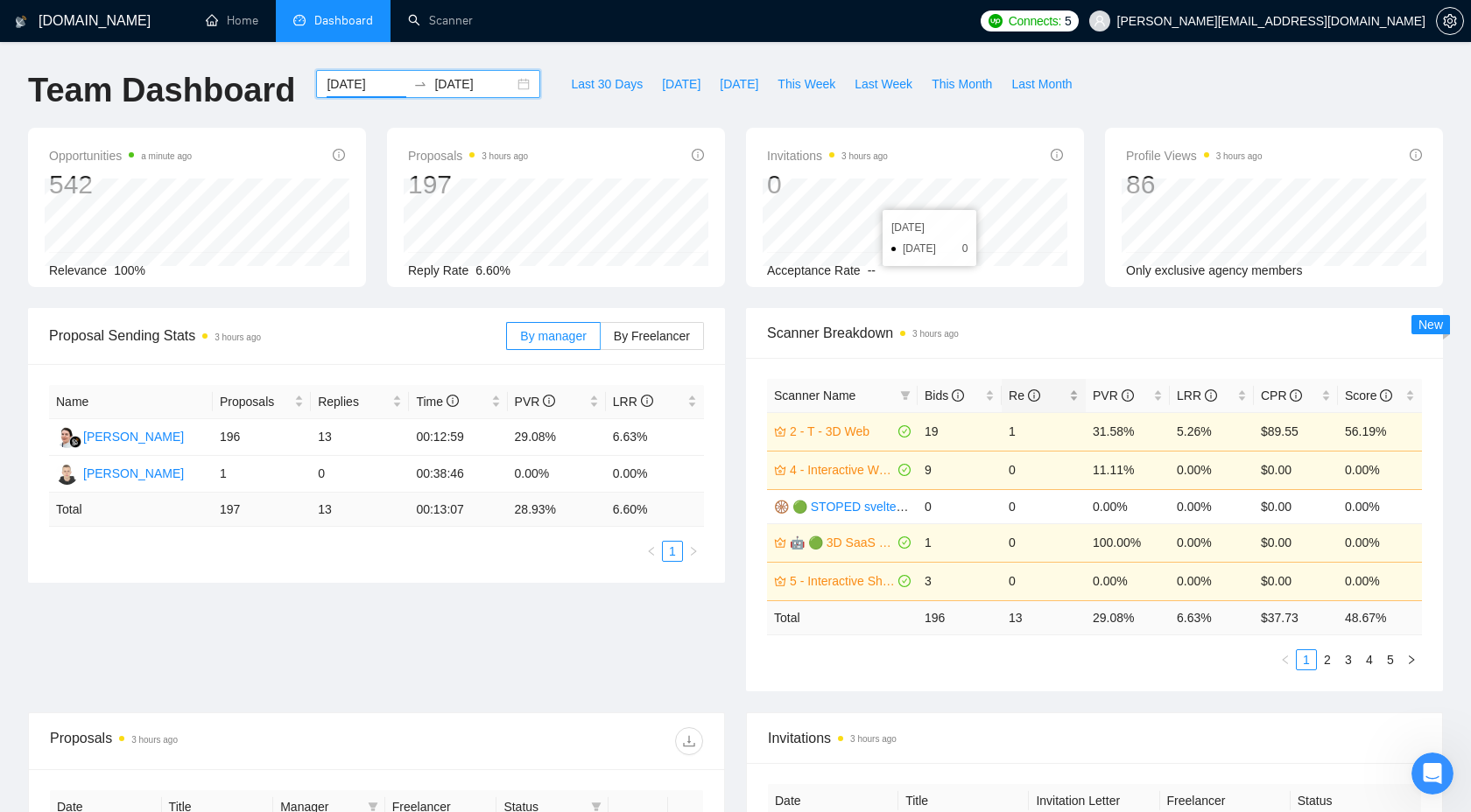
click at [1052, 396] on span "Re" at bounding box center [1036, 396] width 57 height 19
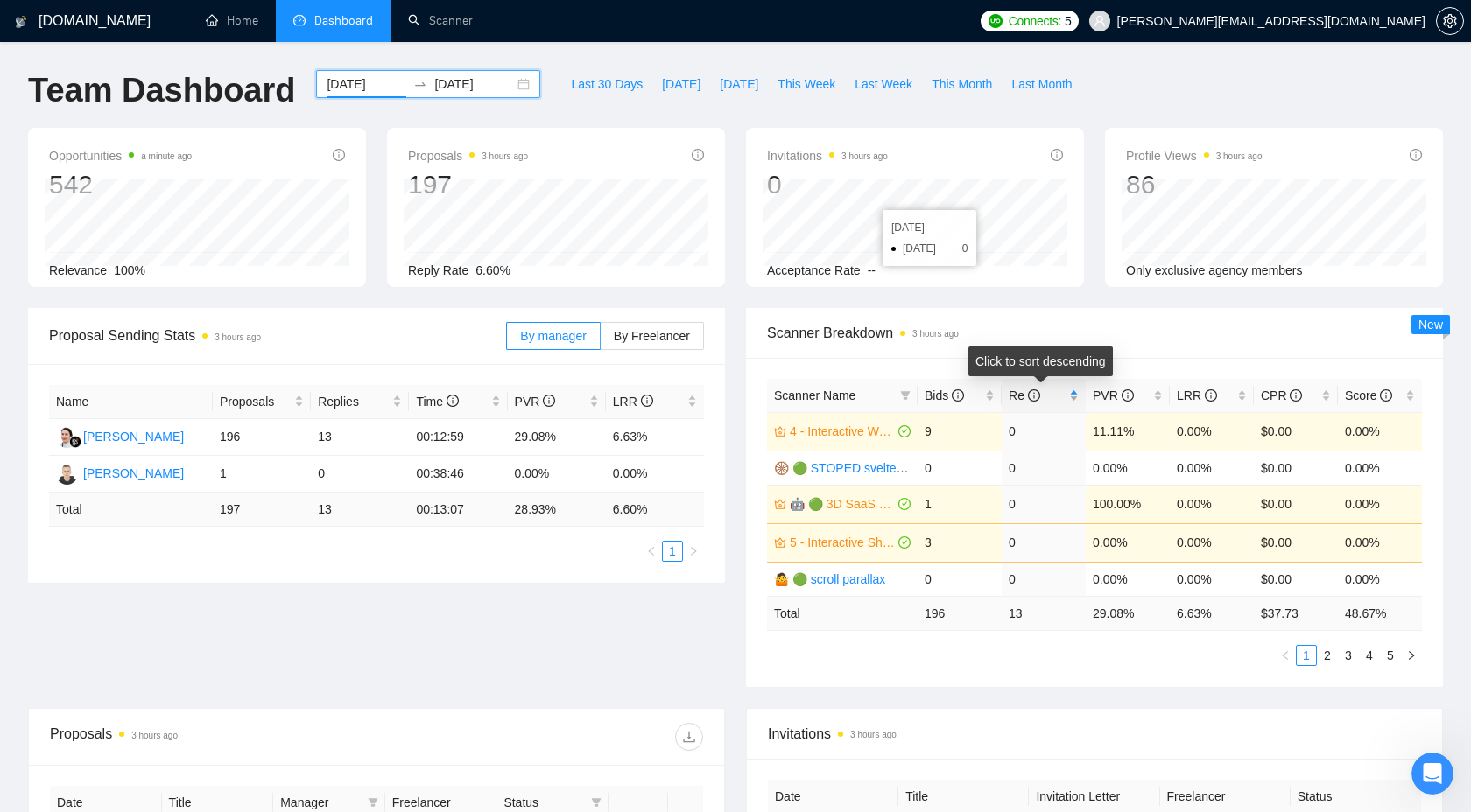
click at [1052, 396] on span "Re" at bounding box center [1036, 396] width 57 height 19
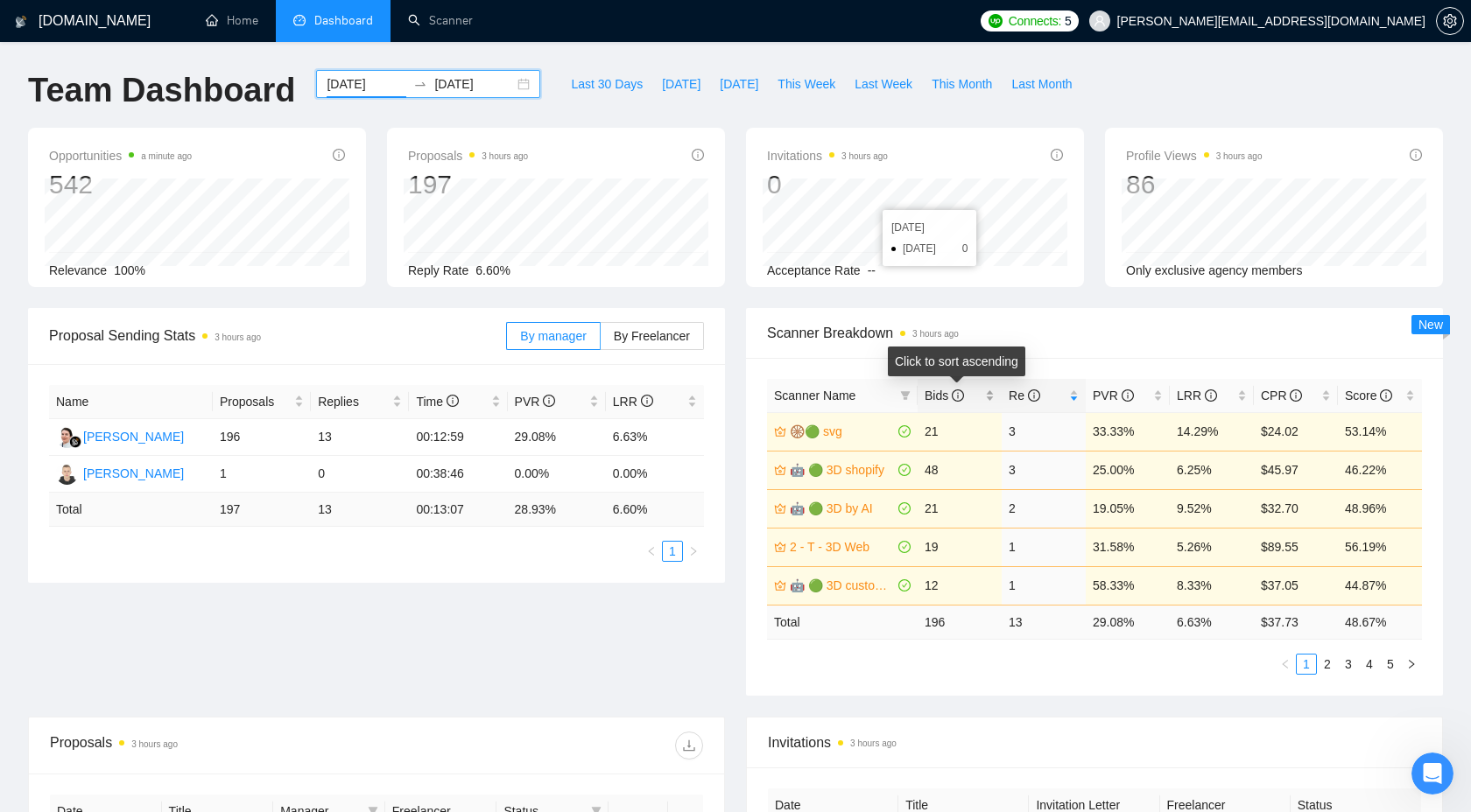
click at [967, 402] on span "Bids" at bounding box center [953, 396] width 57 height 19
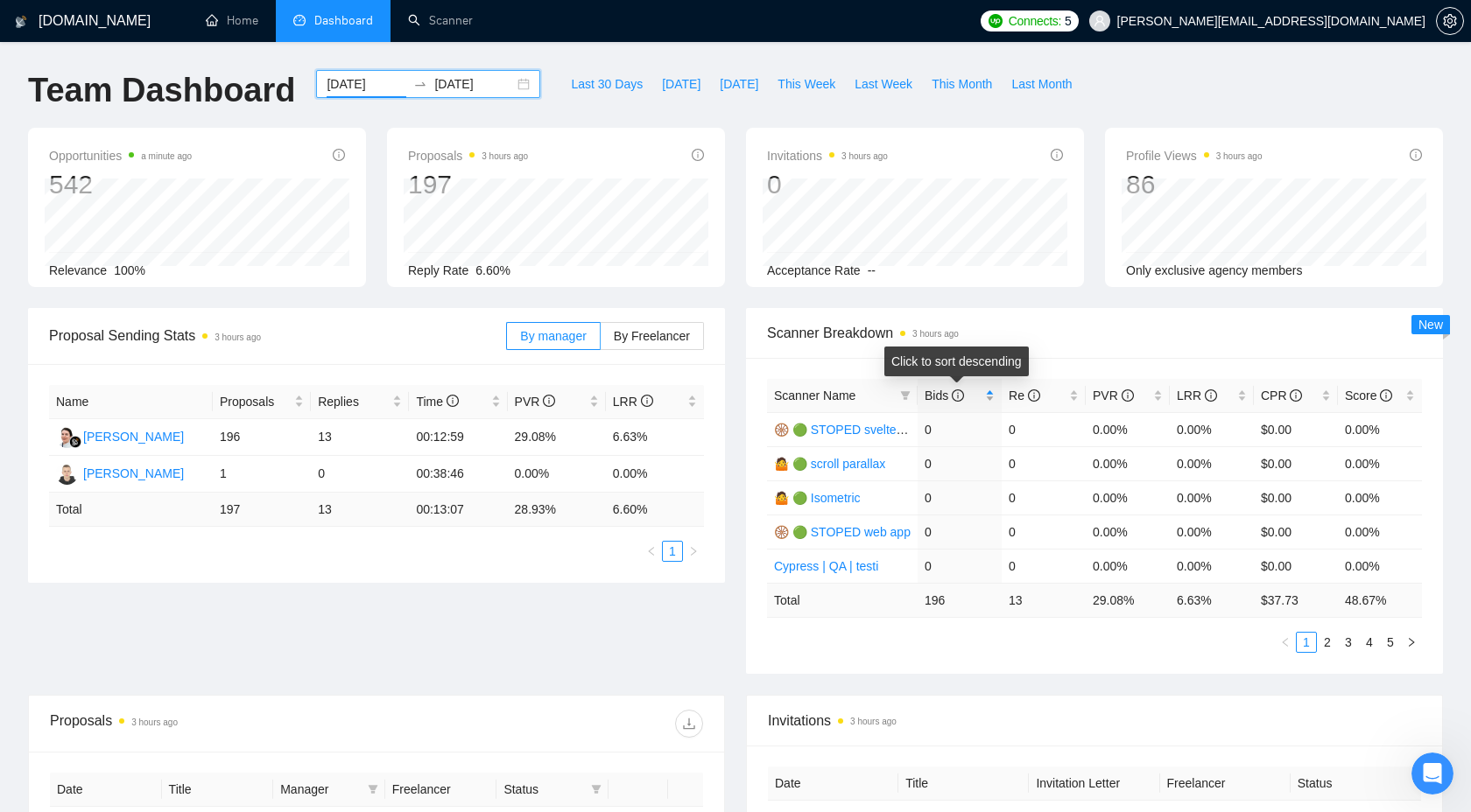
click at [972, 395] on span "Bids" at bounding box center [953, 396] width 57 height 19
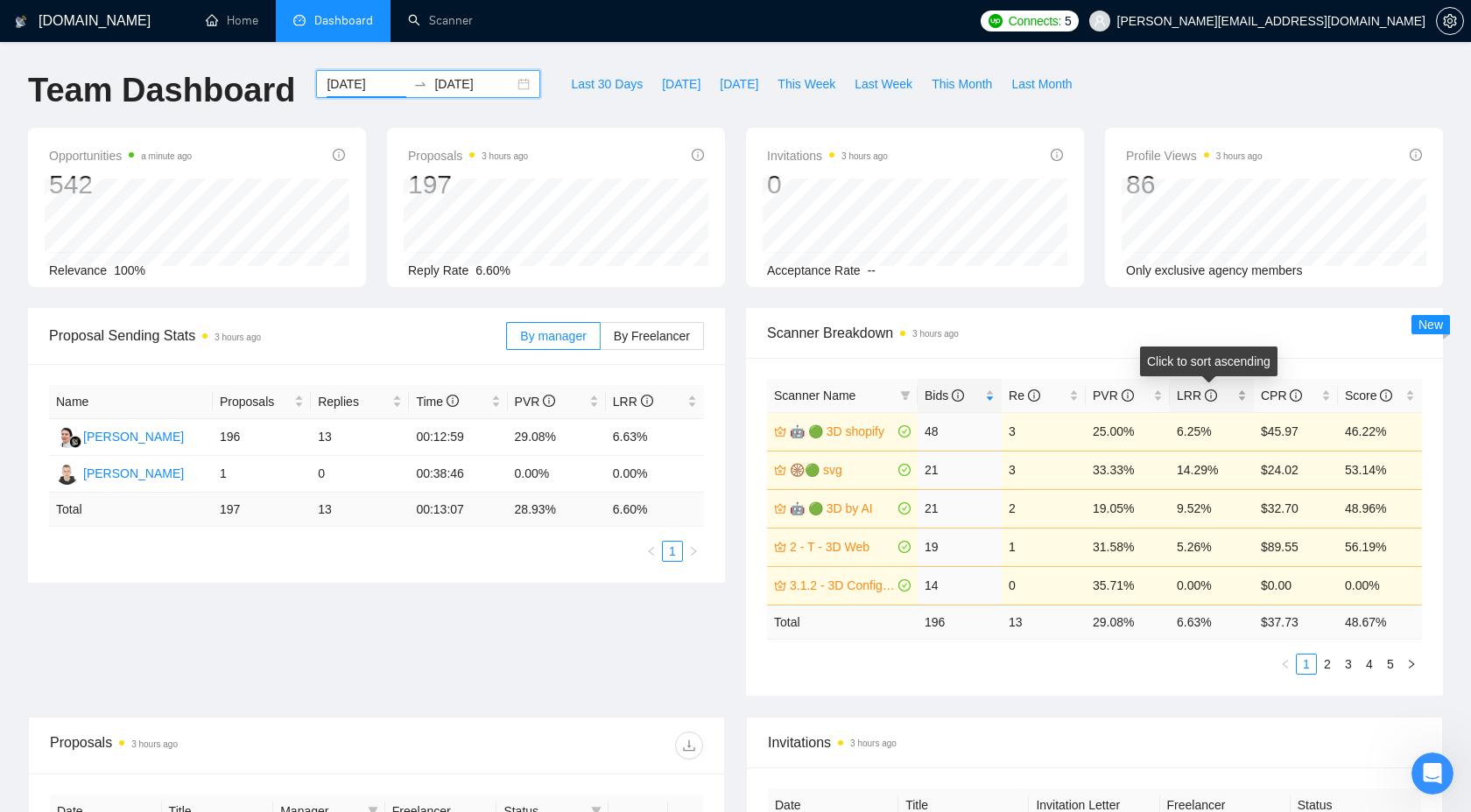
click at [1188, 392] on span "LRR" at bounding box center [1197, 395] width 40 height 14
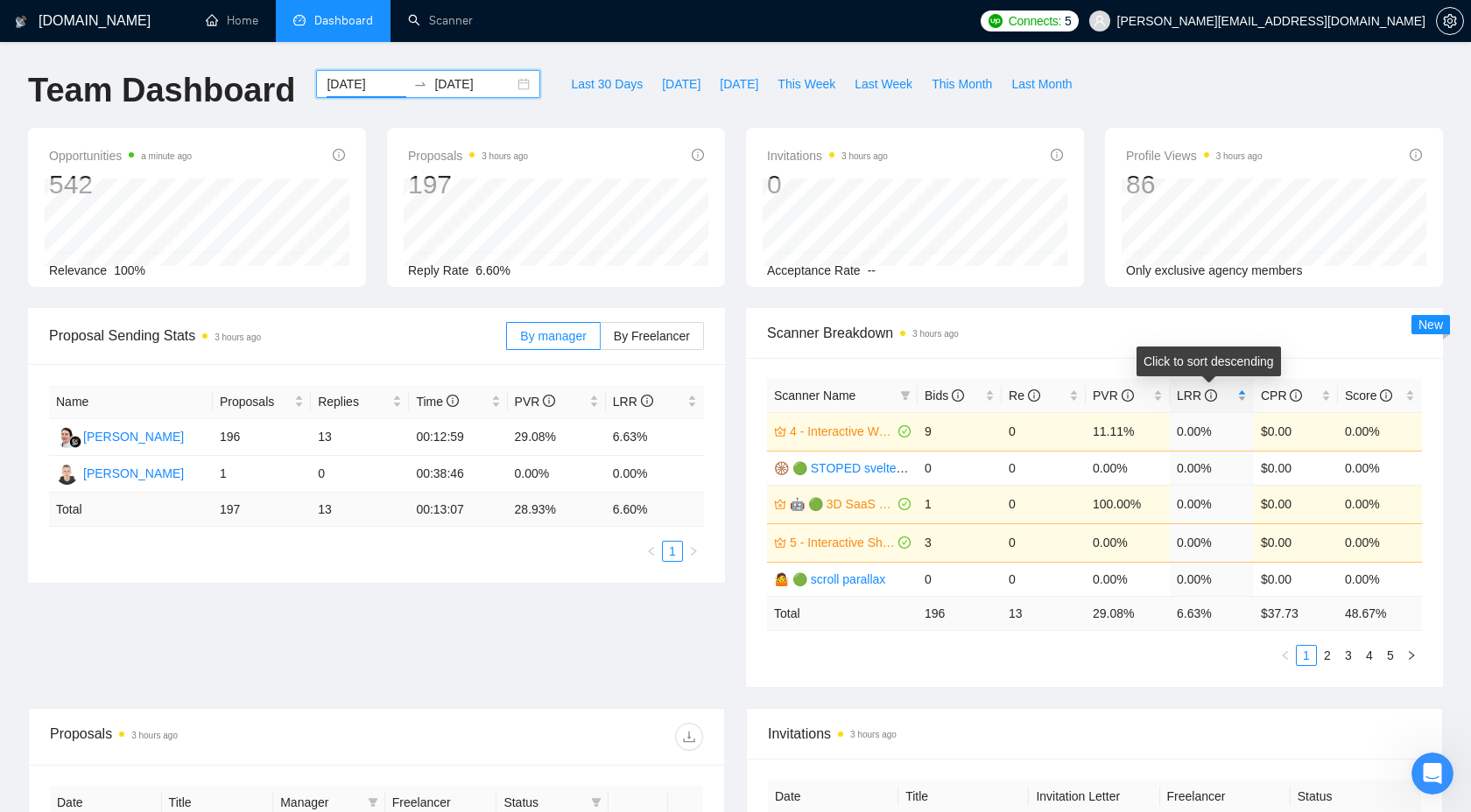
click at [1188, 392] on span "LRR" at bounding box center [1197, 395] width 40 height 14
